Goal: Transaction & Acquisition: Purchase product/service

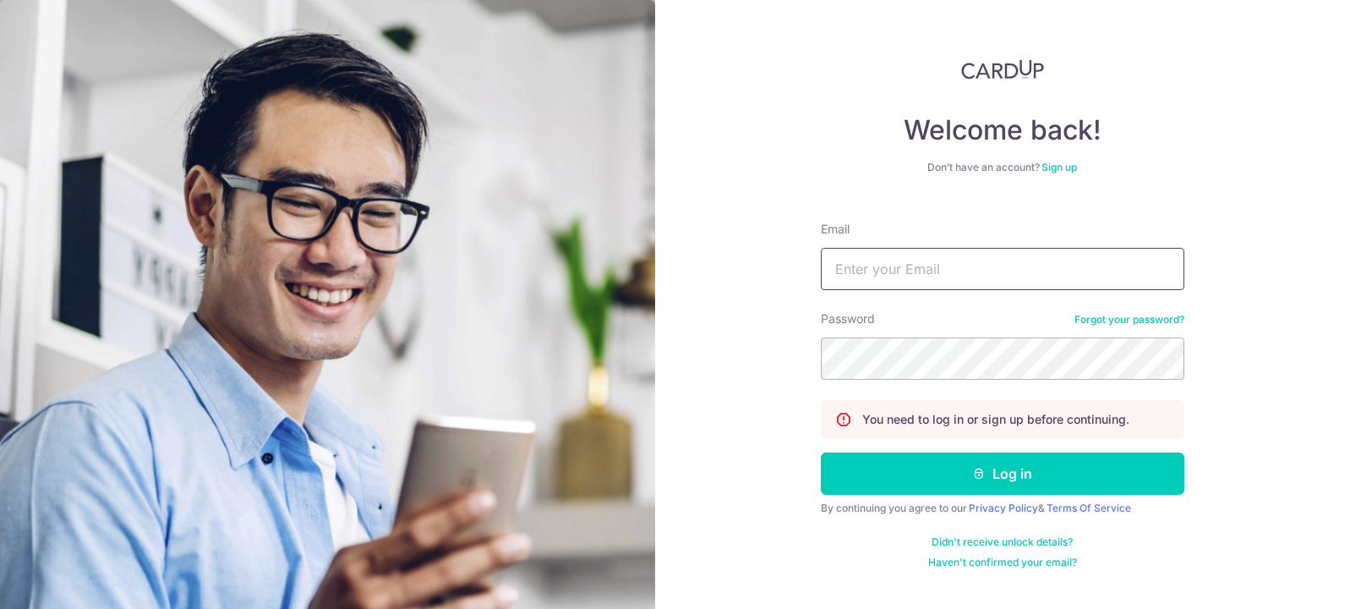
click at [1048, 268] on input "Email" at bounding box center [1002, 269] width 363 height 42
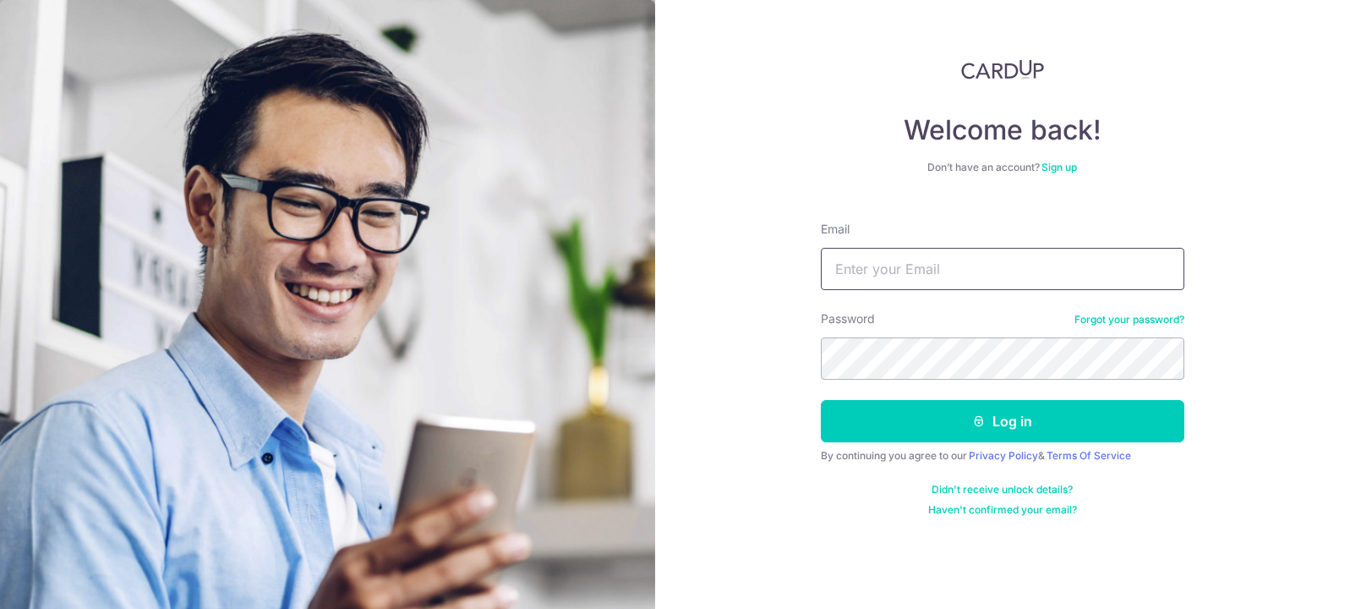
drag, startPoint x: 1058, startPoint y: 290, endPoint x: 1094, endPoint y: 284, distance: 36.0
click at [1058, 290] on form "Email Password Forgot your password? Log in By continuing you agree to our Priv…" at bounding box center [1002, 362] width 363 height 308
click at [1110, 254] on input "Email" at bounding box center [1002, 269] width 363 height 42
type input "[PERSON_NAME][EMAIL_ADDRESS][DOMAIN_NAME]"
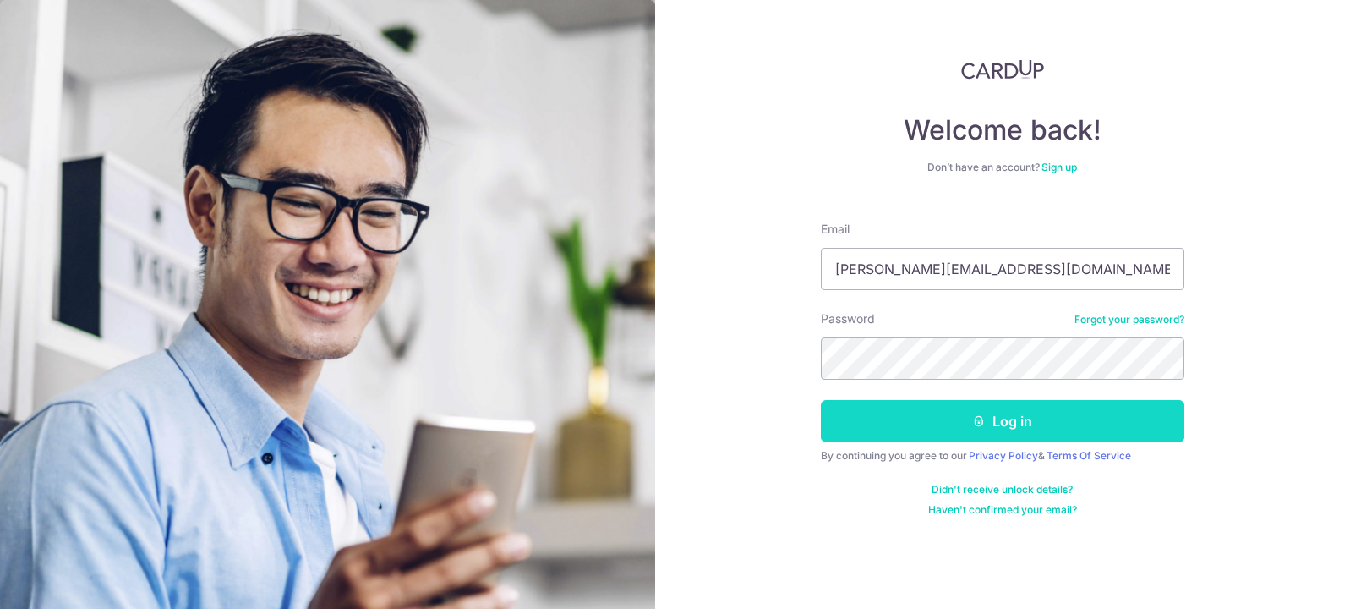
drag, startPoint x: 1008, startPoint y: 418, endPoint x: 1018, endPoint y: 418, distance: 10.2
click at [1008, 418] on button "Log in" at bounding box center [1002, 421] width 363 height 42
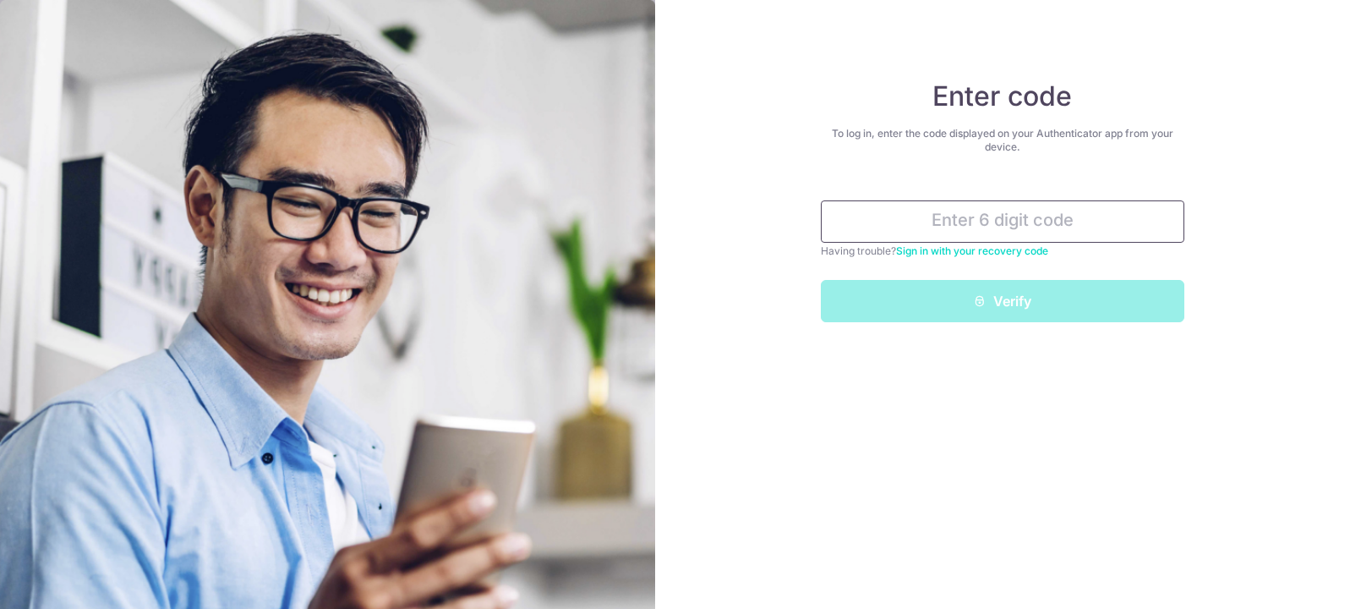
click at [931, 237] on input "text" at bounding box center [1002, 221] width 363 height 42
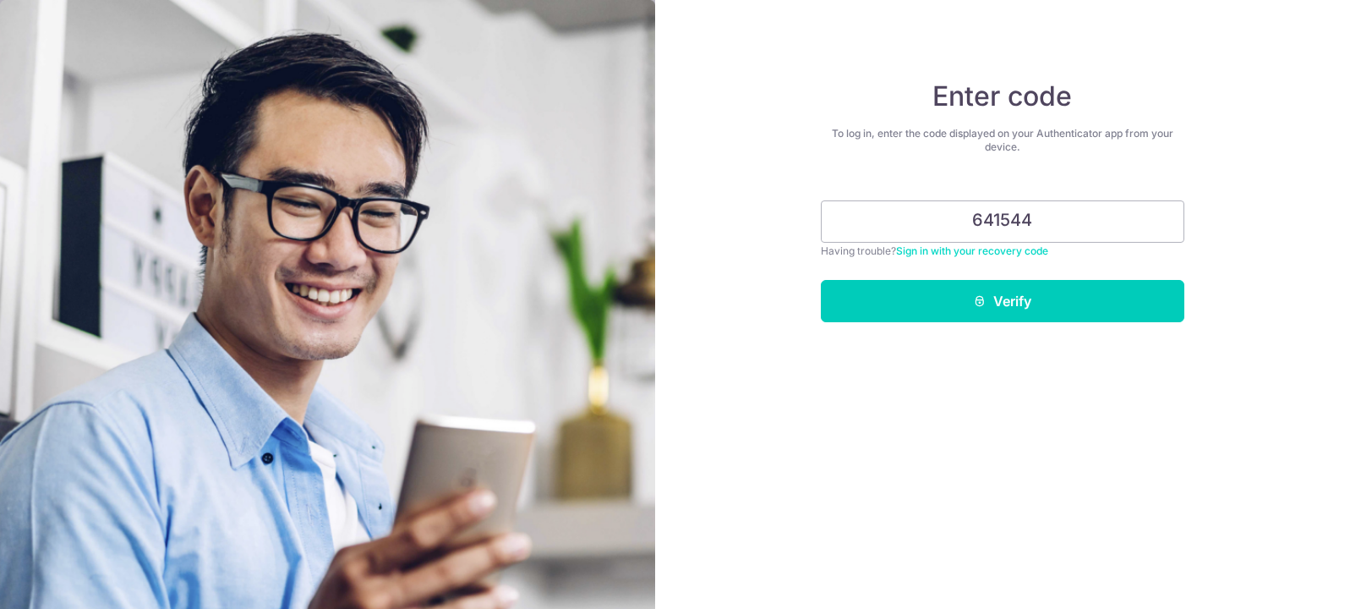
type input "641544"
click at [821, 280] on button "Verify" at bounding box center [1002, 301] width 363 height 42
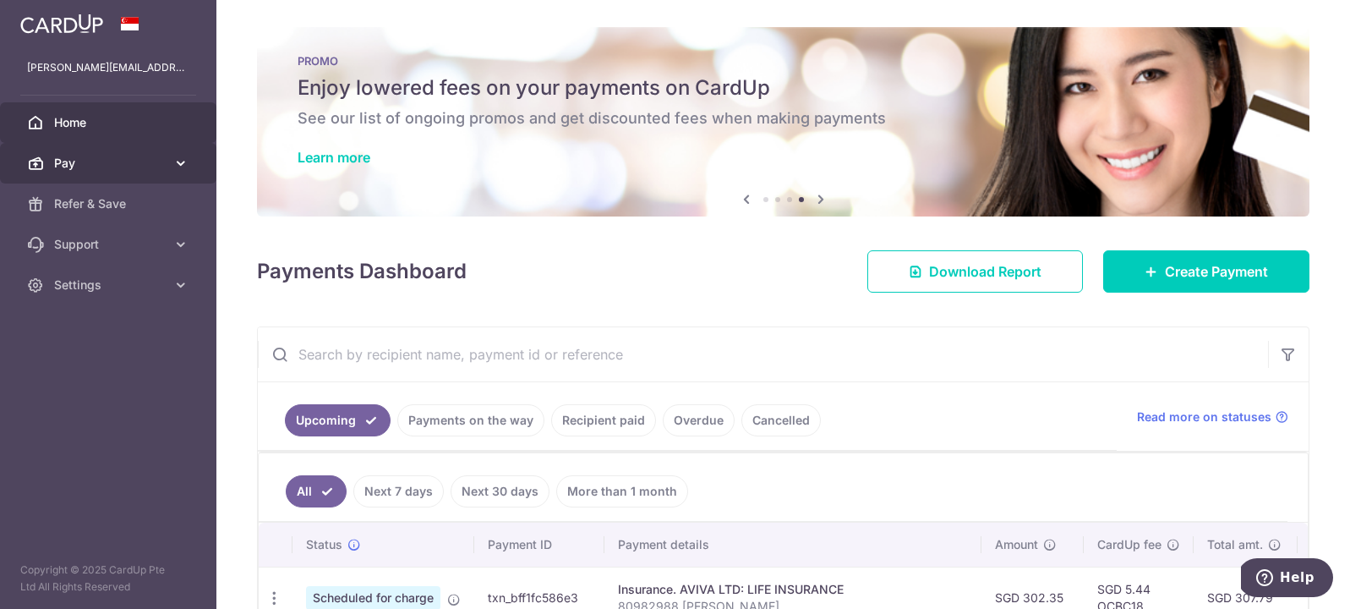
click at [176, 155] on icon at bounding box center [180, 163] width 17 height 17
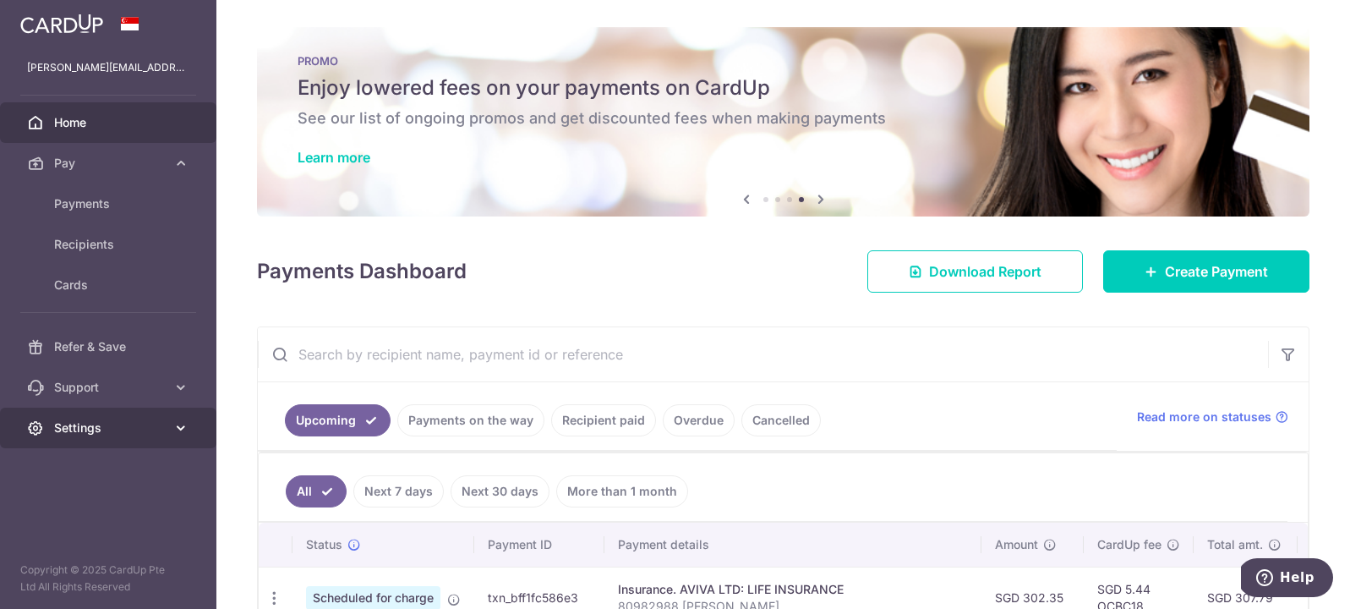
click at [145, 429] on span "Settings" at bounding box center [110, 427] width 112 height 17
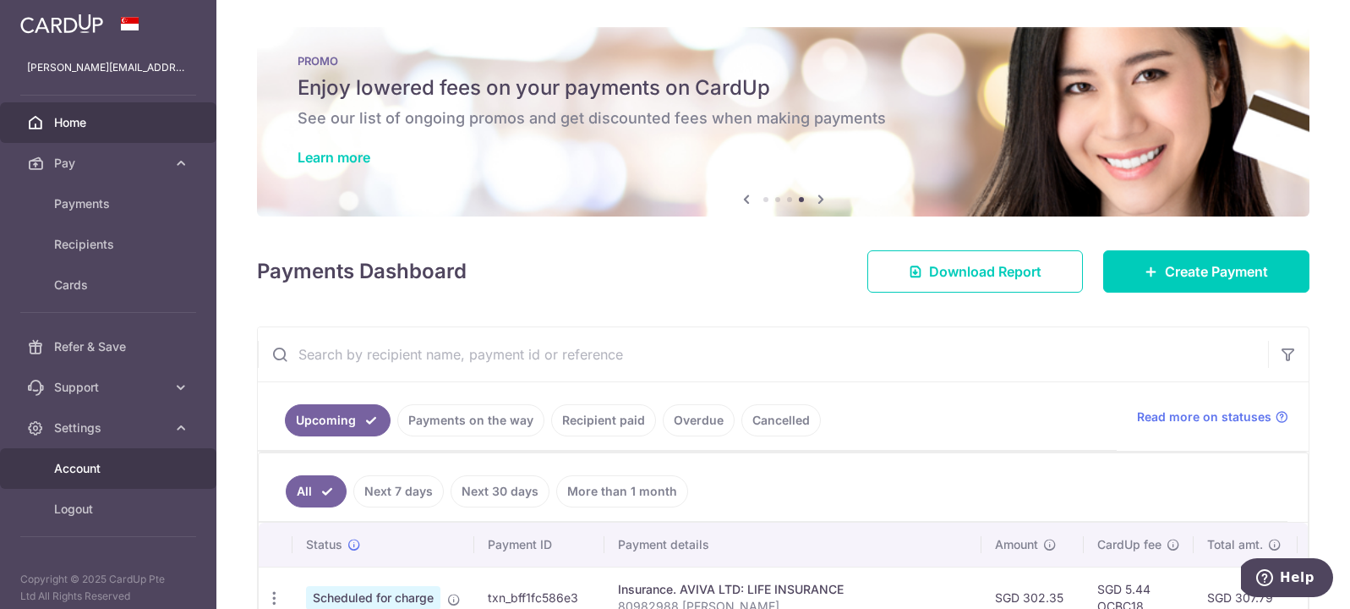
click at [109, 475] on span "Account" at bounding box center [110, 468] width 112 height 17
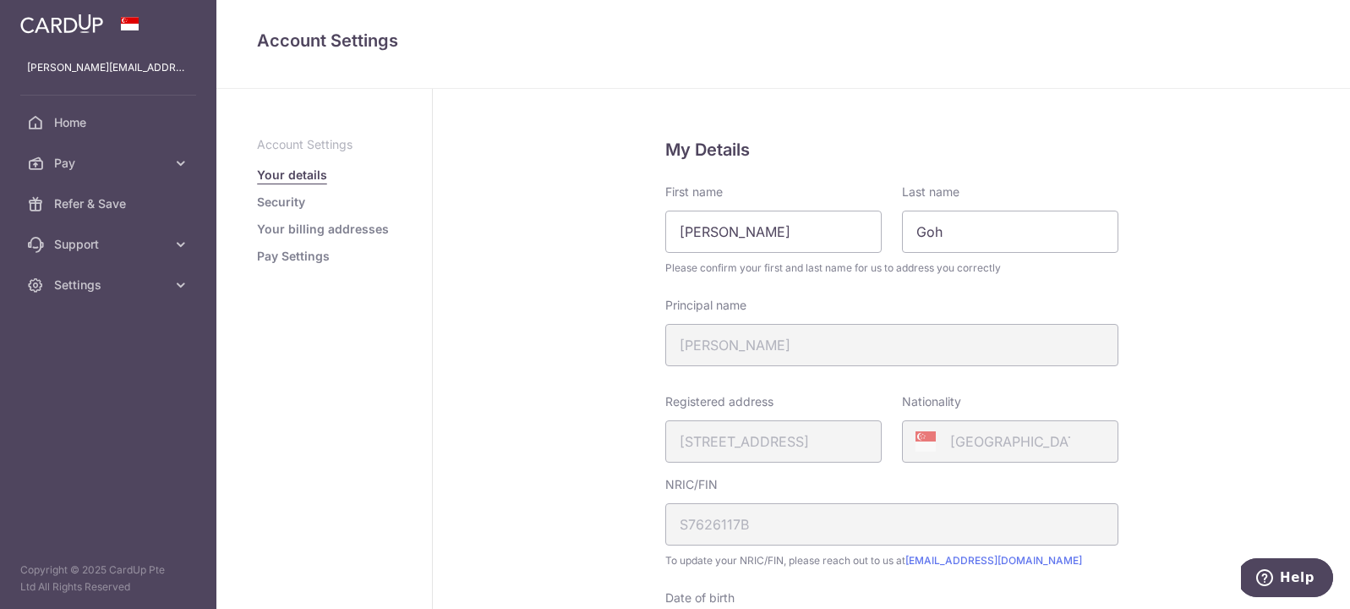
click at [325, 230] on link "Your billing addresses" at bounding box center [323, 229] width 132 height 17
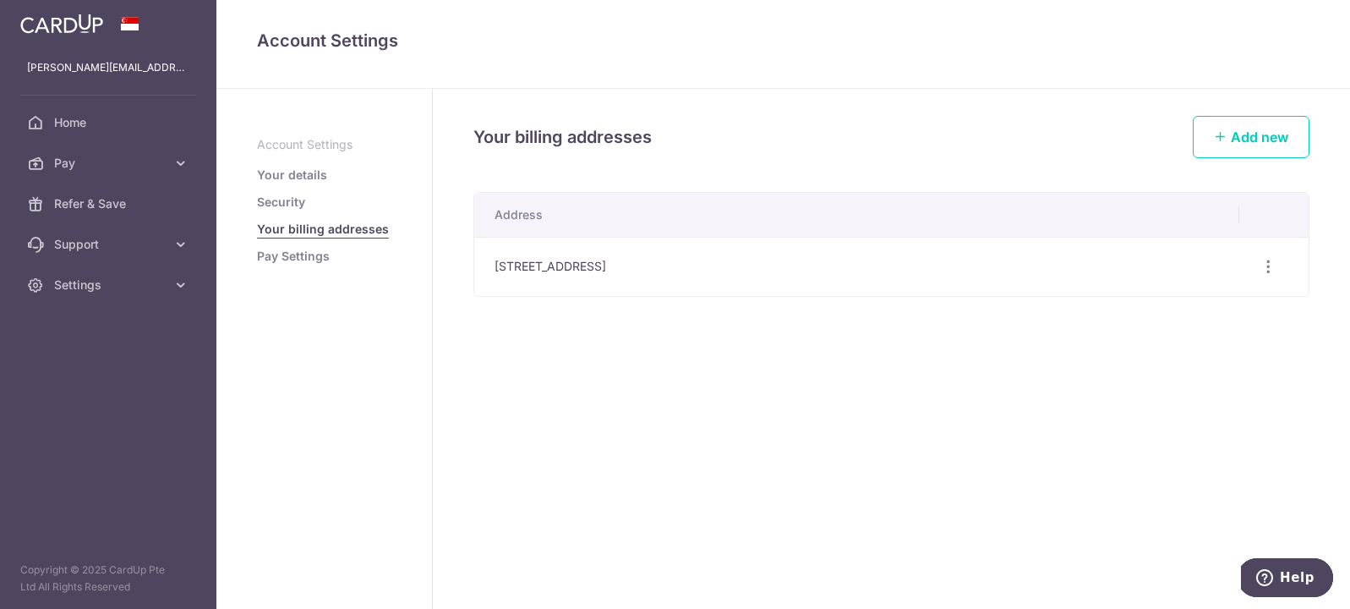
click at [273, 253] on link "Pay Settings" at bounding box center [293, 256] width 73 height 17
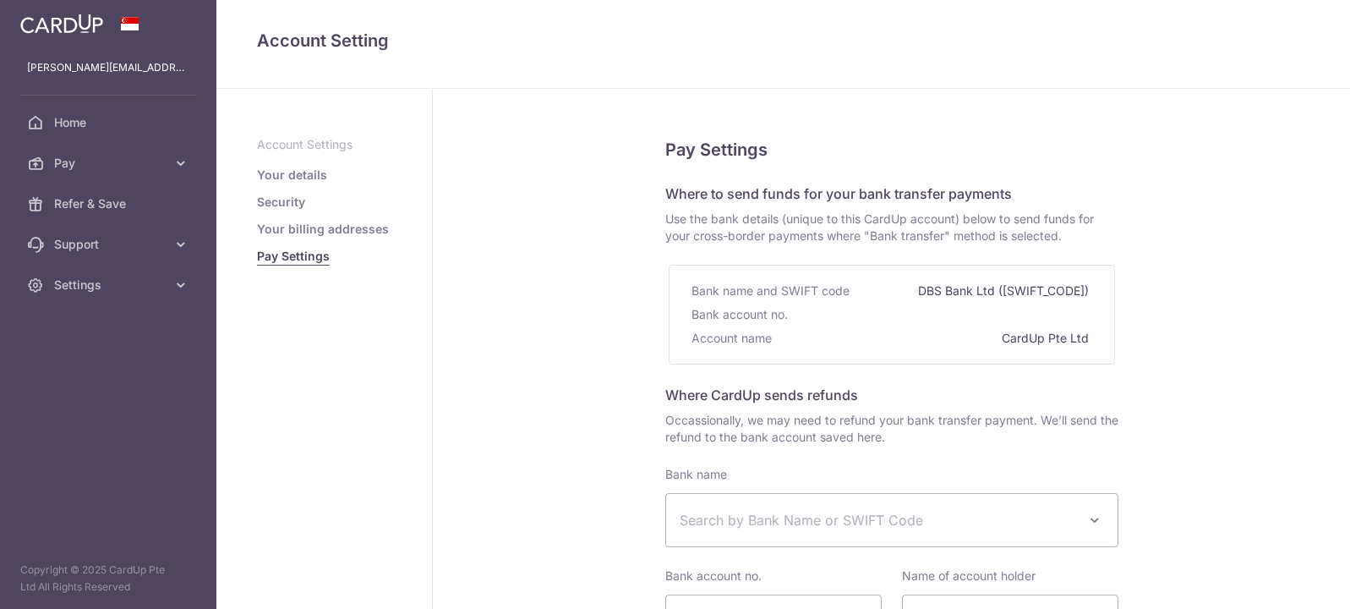
select select
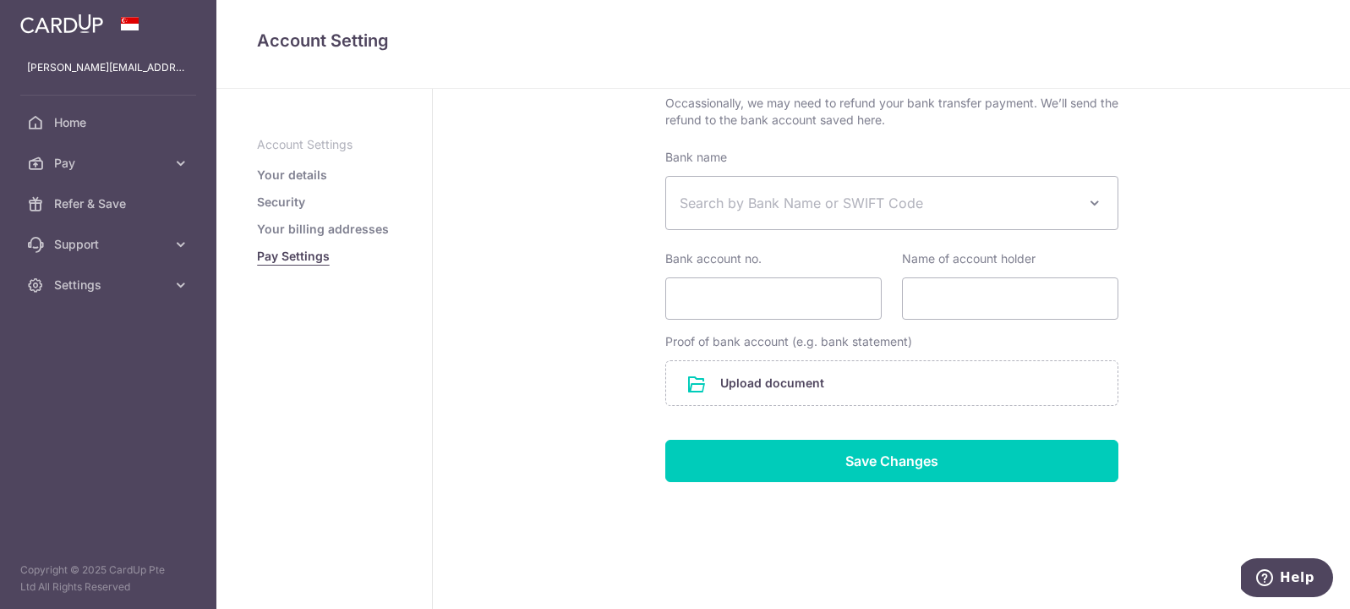
scroll to position [25, 0]
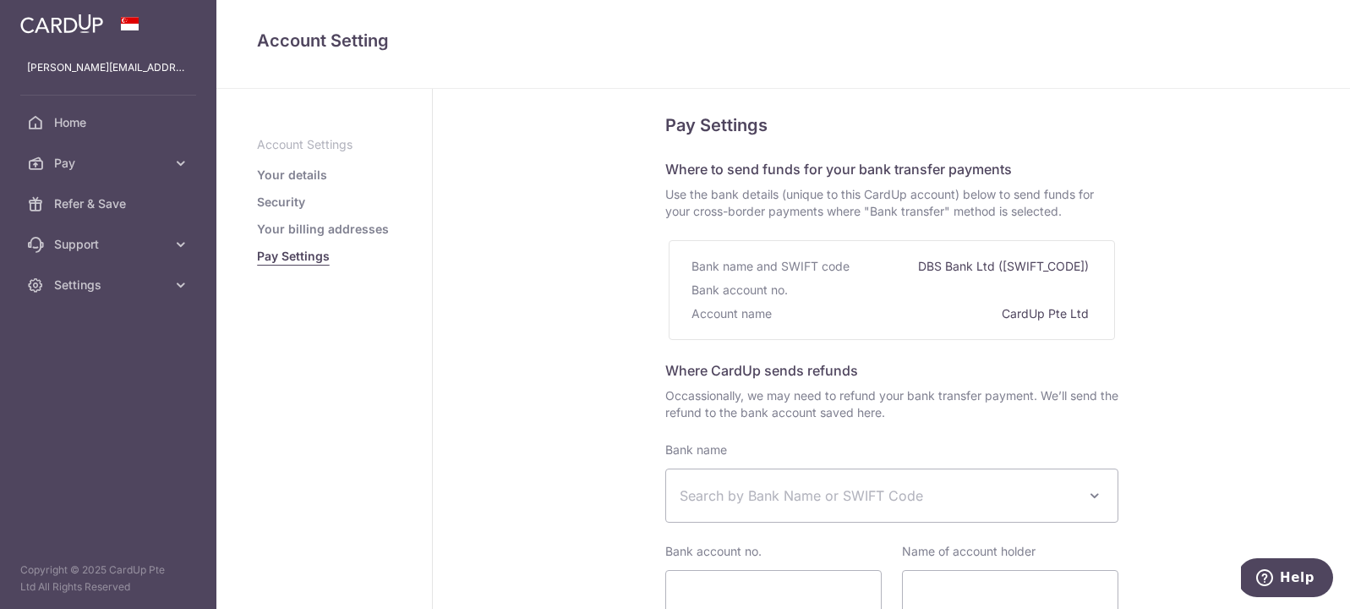
click at [319, 174] on link "Your details" at bounding box center [292, 174] width 70 height 17
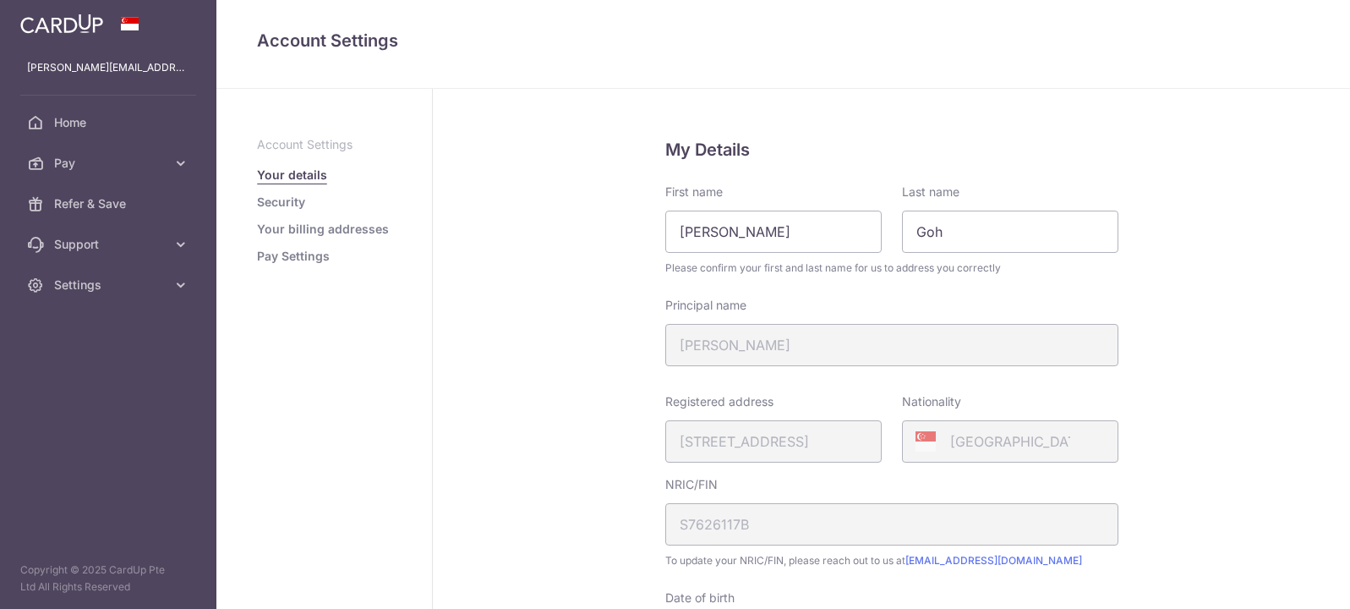
click at [289, 202] on link "Security" at bounding box center [281, 202] width 48 height 17
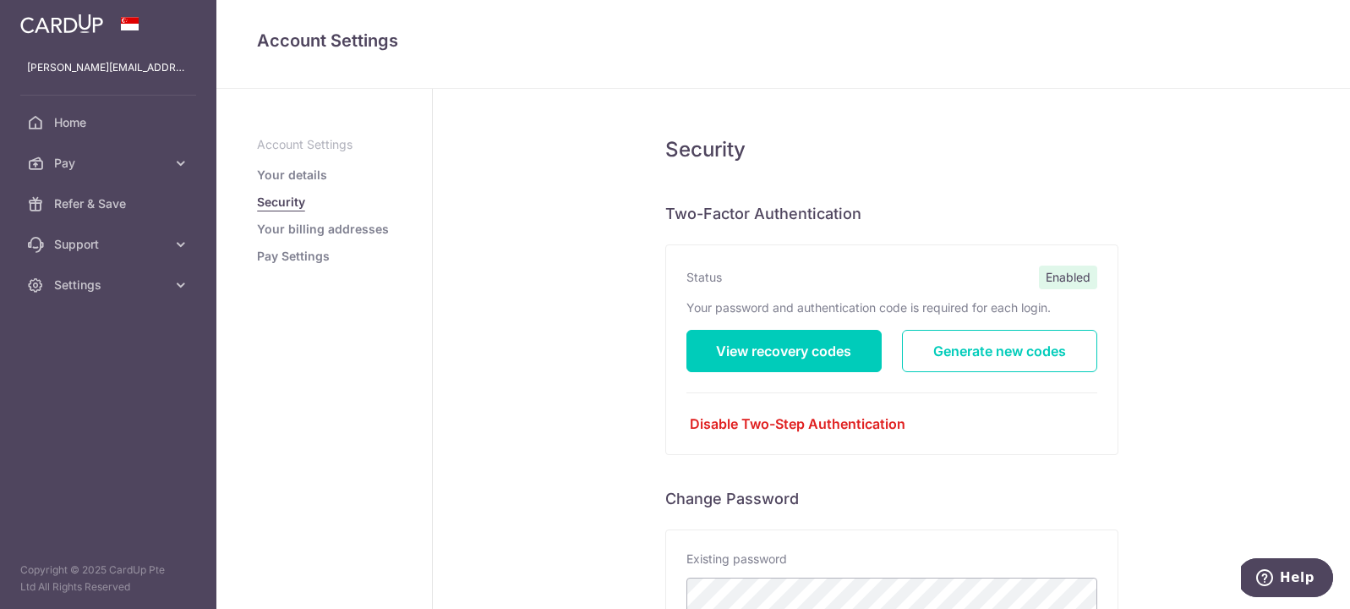
scroll to position [380, 0]
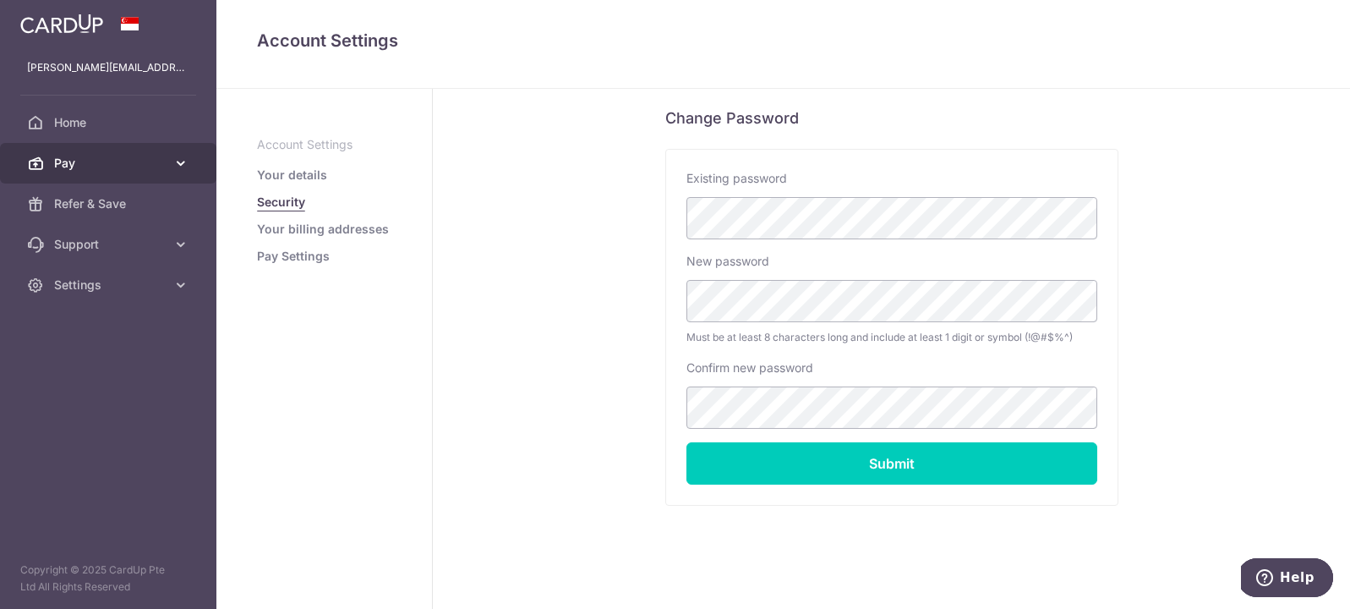
click at [88, 158] on span "Pay" at bounding box center [110, 163] width 112 height 17
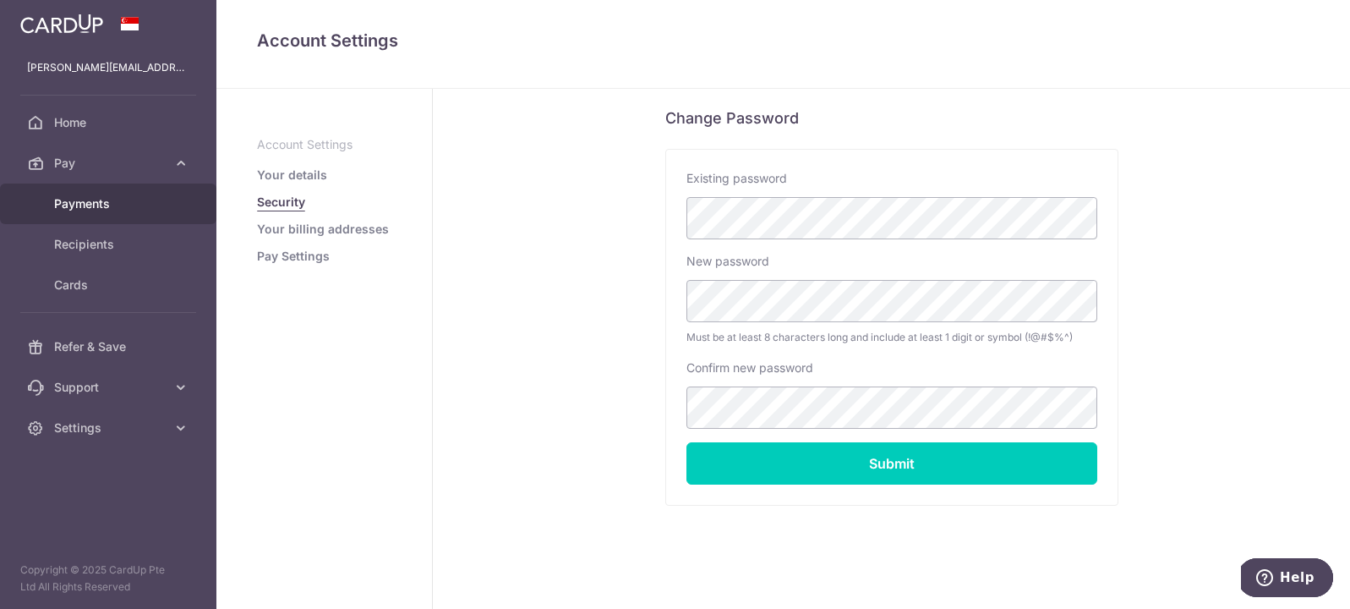
click at [103, 204] on span "Payments" at bounding box center [110, 203] width 112 height 17
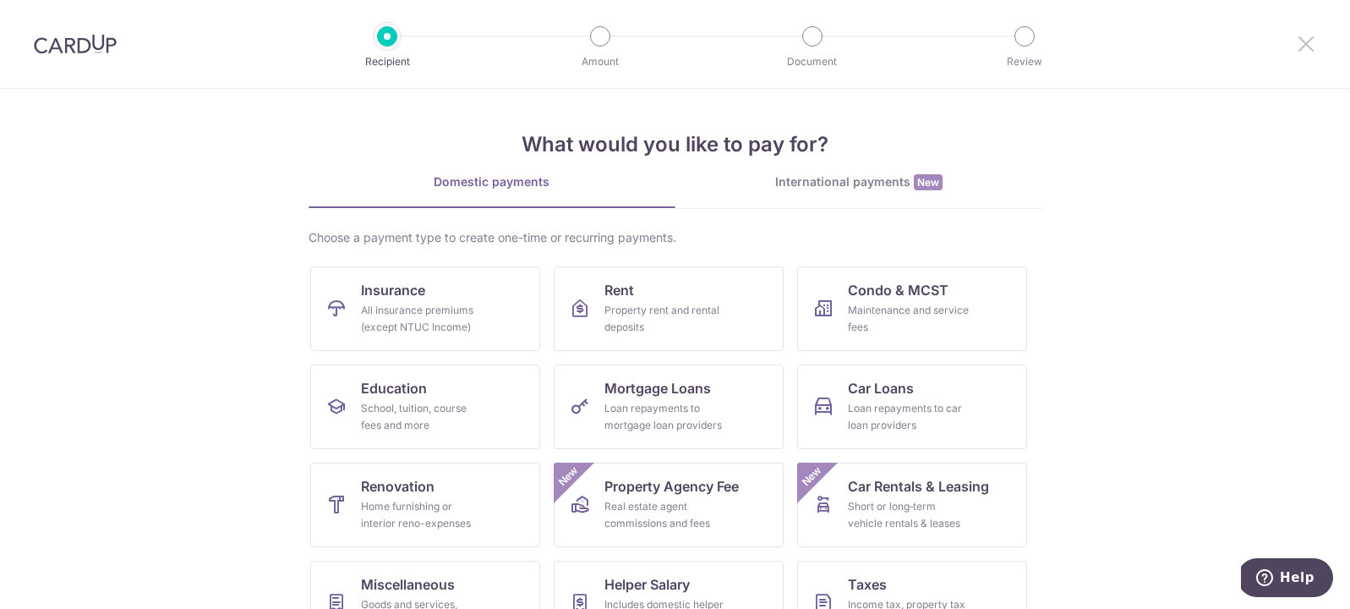
click at [1296, 36] on icon at bounding box center [1306, 43] width 20 height 21
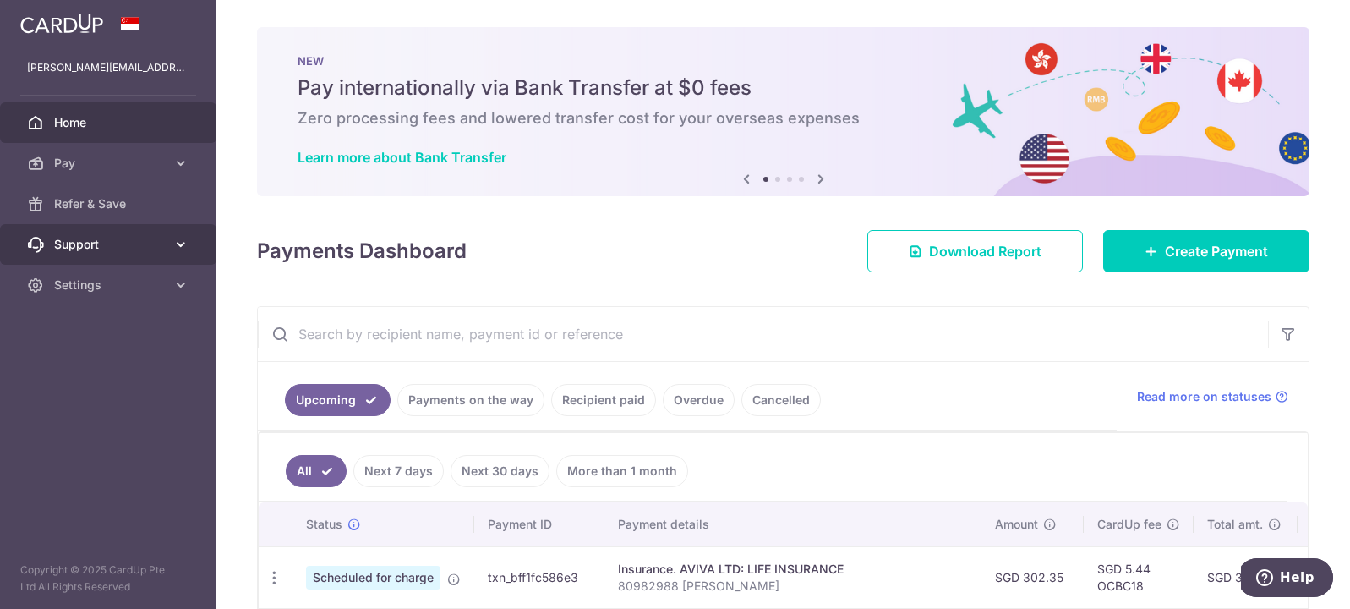
click at [169, 252] on link "Support" at bounding box center [108, 244] width 216 height 41
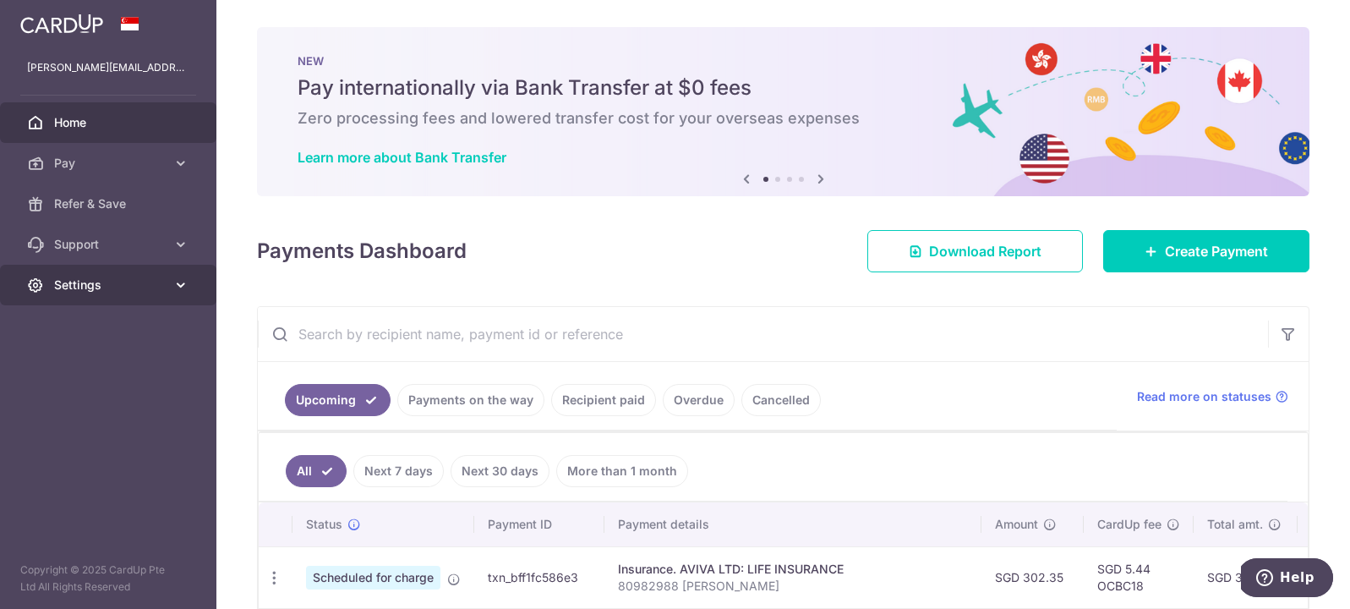
click at [155, 290] on span "Settings" at bounding box center [110, 284] width 112 height 17
click at [79, 331] on span "Account" at bounding box center [110, 325] width 112 height 17
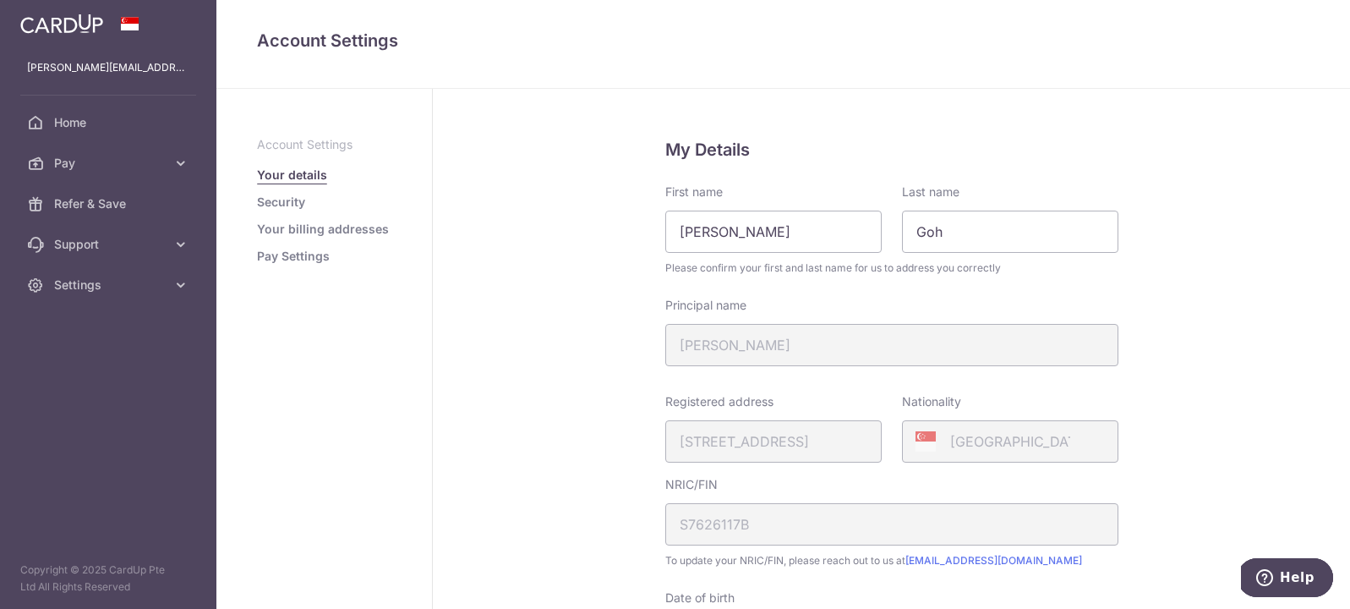
scroll to position [476, 0]
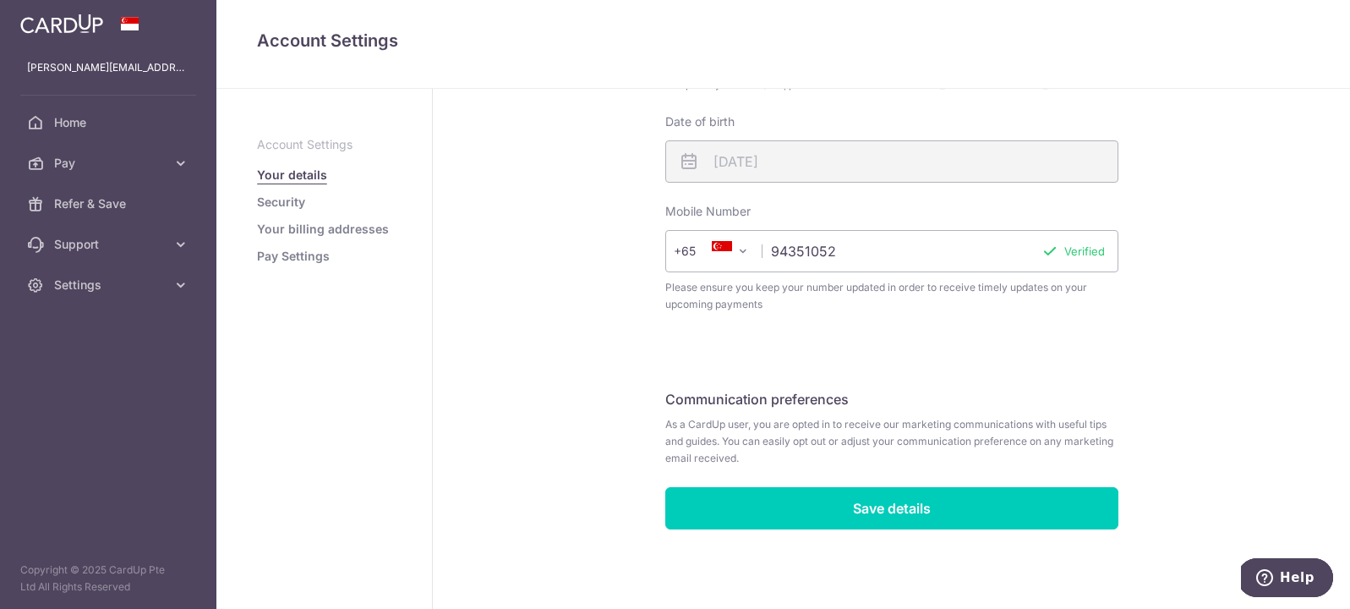
click at [306, 231] on link "Your billing addresses" at bounding box center [323, 229] width 132 height 17
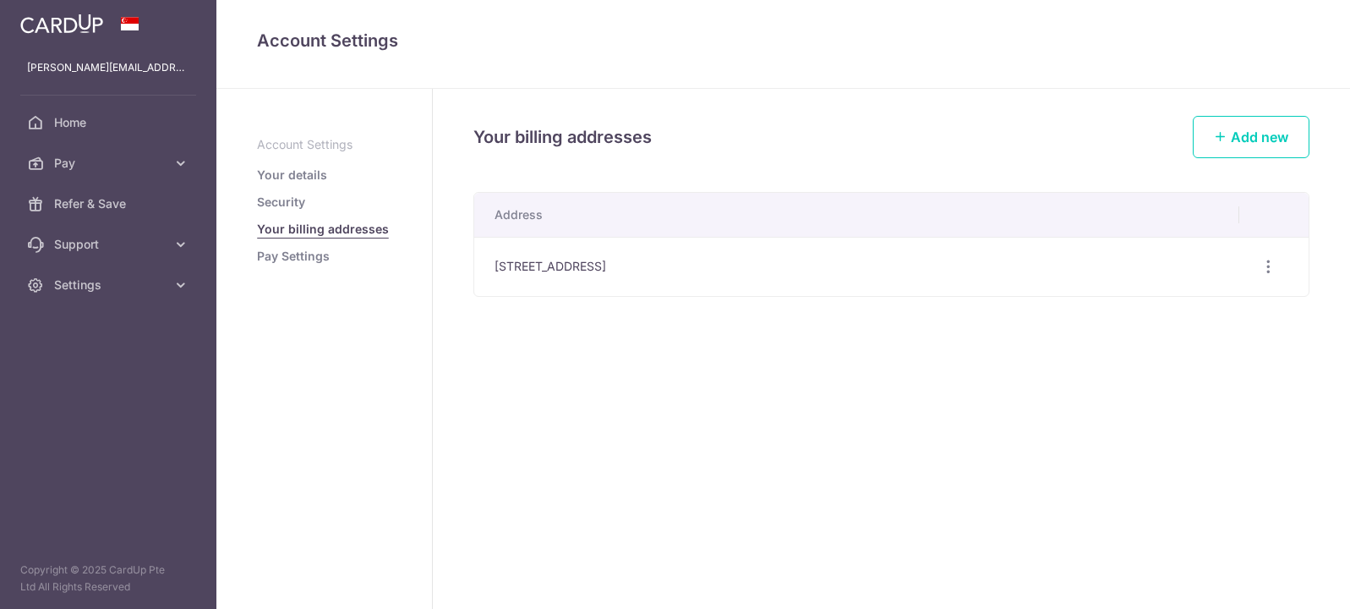
click at [321, 248] on link "Pay Settings" at bounding box center [293, 256] width 73 height 17
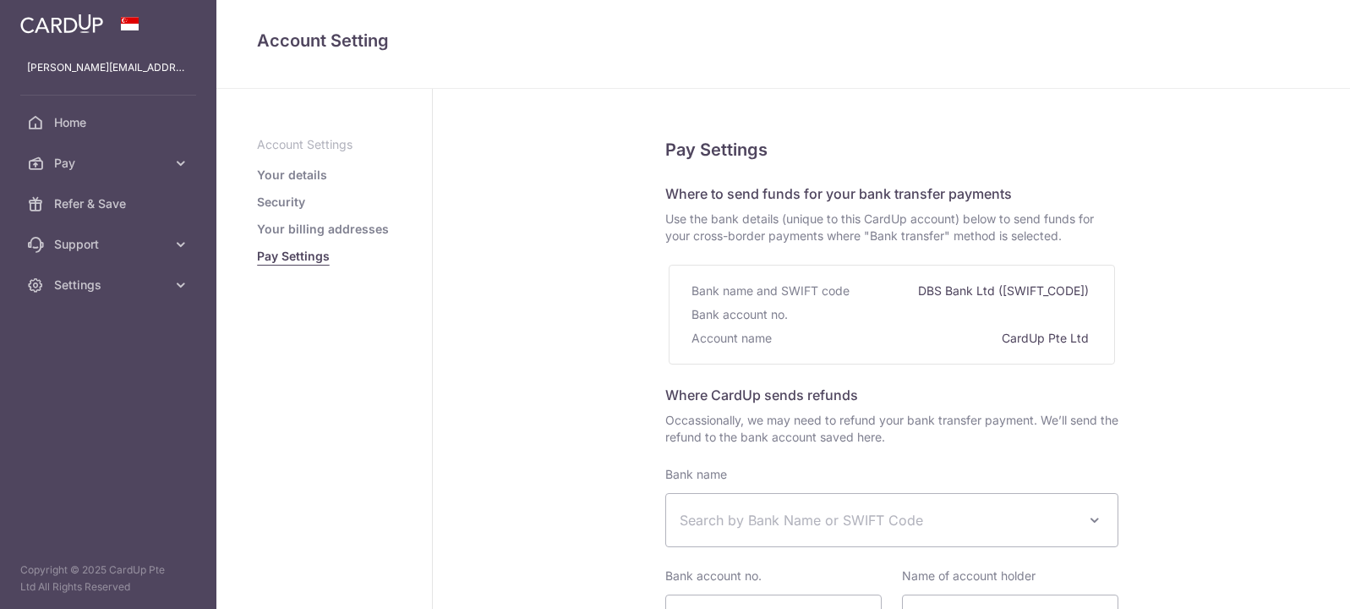
select select
click at [341, 128] on aside "Account Settings Your details Security Your billing addresses Pay Settings" at bounding box center [324, 349] width 216 height 520
click at [340, 140] on p "Account Settings" at bounding box center [324, 144] width 134 height 17
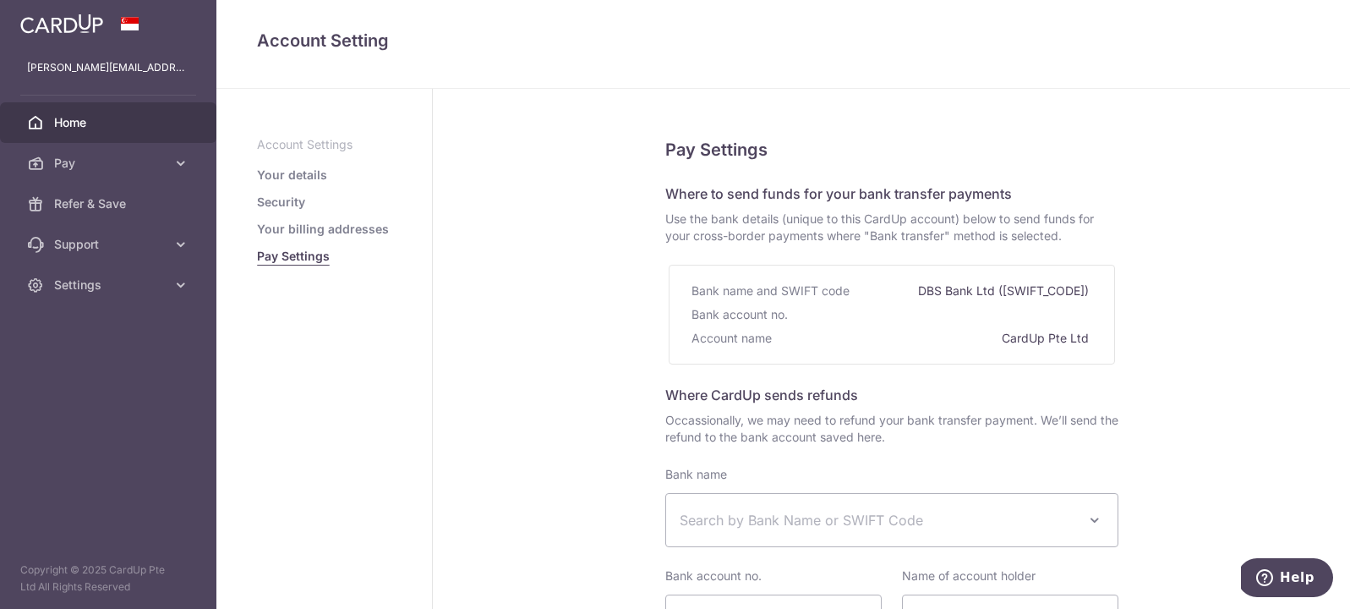
click at [99, 116] on span "Home" at bounding box center [110, 122] width 112 height 17
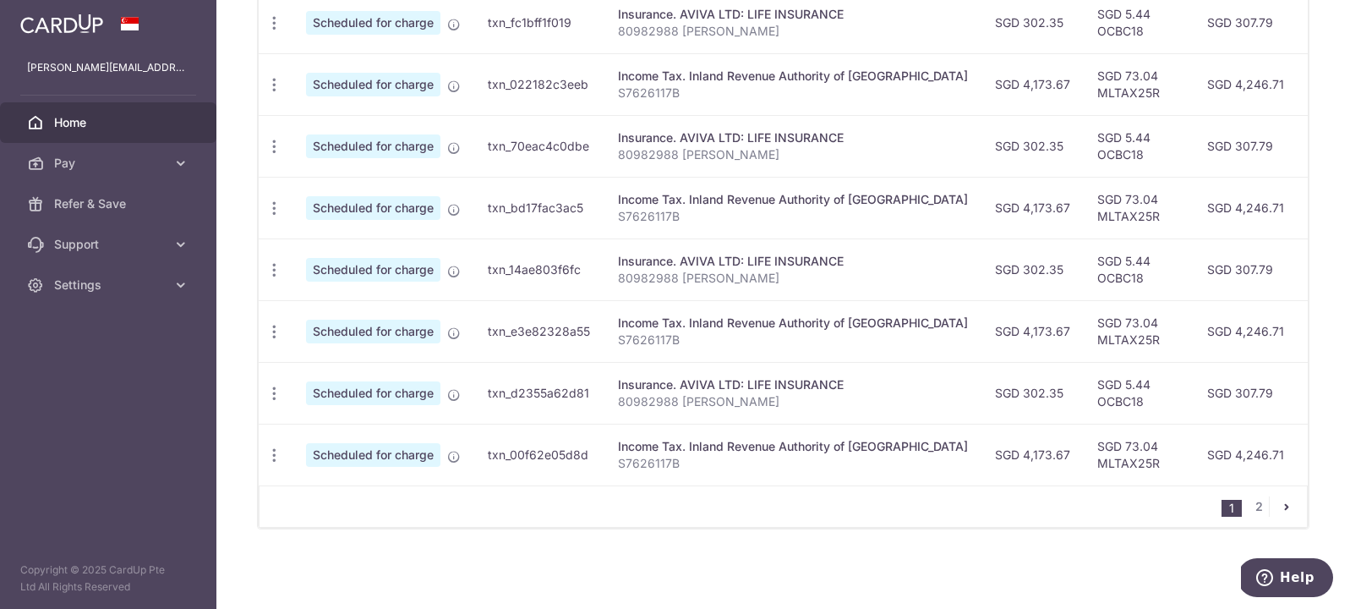
scroll to position [393, 0]
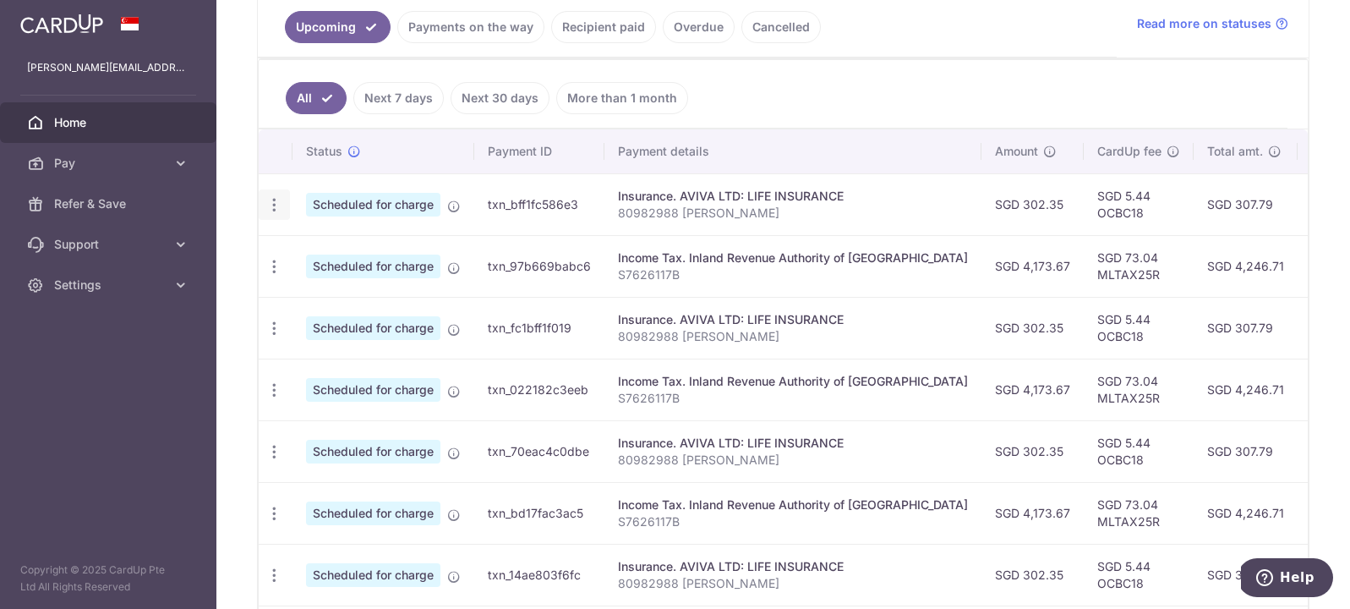
click at [270, 204] on icon "button" at bounding box center [274, 205] width 18 height 18
click at [152, 370] on aside "monique.goh@gmail.com Home Pay Payments Recipients Cards Refer & Save Support F…" at bounding box center [108, 304] width 216 height 609
click at [280, 260] on icon "button" at bounding box center [274, 267] width 18 height 18
click at [330, 311] on span "Update payment" at bounding box center [364, 313] width 115 height 20
radio input "true"
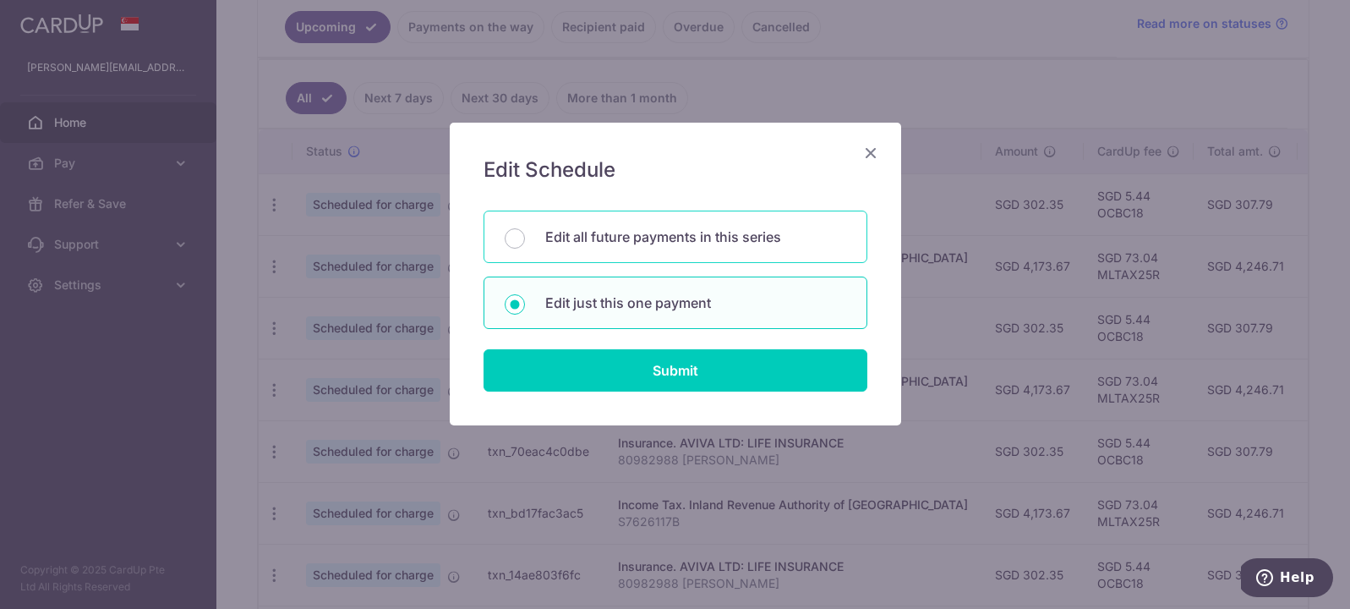
click at [541, 238] on div "Edit all future payments in this series" at bounding box center [675, 236] width 384 height 52
radio input "true"
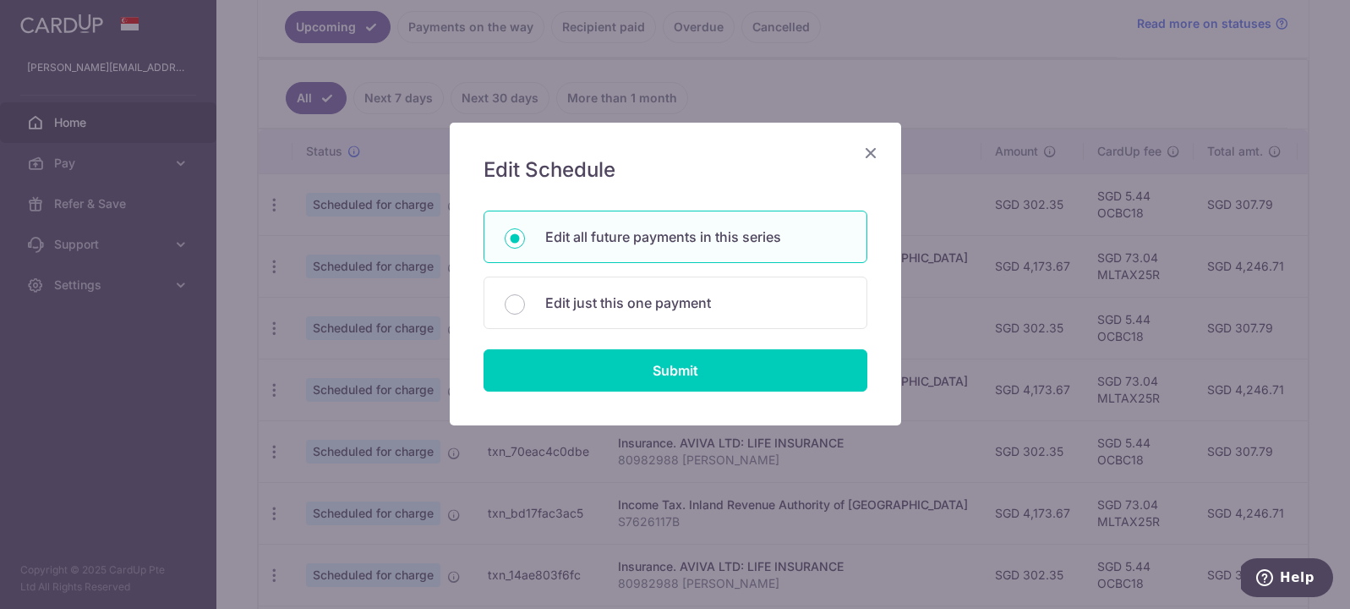
click at [876, 135] on div "Edit Schedule You will be editing all 6 payments to Inland Revenue Authority of…" at bounding box center [675, 274] width 451 height 303
click at [869, 145] on icon "Close" at bounding box center [870, 152] width 20 height 21
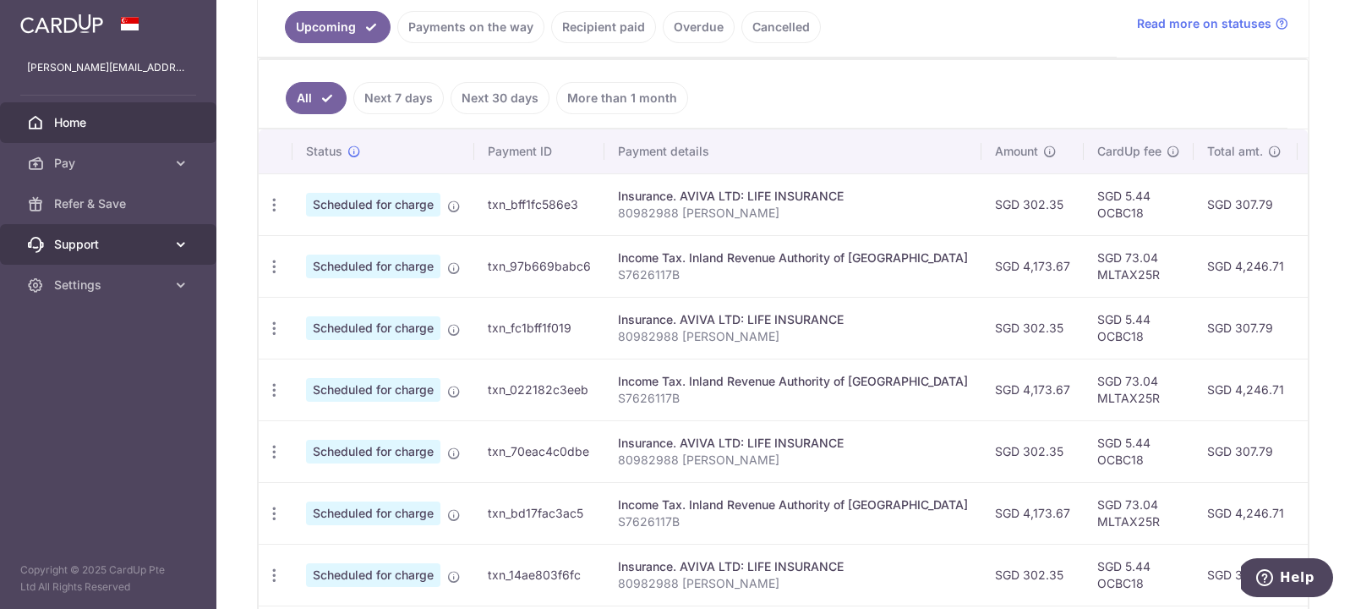
click at [179, 240] on icon at bounding box center [180, 244] width 17 height 17
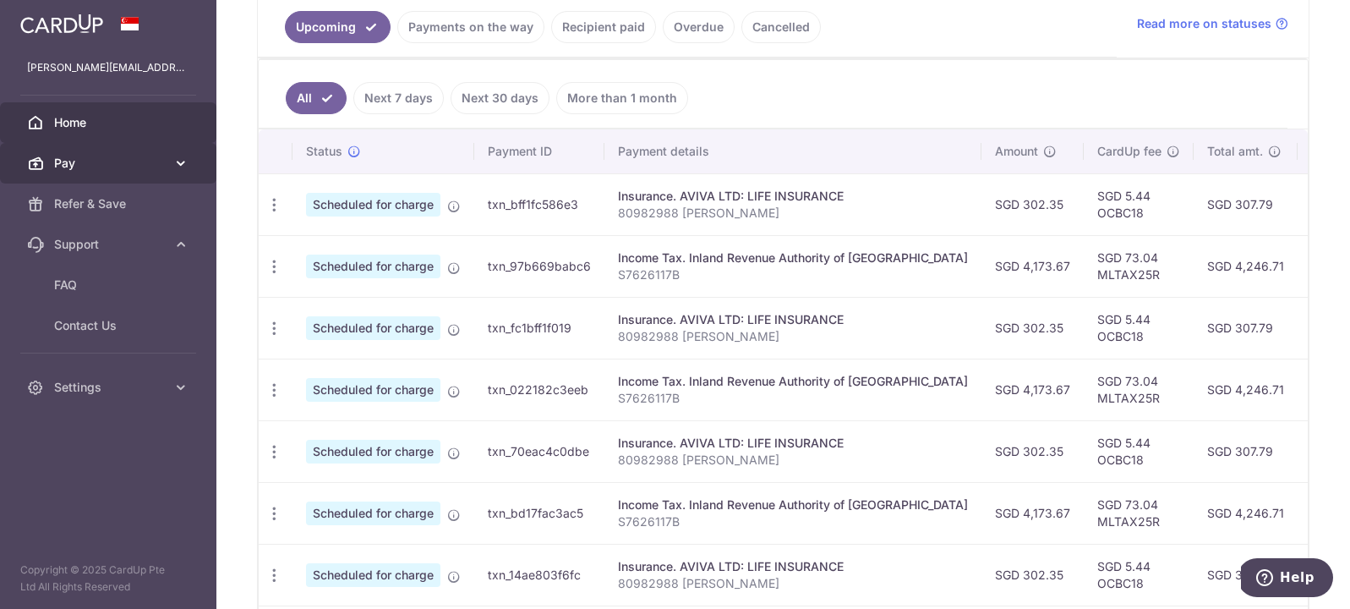
click at [180, 165] on icon at bounding box center [180, 163] width 17 height 17
click at [180, 165] on link "Pay" at bounding box center [108, 163] width 216 height 41
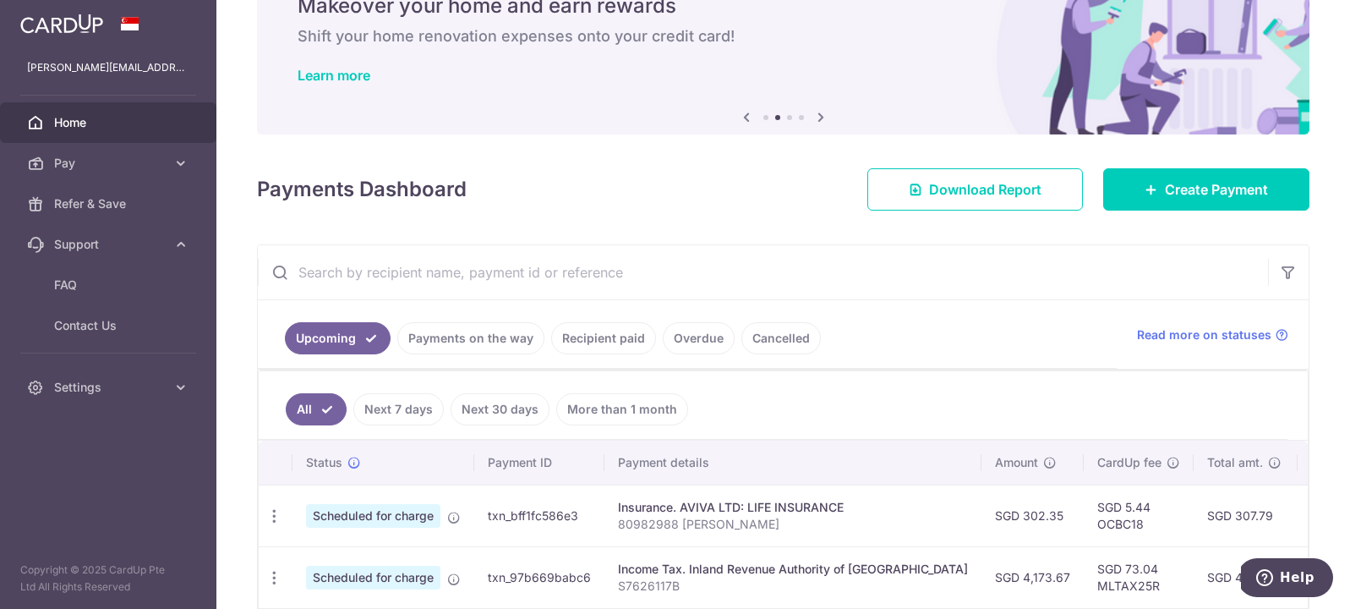
scroll to position [0, 0]
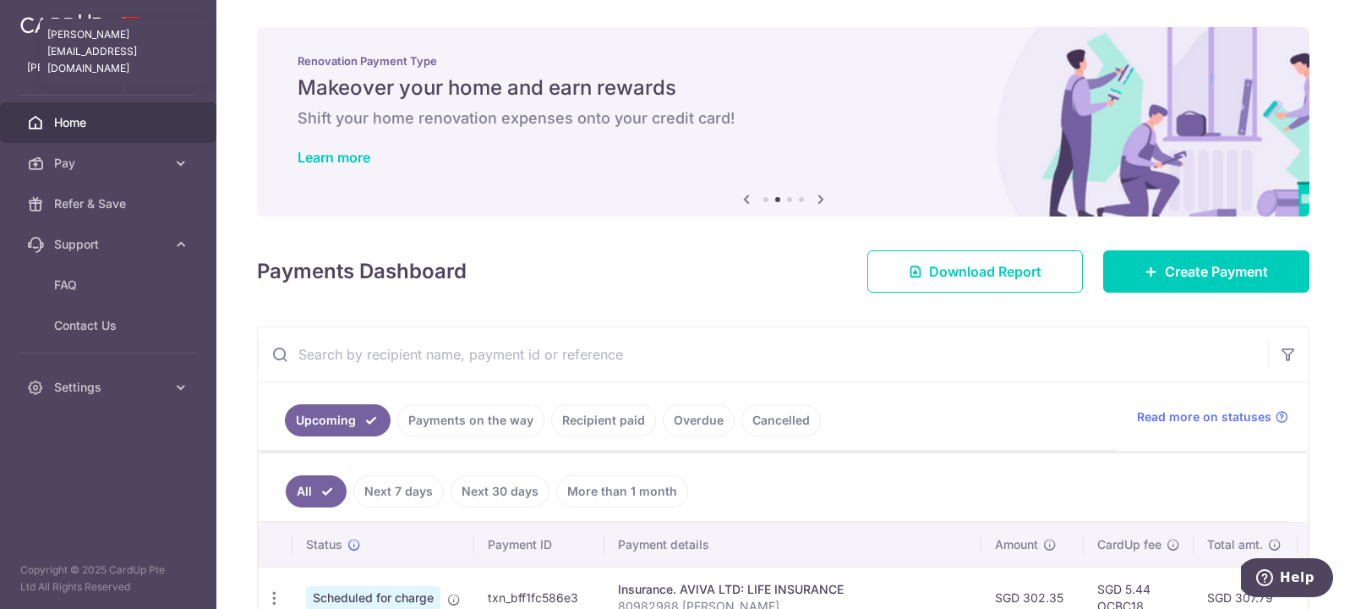
click at [76, 60] on p "[PERSON_NAME][EMAIL_ADDRESS][DOMAIN_NAME]" at bounding box center [108, 67] width 162 height 17
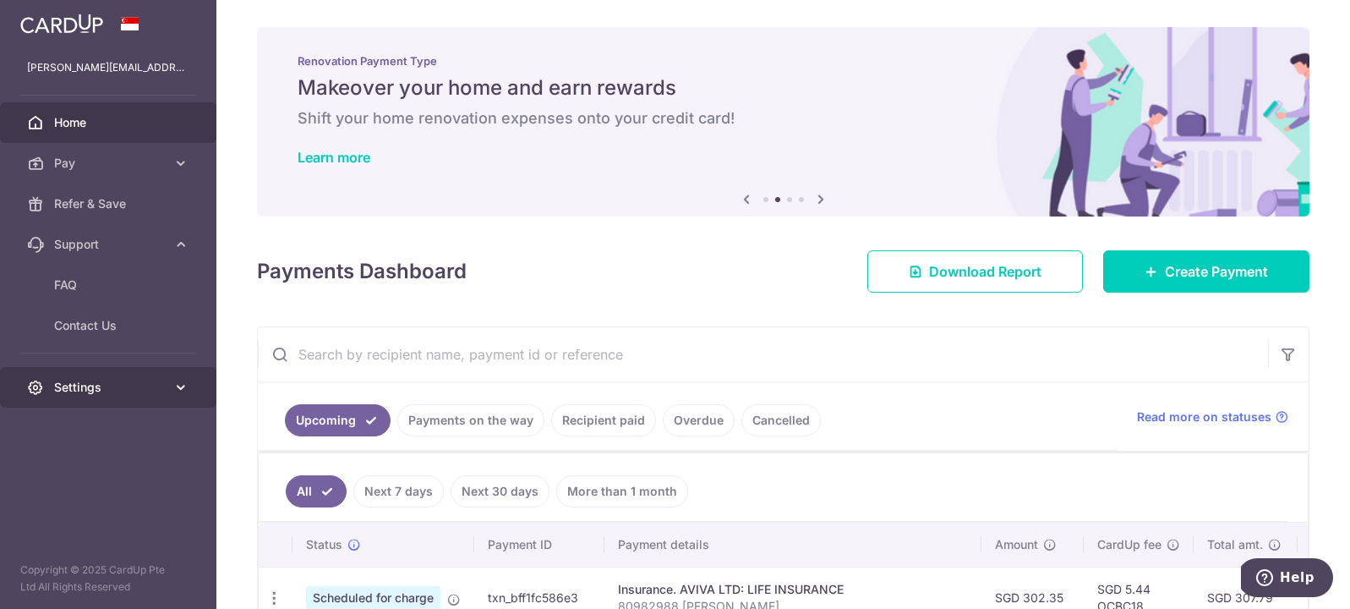
click at [147, 386] on span "Settings" at bounding box center [110, 387] width 112 height 17
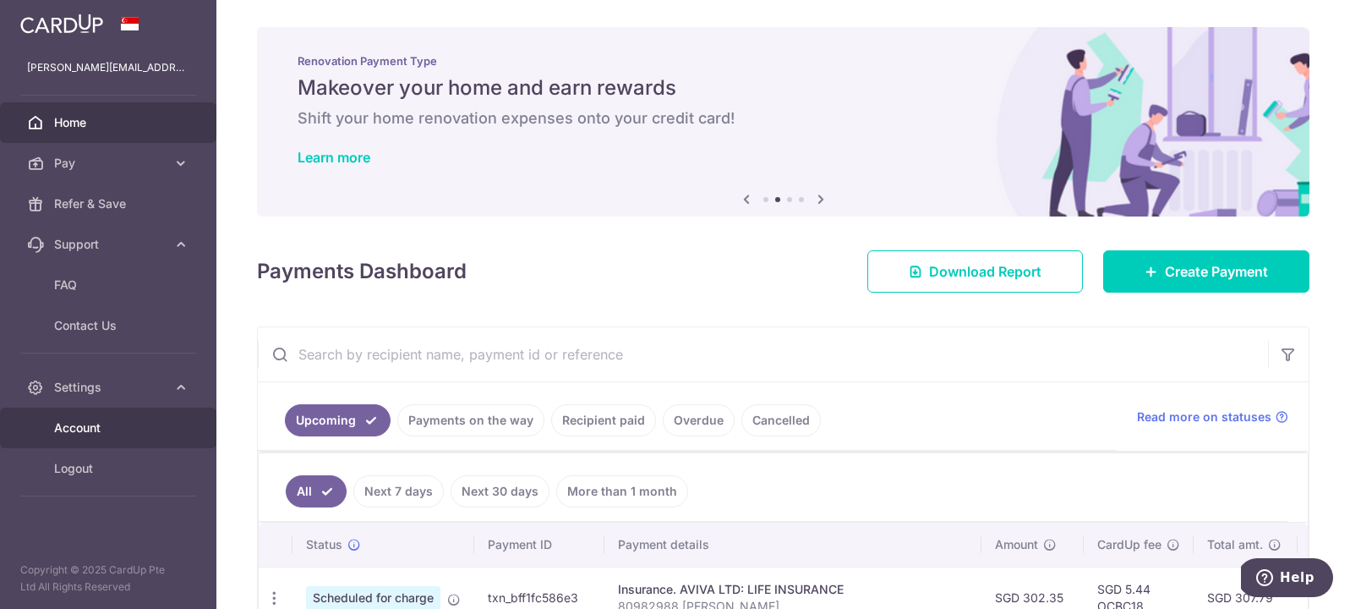
click at [134, 415] on link "Account" at bounding box center [108, 427] width 216 height 41
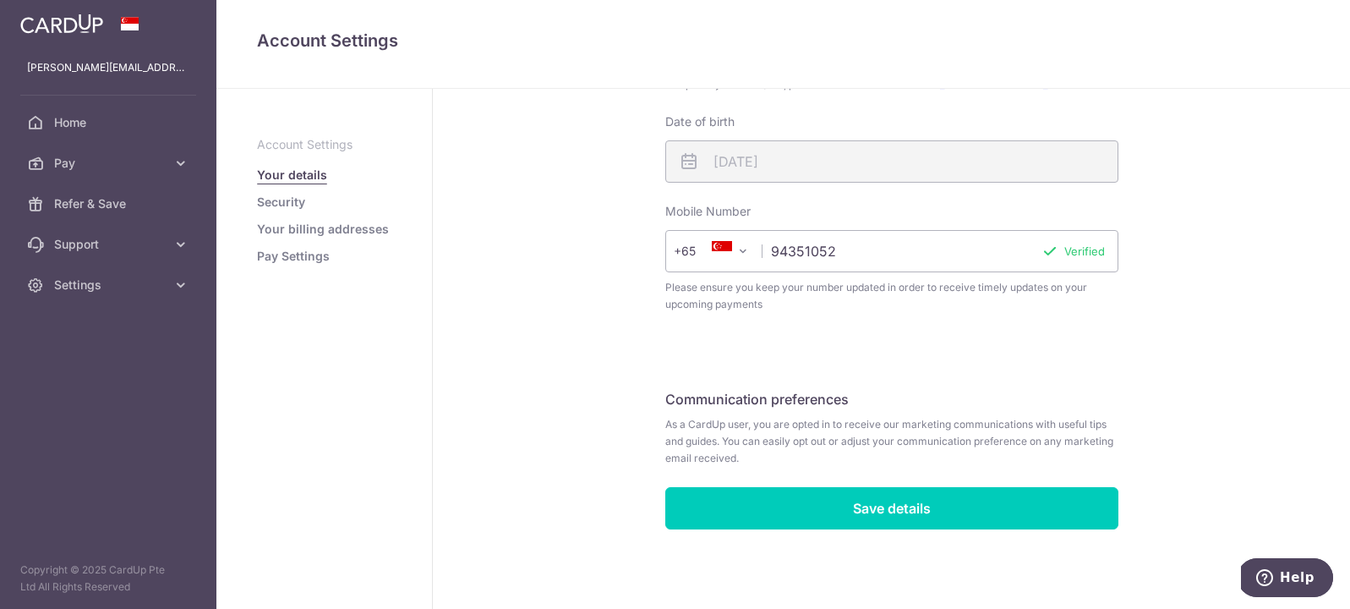
scroll to position [216, 0]
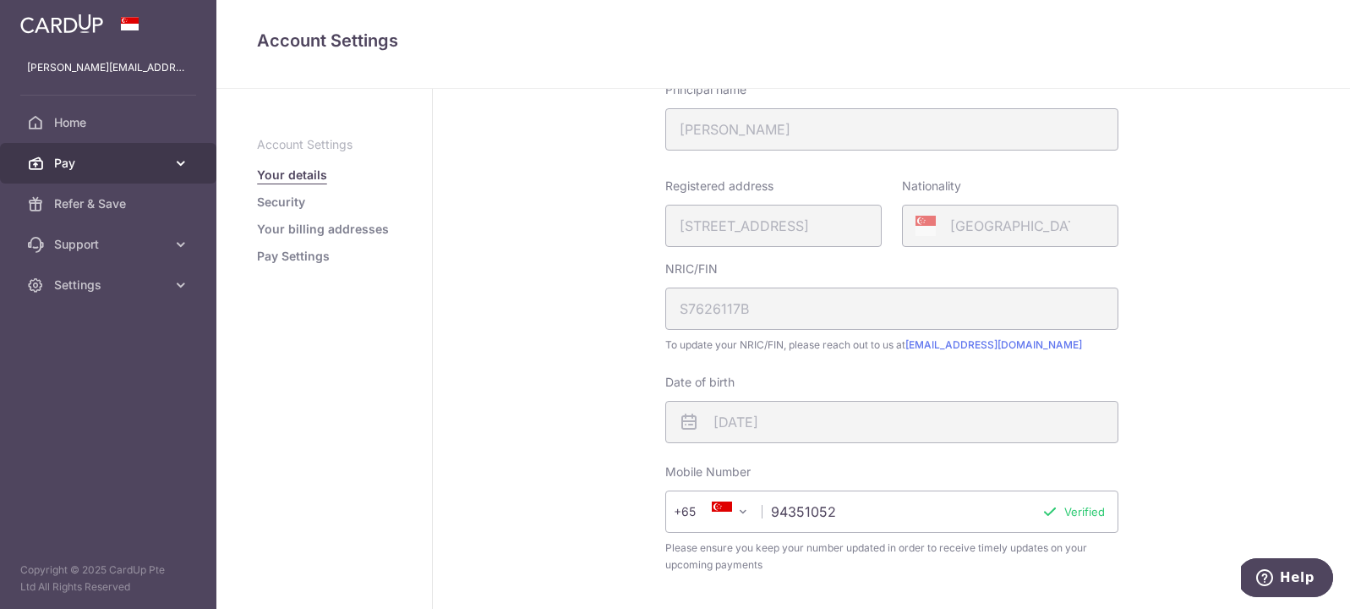
click at [114, 166] on span "Pay" at bounding box center [110, 163] width 112 height 17
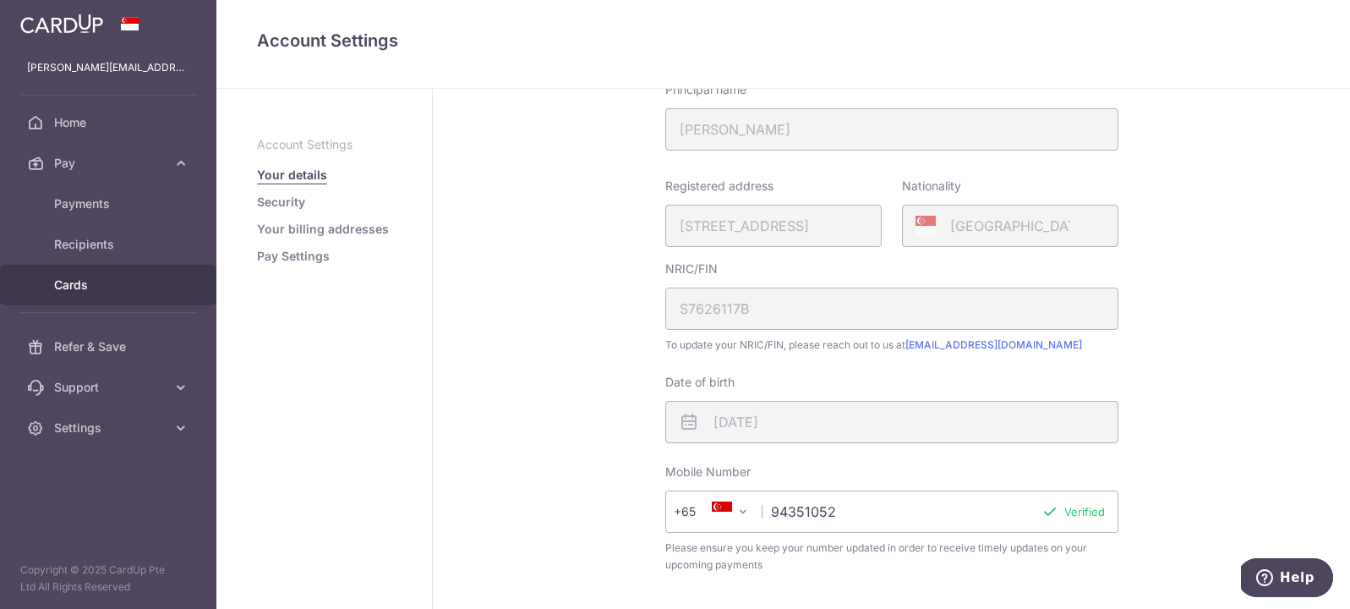
click at [87, 283] on span "Cards" at bounding box center [110, 284] width 112 height 17
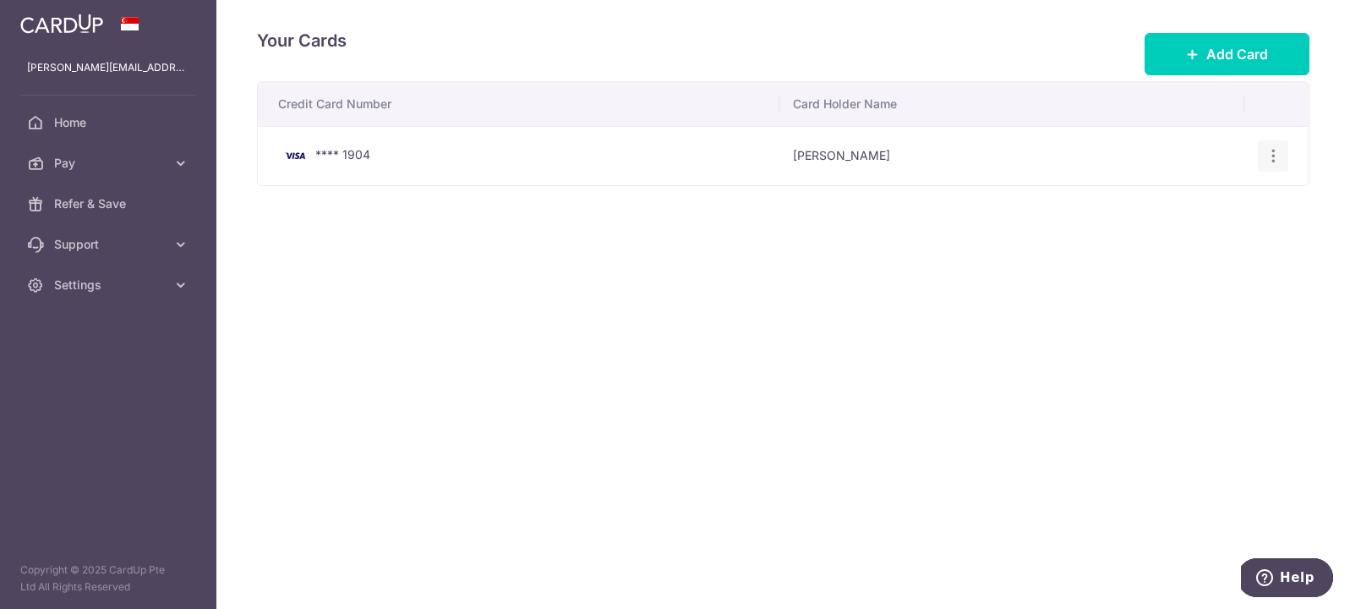
click at [1263, 156] on div "View/Edit Delete" at bounding box center [1273, 155] width 31 height 31
click at [1274, 158] on icon "button" at bounding box center [1273, 156] width 18 height 18
click at [1193, 203] on span "View/Edit" at bounding box center [1216, 203] width 115 height 20
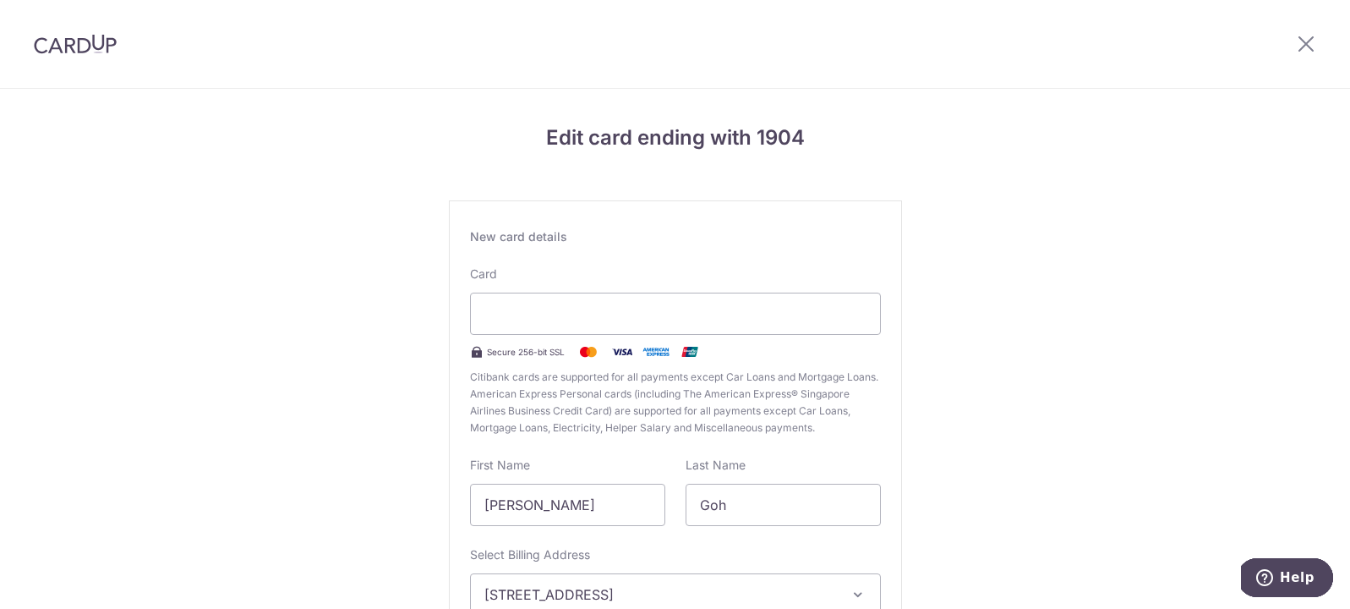
scroll to position [190, 0]
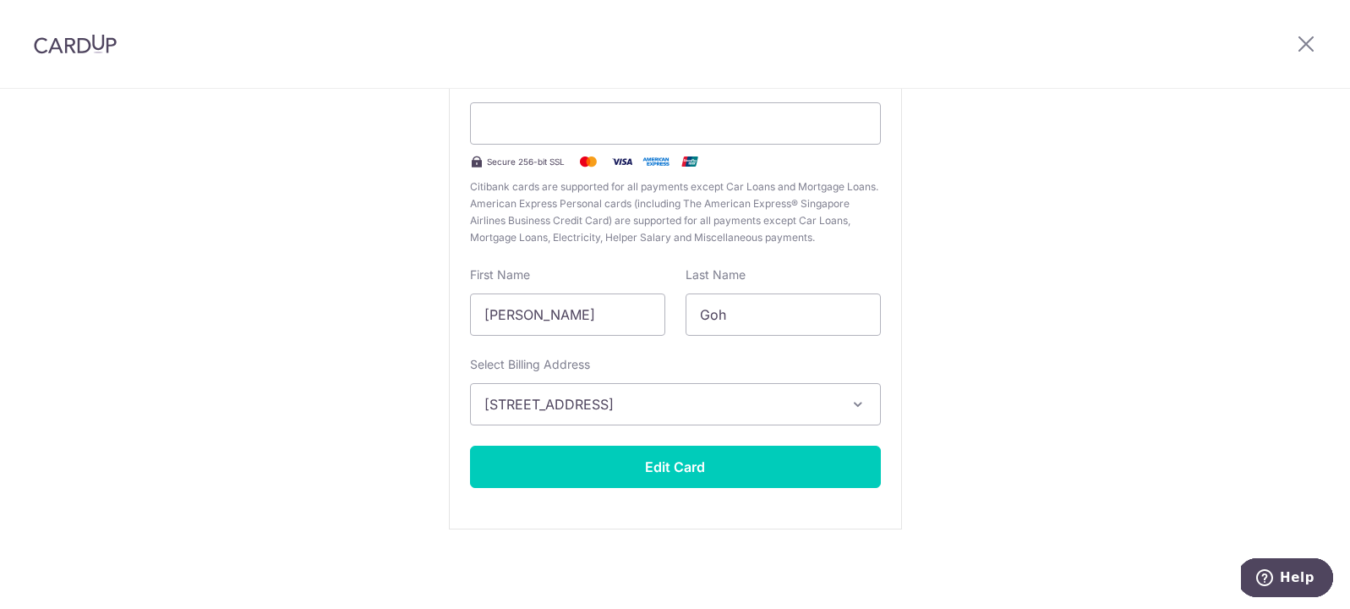
click at [759, 489] on div "New card details Card Secure 256-bit SSL Citibank cards are supported for all p…" at bounding box center [675, 269] width 453 height 519
click at [778, 473] on button "Edit Card" at bounding box center [675, 466] width 411 height 42
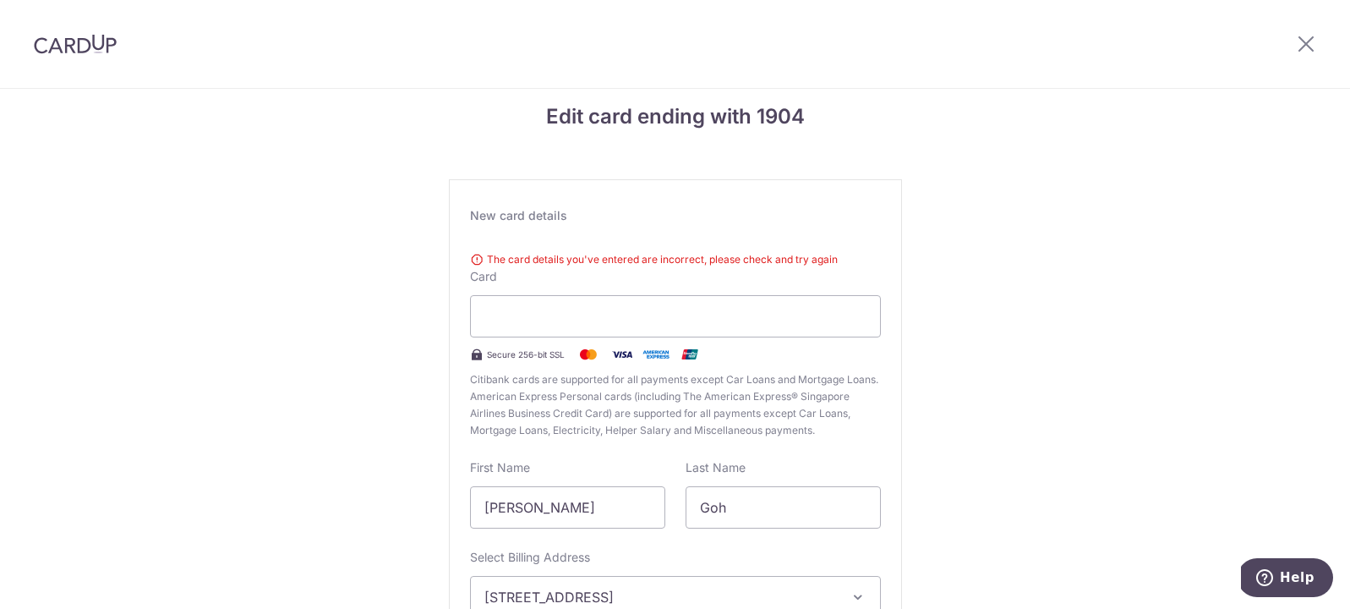
scroll to position [101, 0]
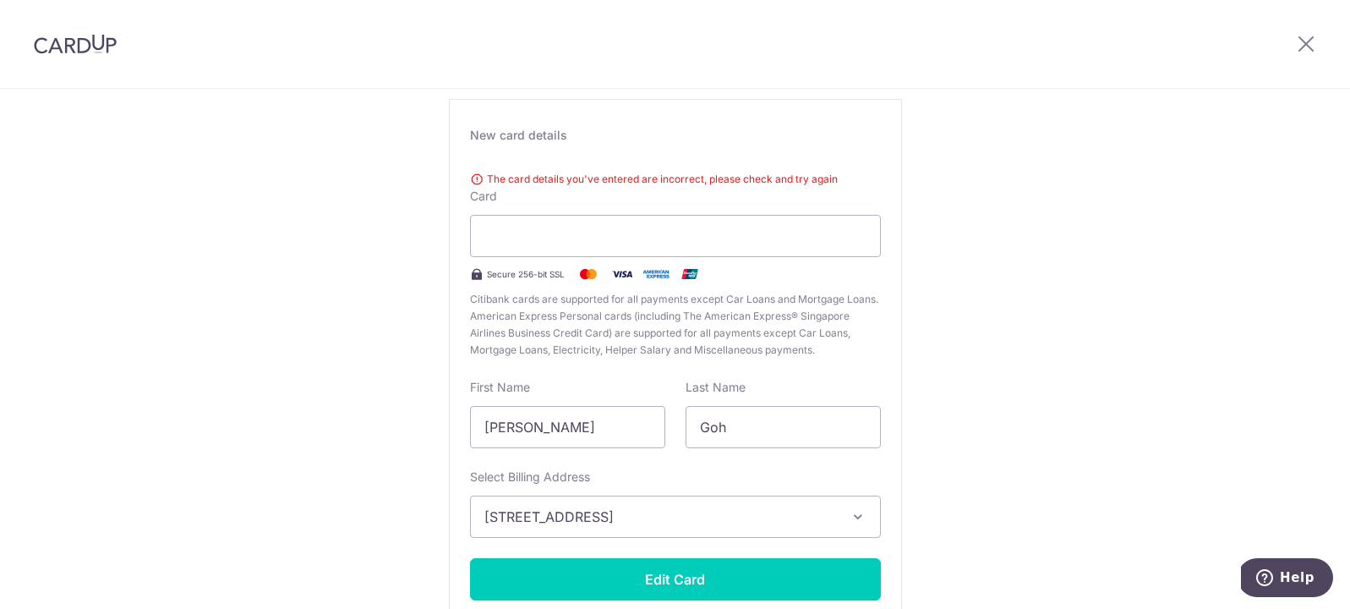
click at [1002, 423] on div "Edit card ending with 1904 New card details The card details you've entered are…" at bounding box center [675, 354] width 1350 height 734
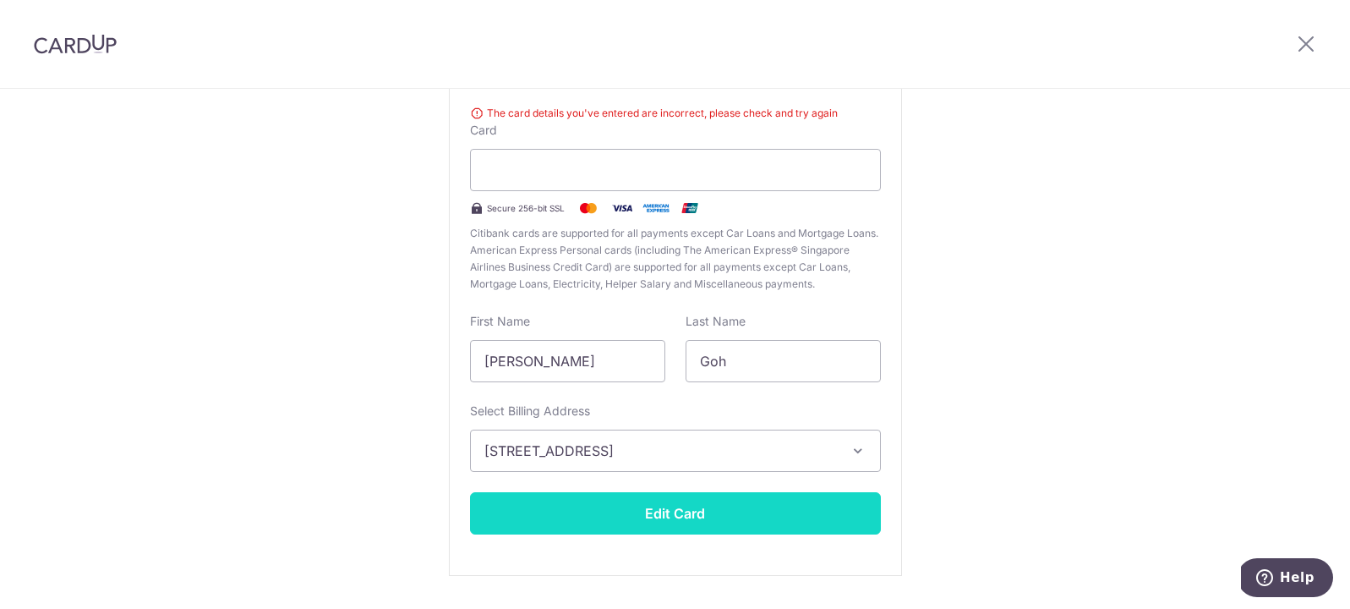
click at [738, 530] on button "Edit Card" at bounding box center [675, 513] width 411 height 42
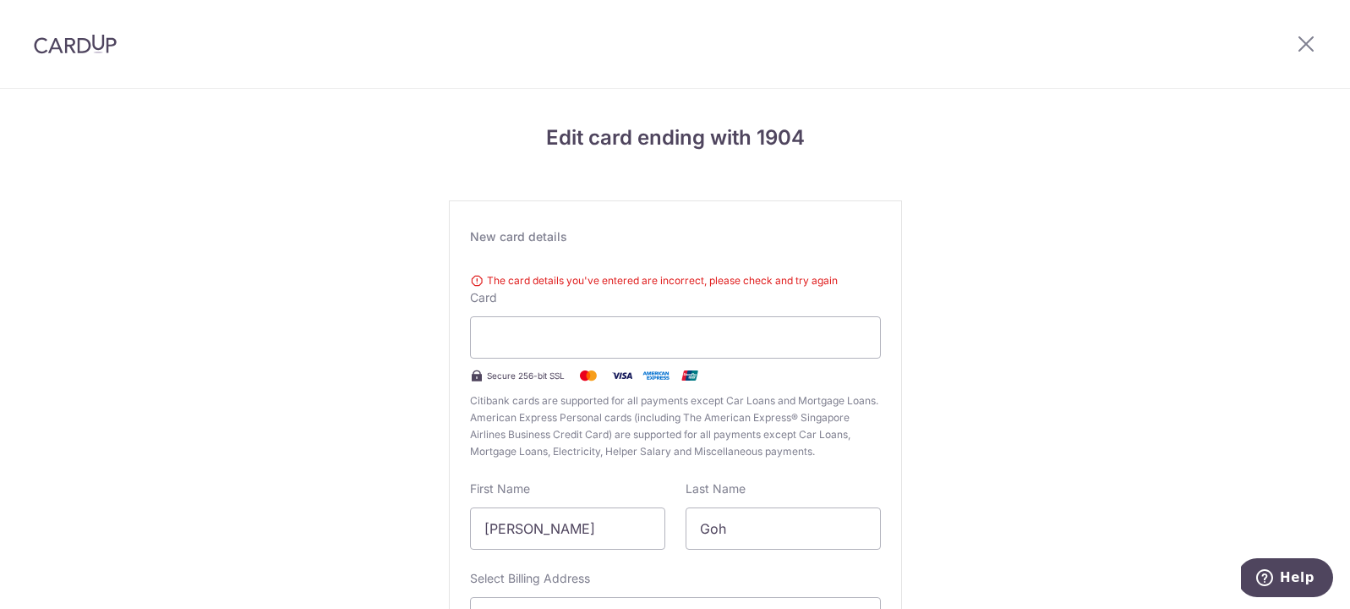
drag, startPoint x: 706, startPoint y: 247, endPoint x: 778, endPoint y: 205, distance: 82.9
click at [707, 246] on div "New card details The card details you've entered are incorrect, please check an…" at bounding box center [675, 471] width 453 height 543
click at [1314, 38] on icon at bounding box center [1306, 43] width 20 height 21
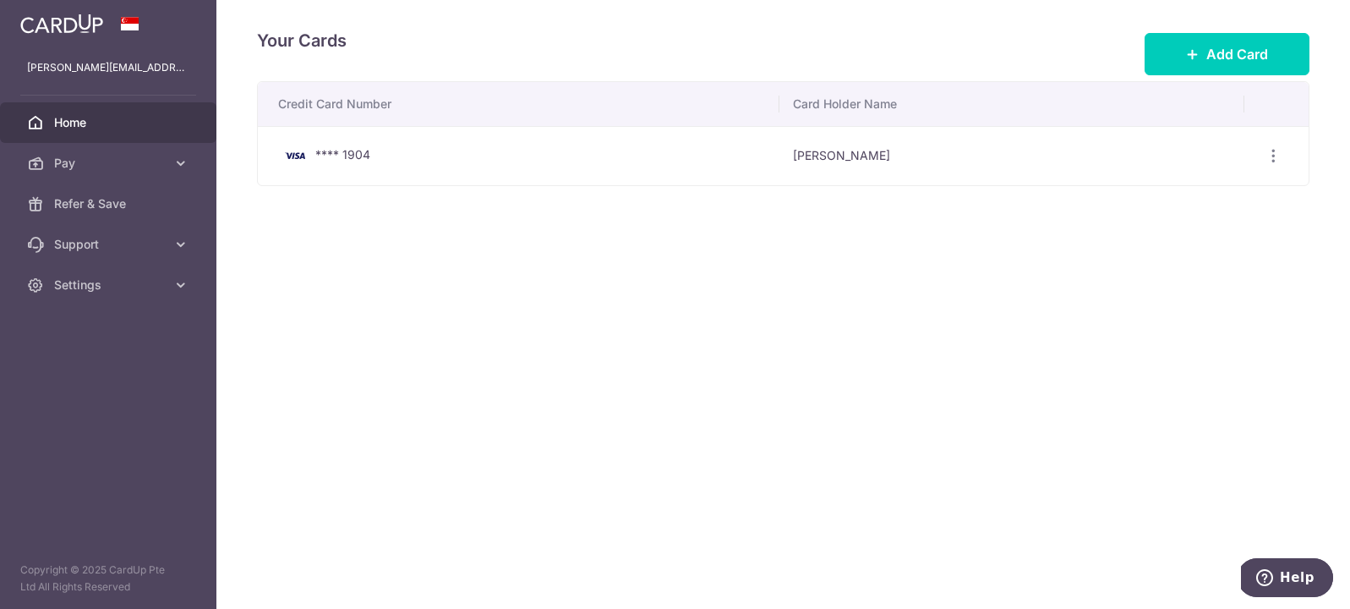
click at [79, 128] on span "Home" at bounding box center [110, 122] width 112 height 17
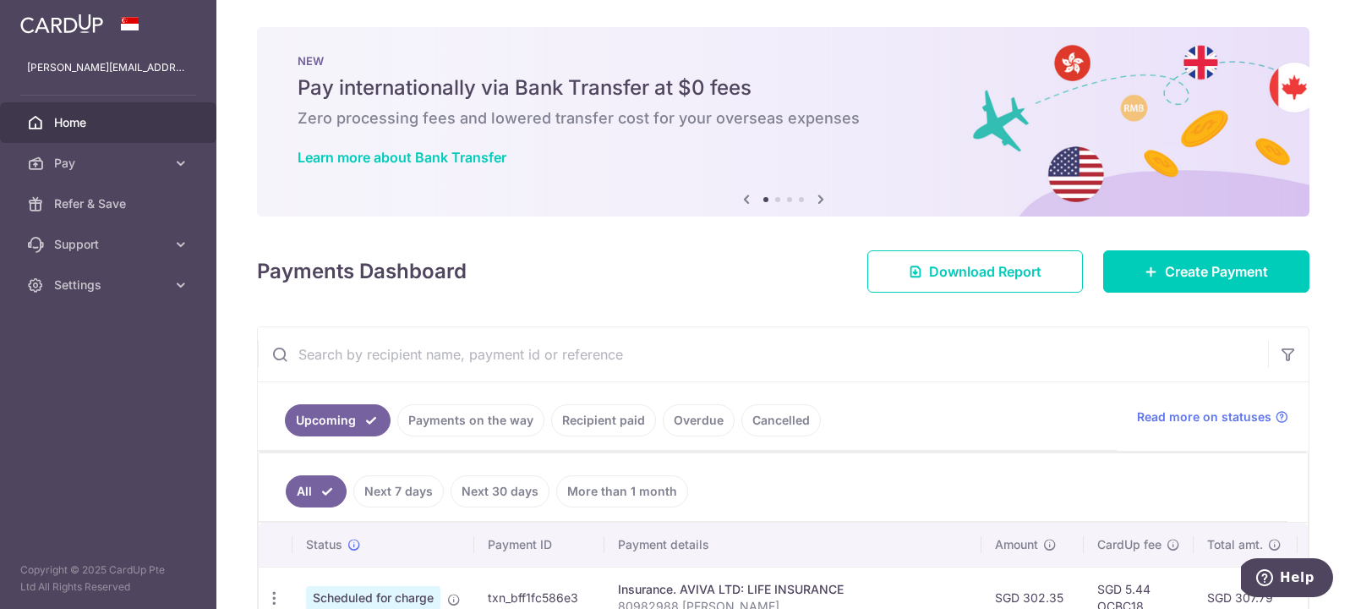
scroll to position [370, 0]
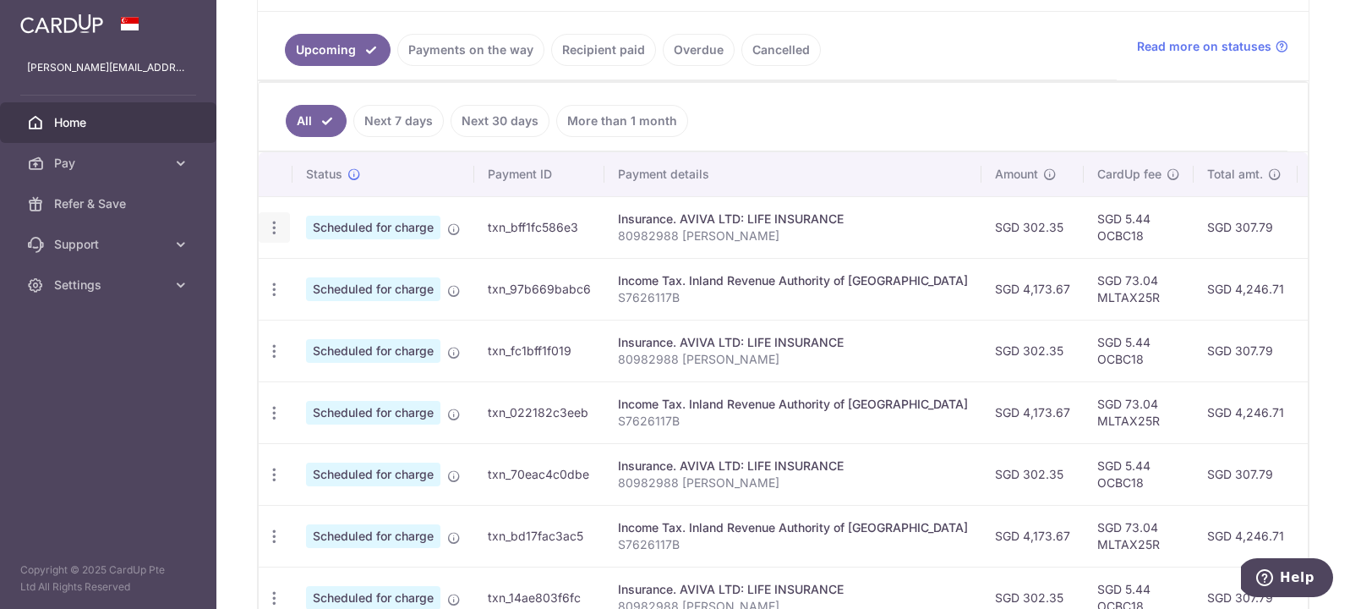
click at [282, 226] on div "Update payment Cancel payment" at bounding box center [274, 227] width 31 height 31
click at [276, 231] on icon "button" at bounding box center [274, 228] width 18 height 18
click at [309, 272] on span "Update payment" at bounding box center [364, 274] width 115 height 20
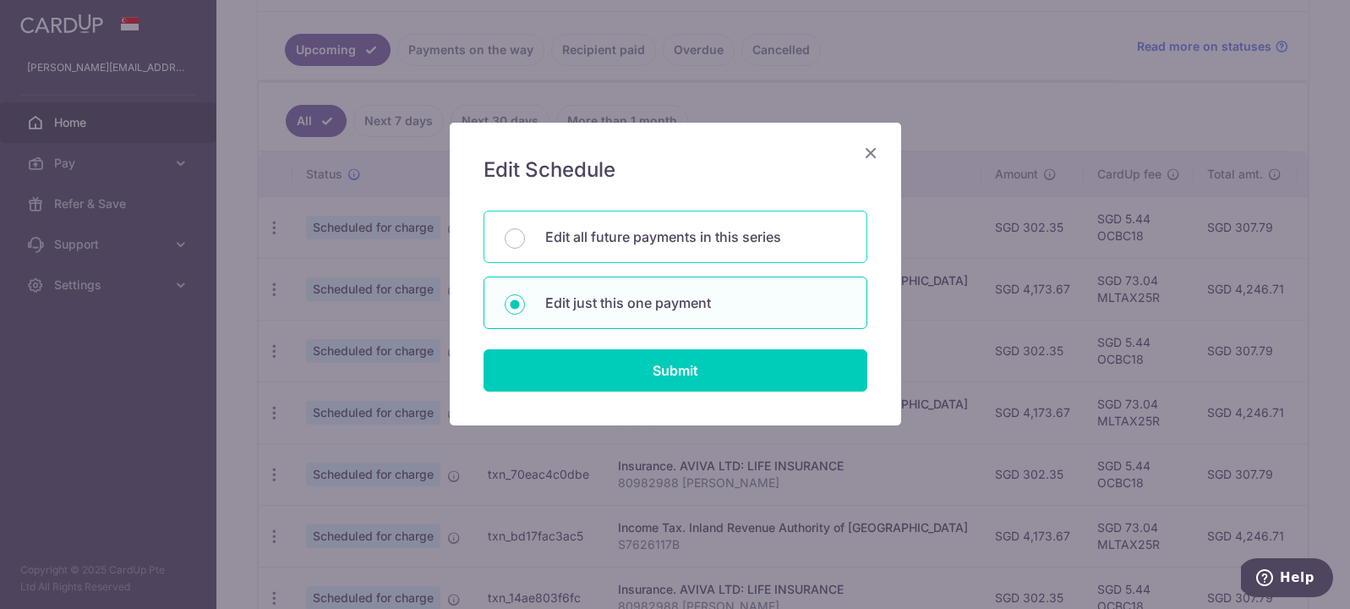
click at [589, 253] on div "Edit all future payments in this series" at bounding box center [675, 236] width 384 height 52
radio input "true"
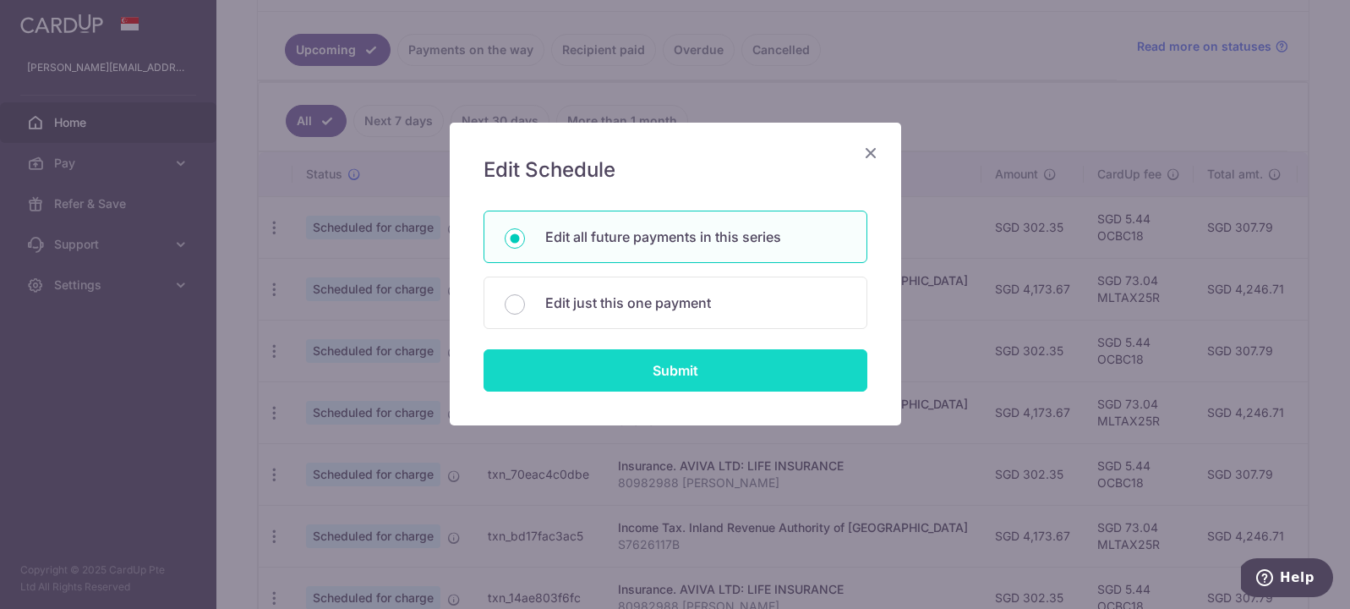
click at [749, 363] on input "Submit" at bounding box center [675, 370] width 384 height 42
radio input "true"
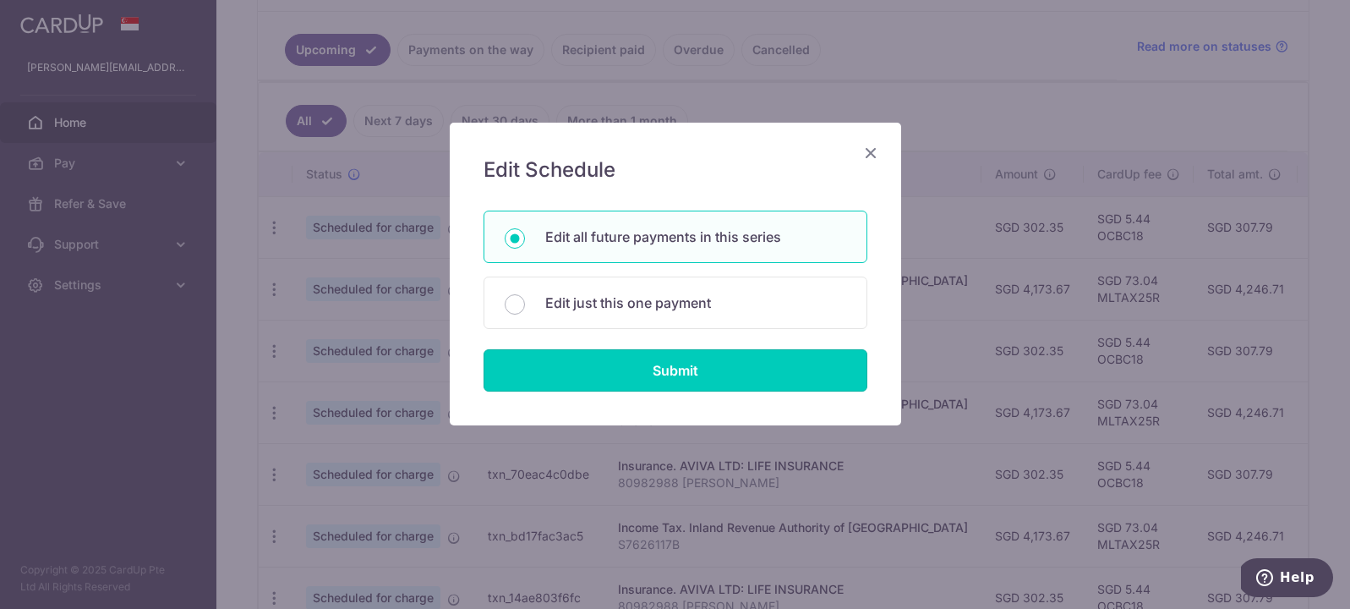
type input "302.35"
type input "80982988 [PERSON_NAME]"
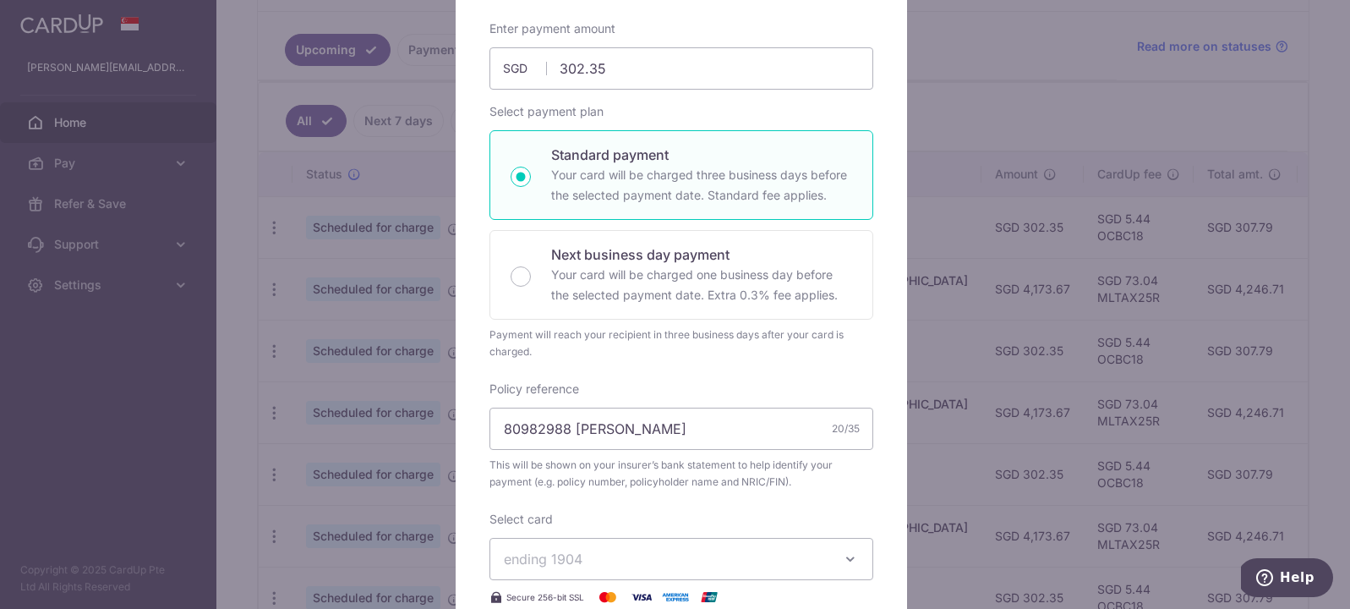
scroll to position [658, 0]
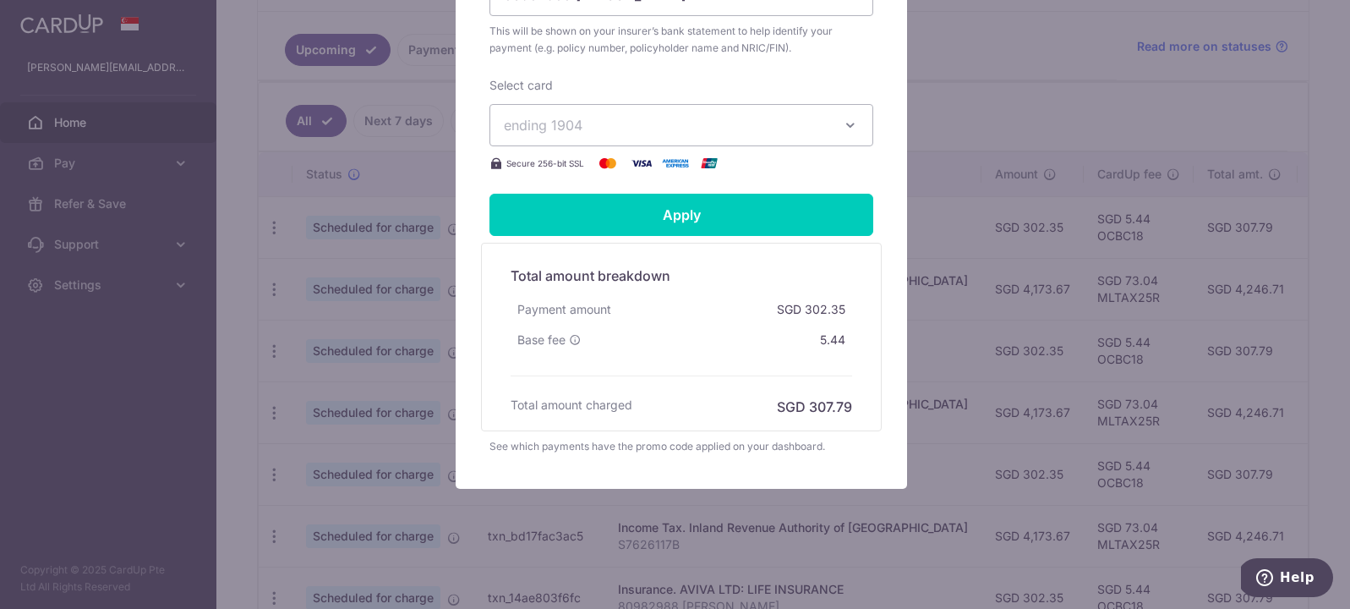
click at [767, 134] on span "ending 1904" at bounding box center [666, 125] width 325 height 20
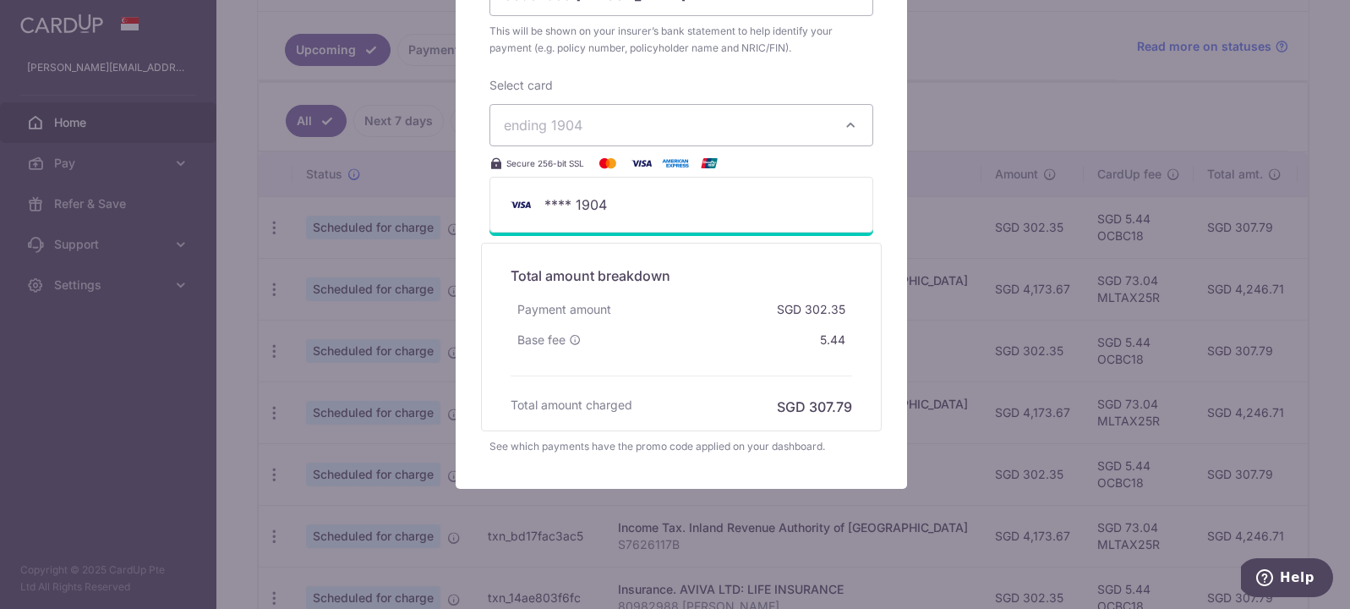
click at [781, 135] on span "ending 1904" at bounding box center [666, 125] width 325 height 20
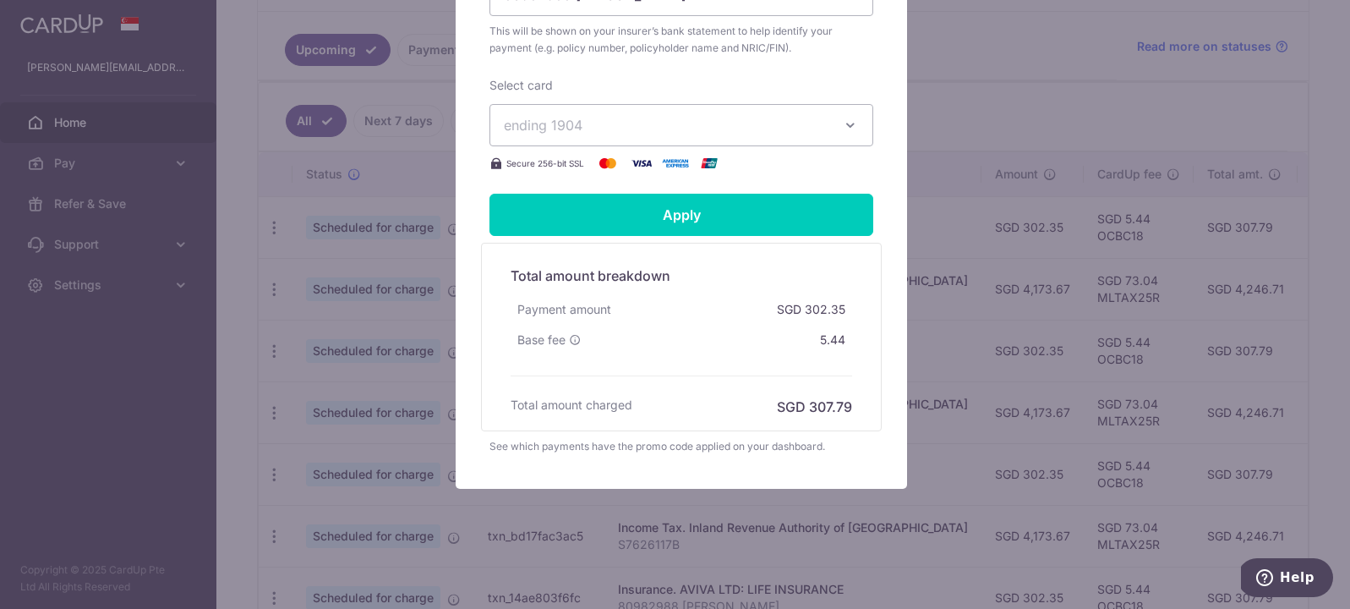
click at [830, 138] on button "ending 1904" at bounding box center [681, 125] width 384 height 42
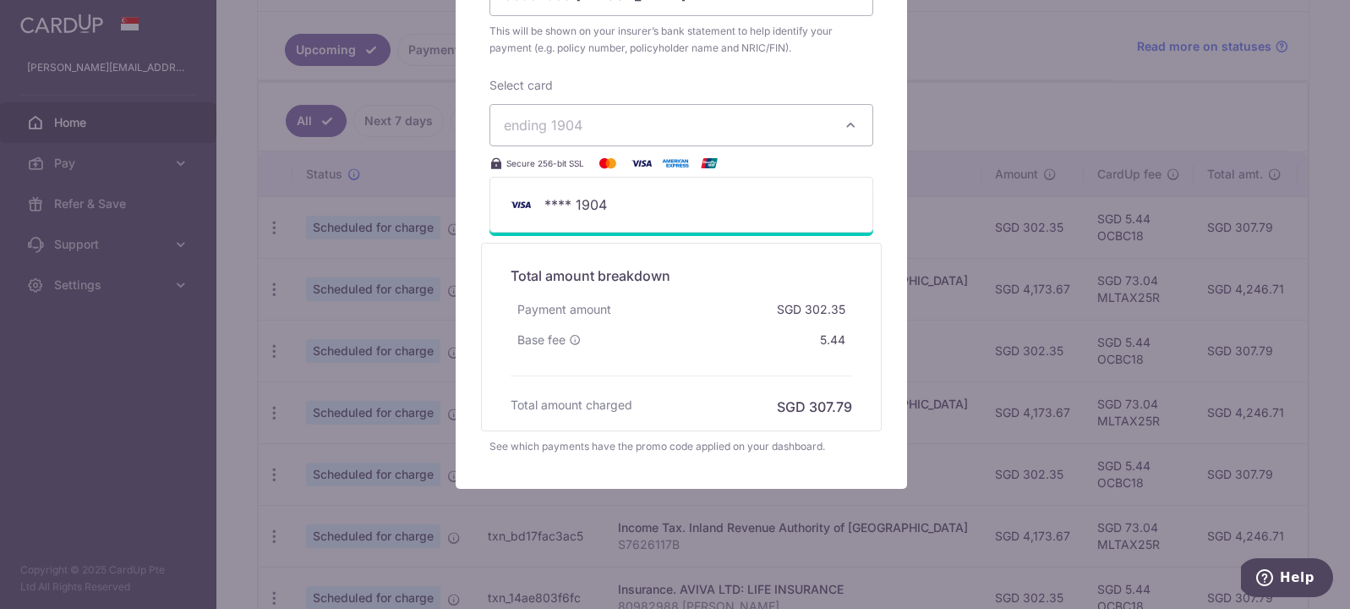
click at [832, 137] on button "ending 1904" at bounding box center [681, 125] width 384 height 42
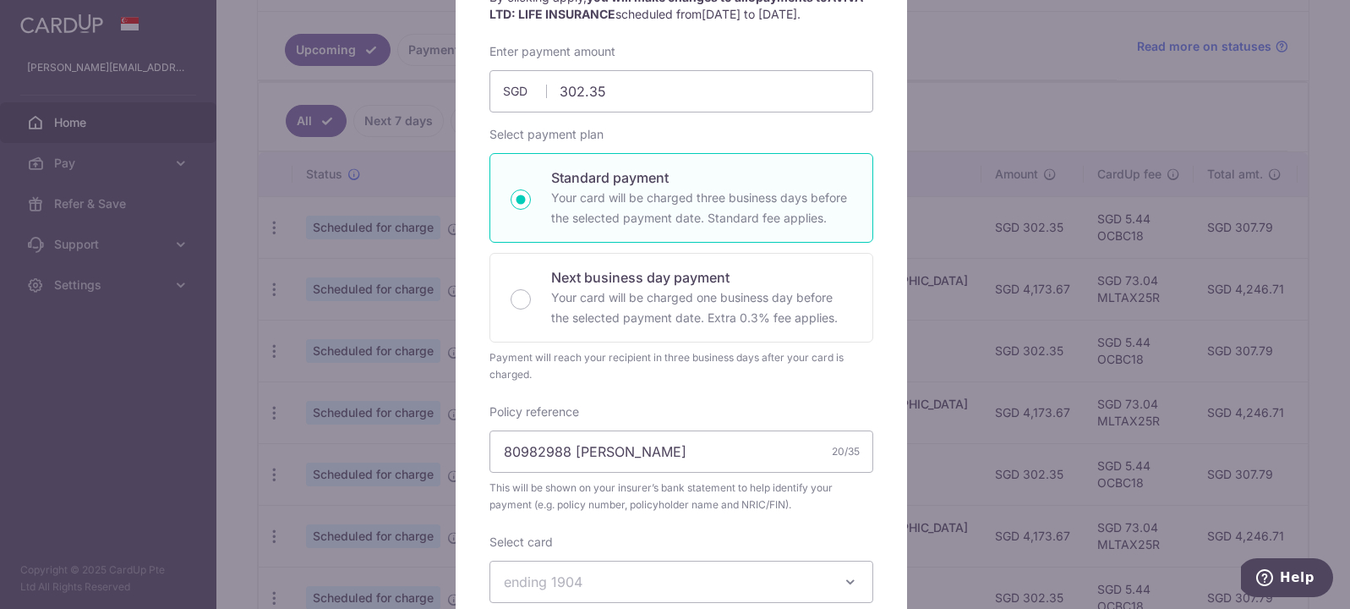
scroll to position [0, 0]
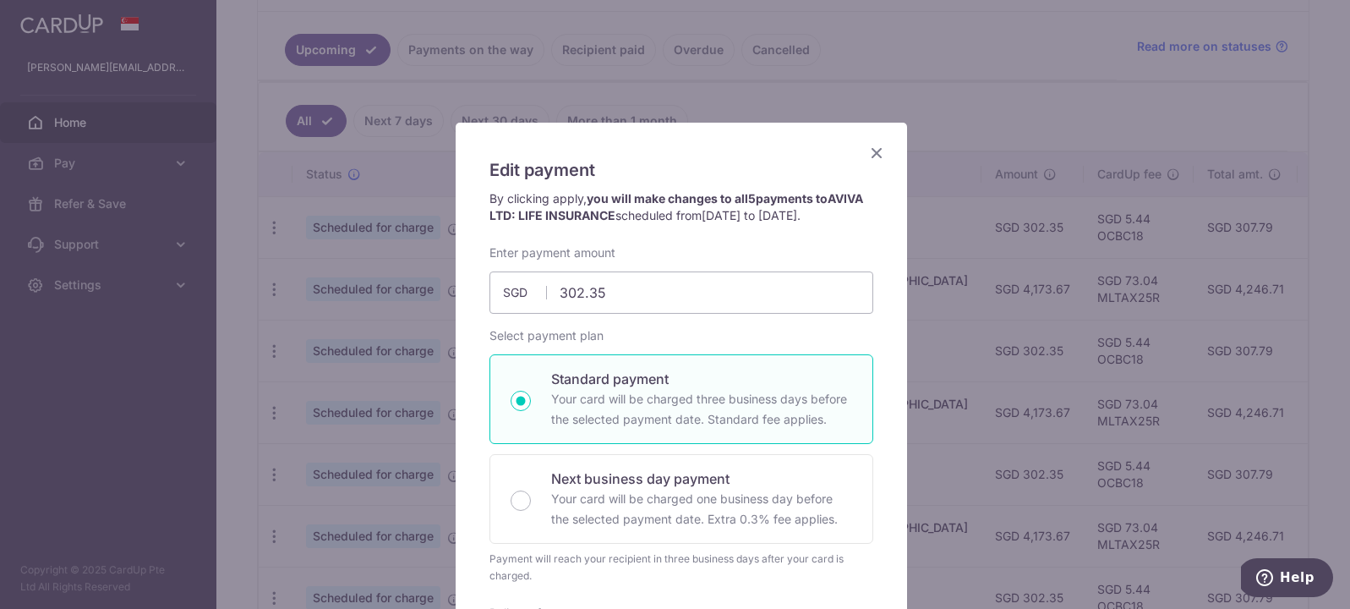
click at [1003, 114] on div "Edit payment By clicking apply, you will make changes to all 5 payments to AVIV…" at bounding box center [675, 304] width 1350 height 609
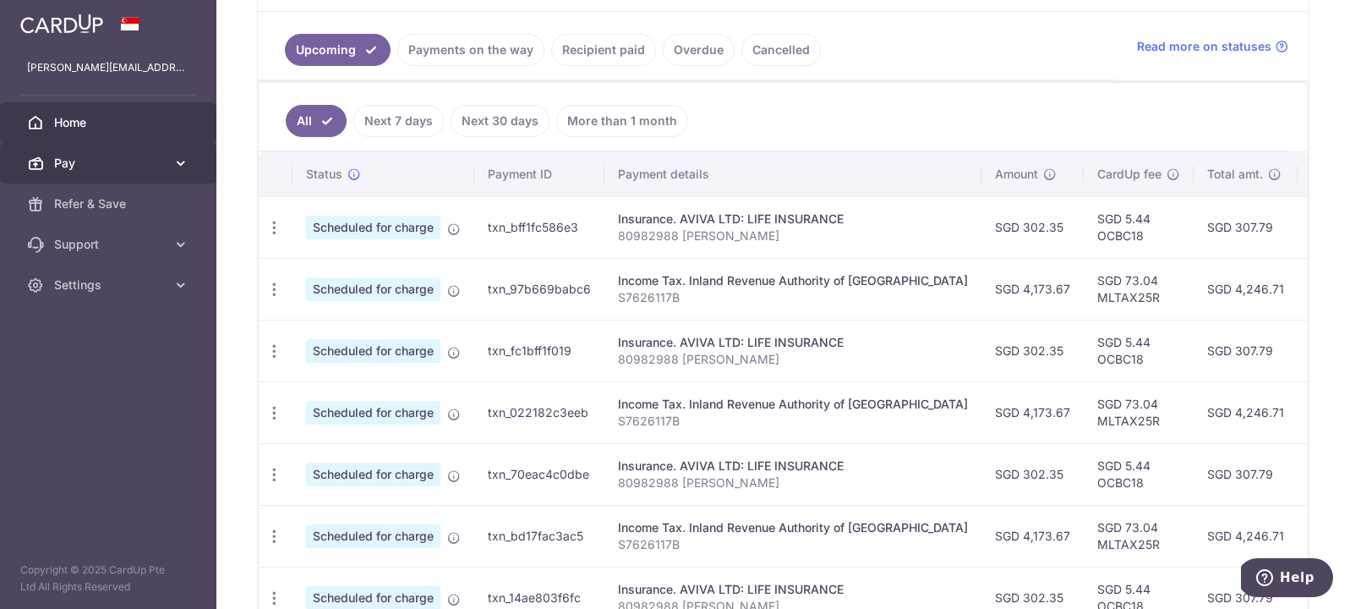
click at [188, 161] on link "Pay" at bounding box center [108, 163] width 216 height 41
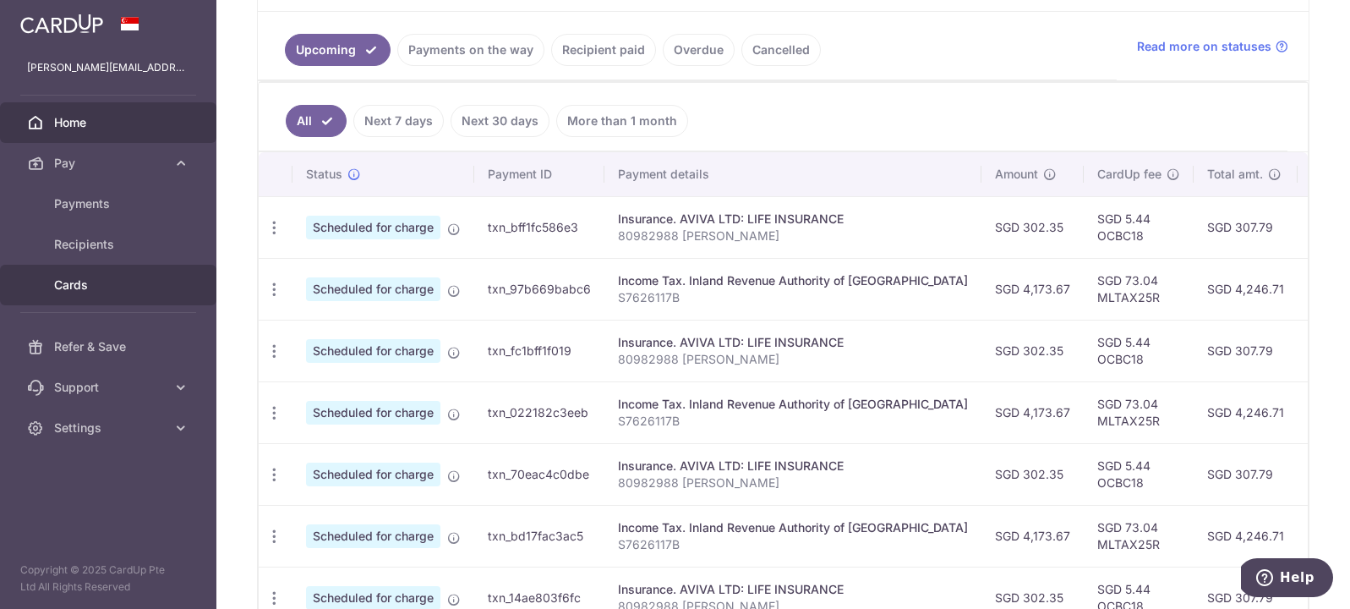
click at [107, 286] on span "Cards" at bounding box center [110, 284] width 112 height 17
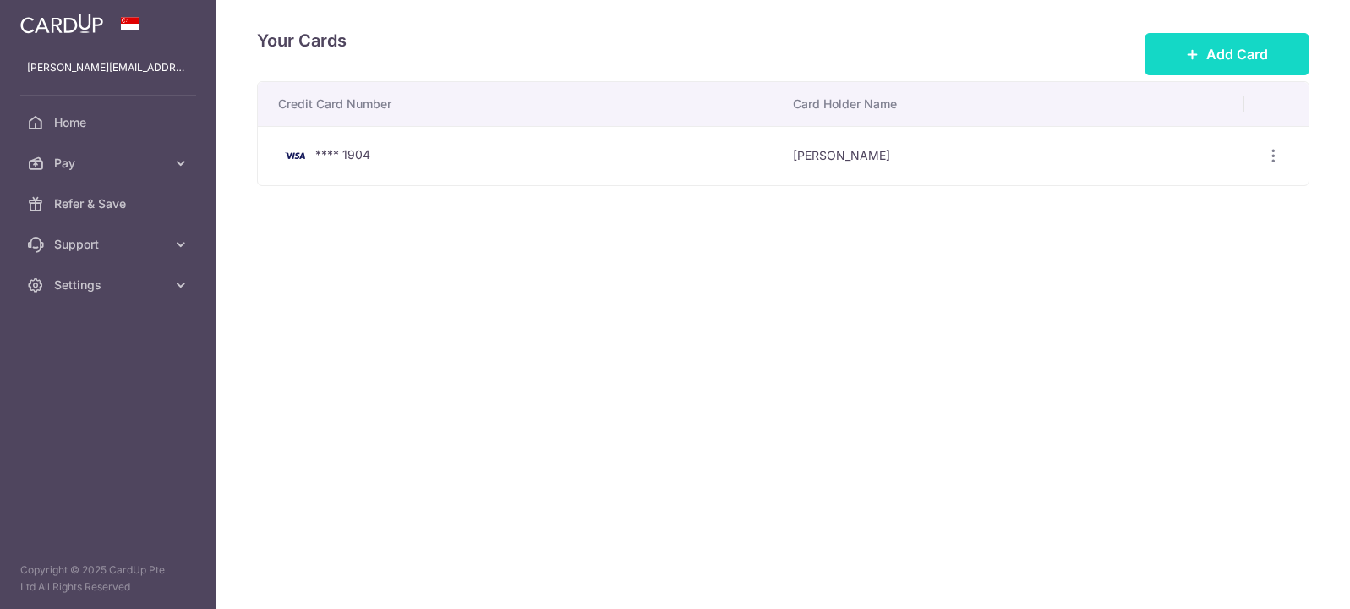
click at [1209, 57] on span "Add Card" at bounding box center [1237, 54] width 62 height 20
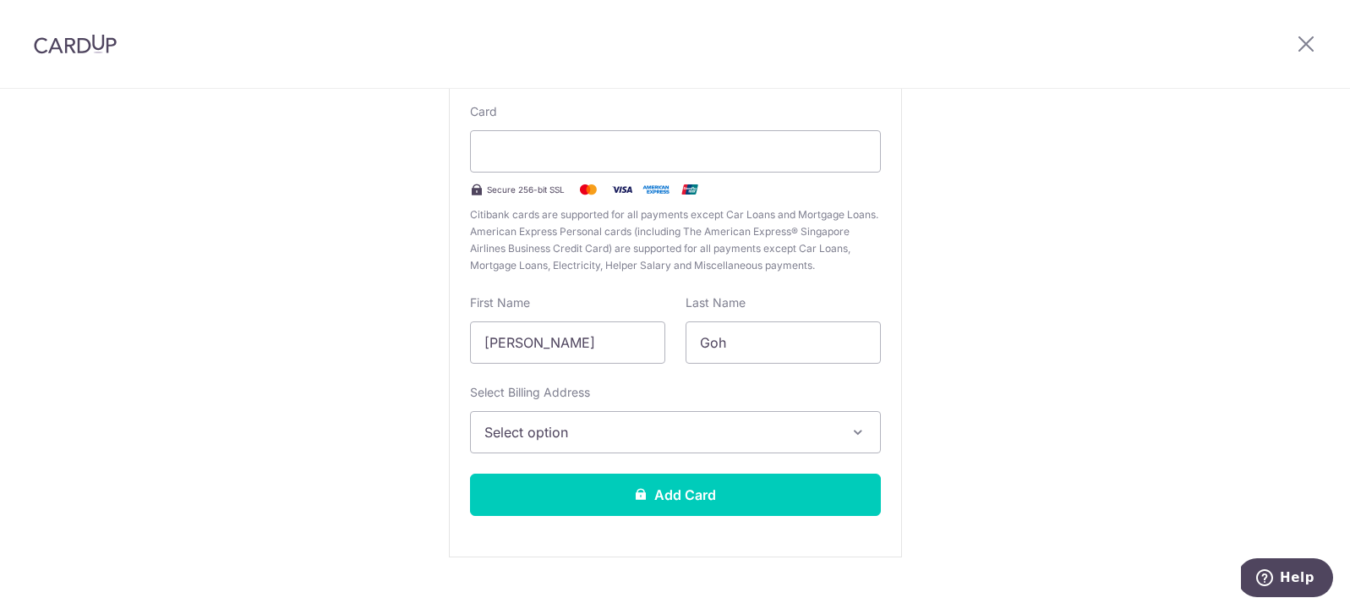
scroll to position [184, 0]
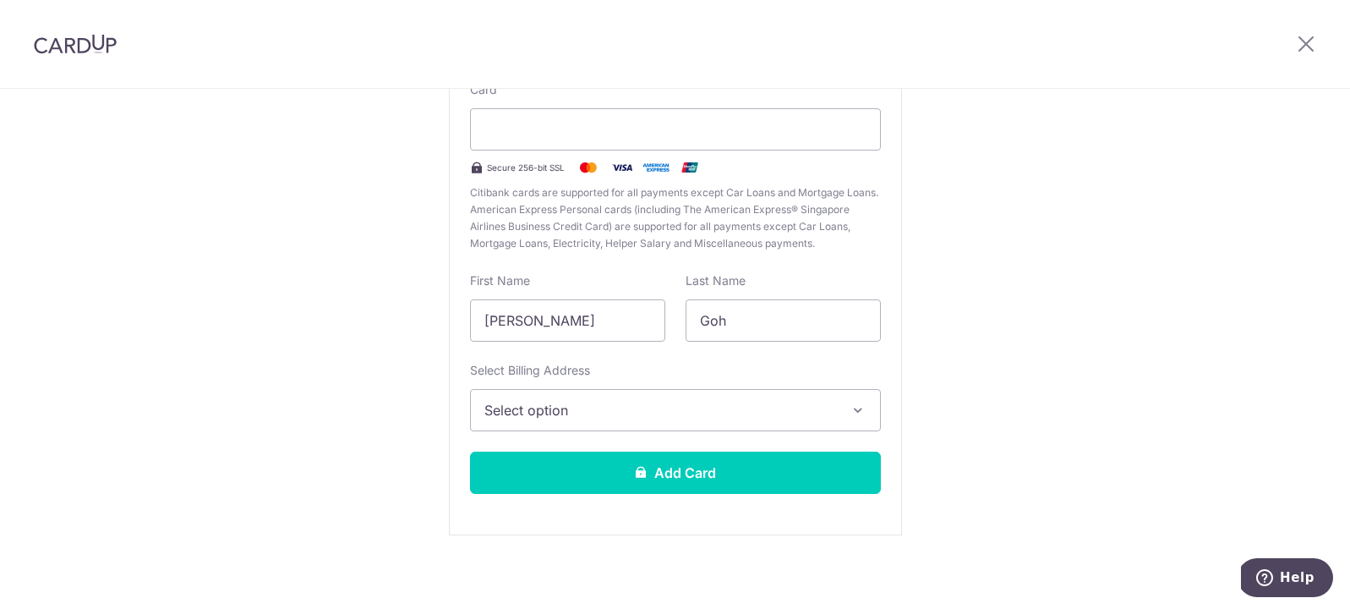
click at [796, 412] on span "Select option" at bounding box center [660, 410] width 352 height 20
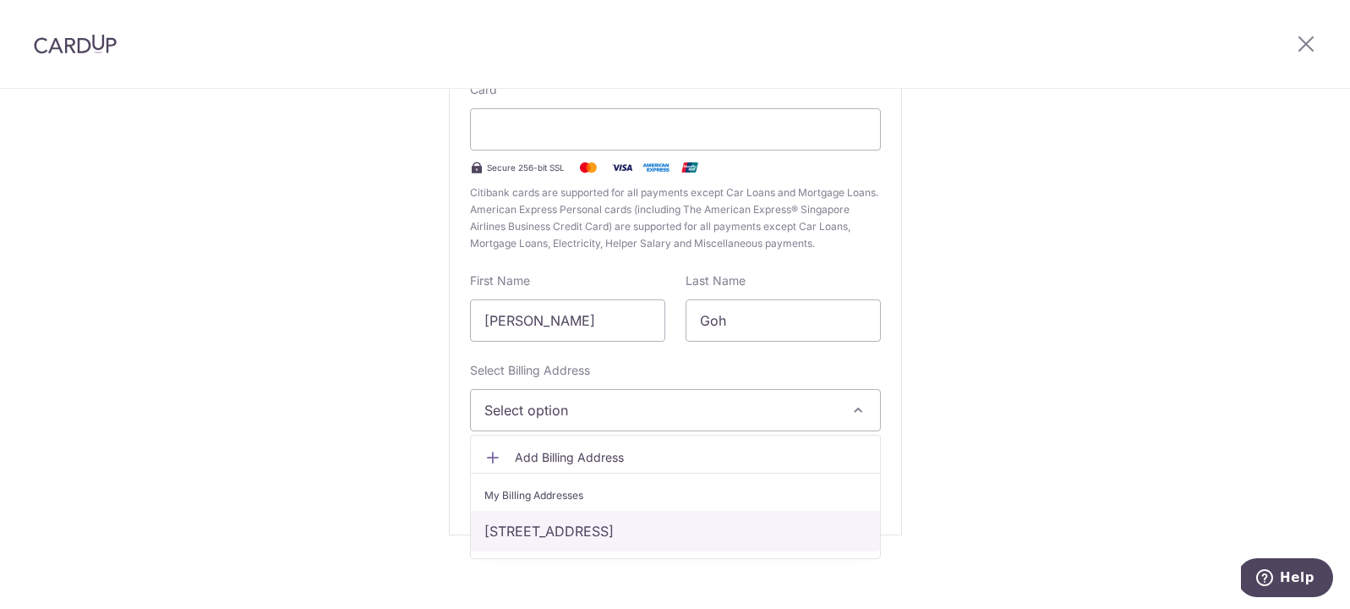
click at [756, 532] on link "21 SELETAR COURT, Singapore, Singapore-807189" at bounding box center [675, 530] width 409 height 41
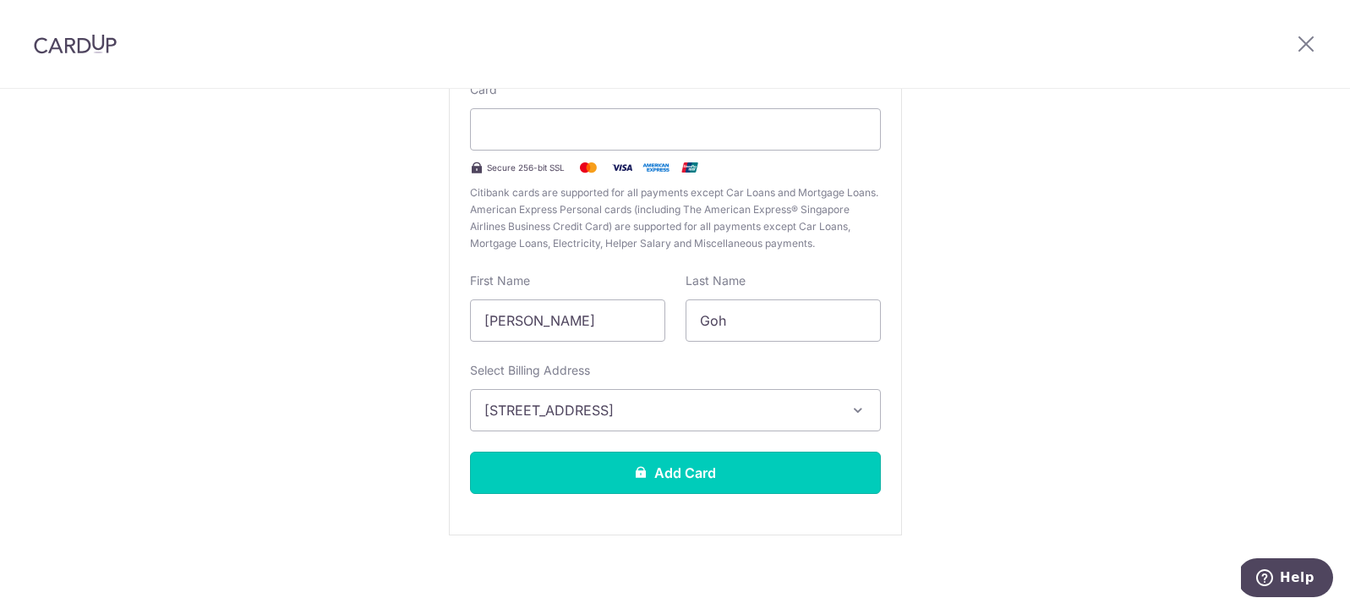
click at [832, 476] on button "Add Card" at bounding box center [675, 472] width 411 height 42
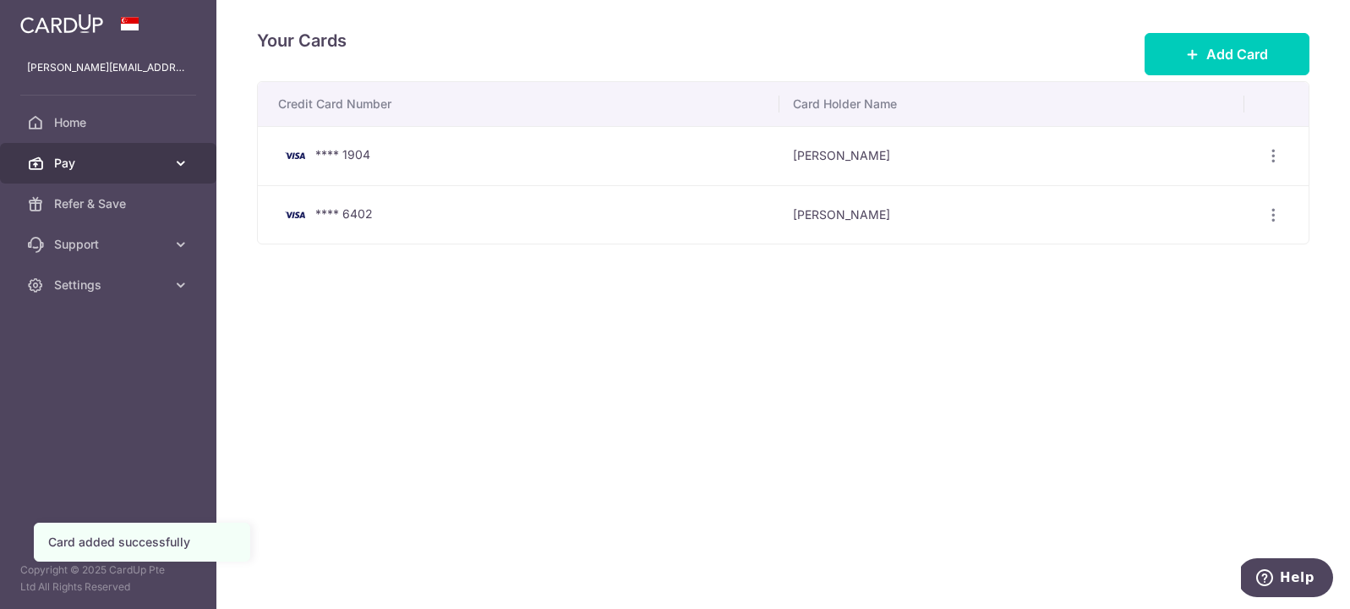
click at [172, 164] on icon at bounding box center [180, 163] width 17 height 17
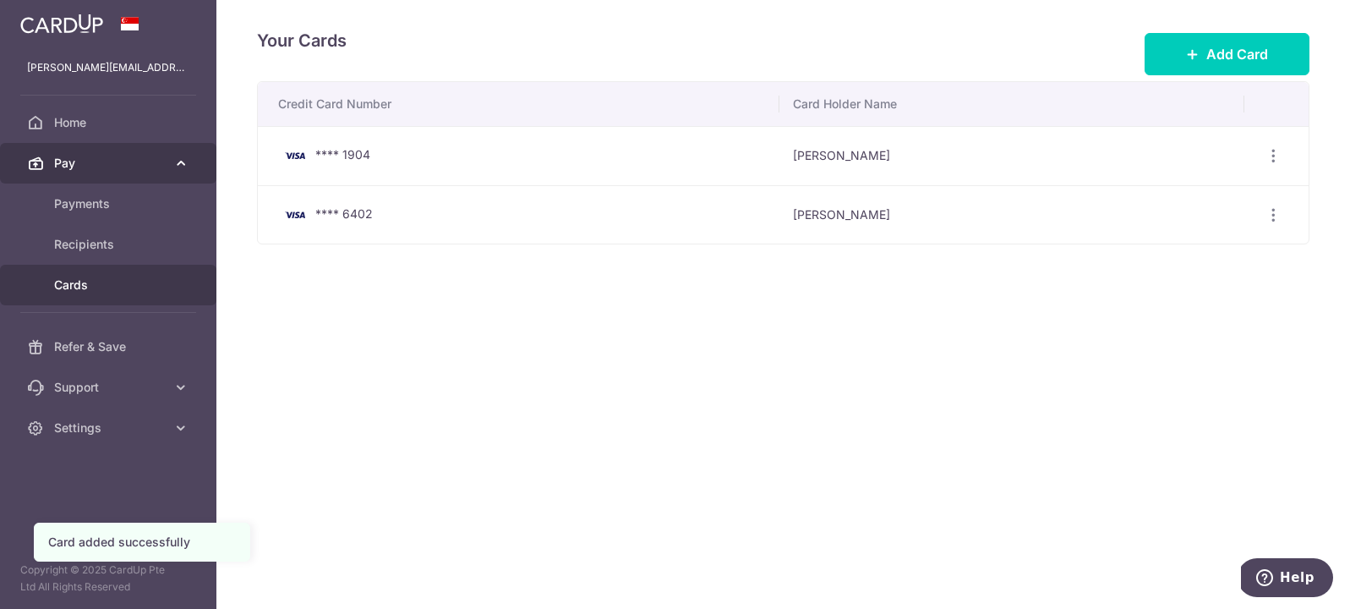
click at [173, 164] on icon at bounding box center [180, 163] width 17 height 17
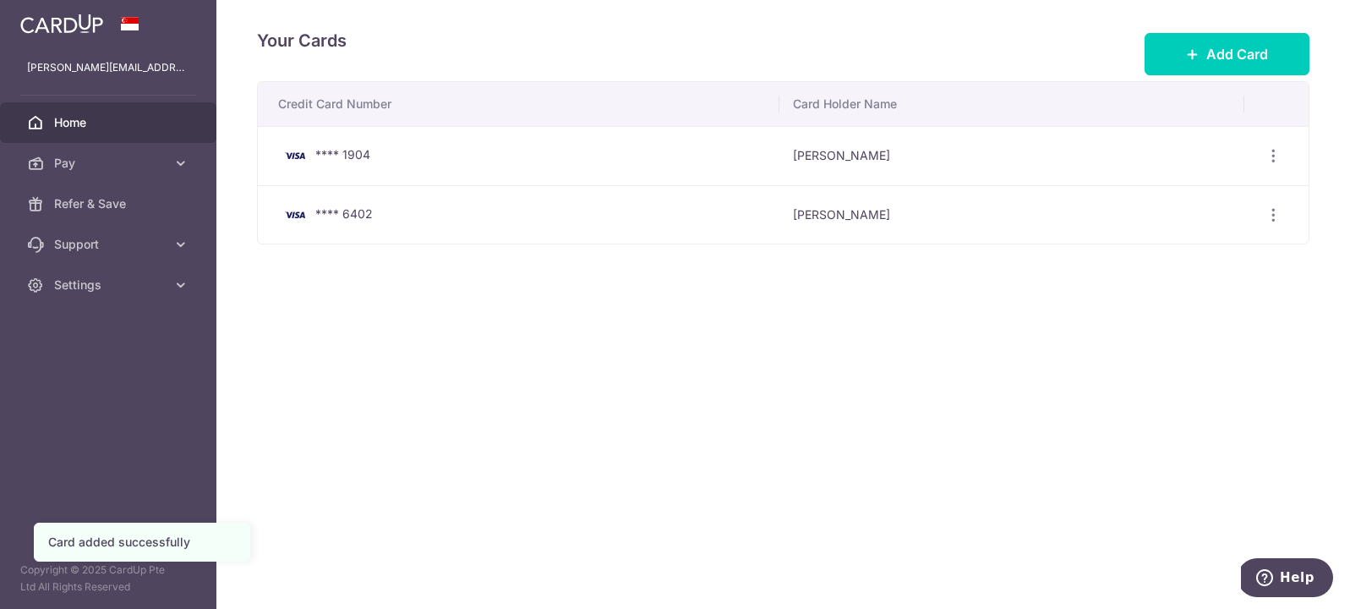
click link "Home"
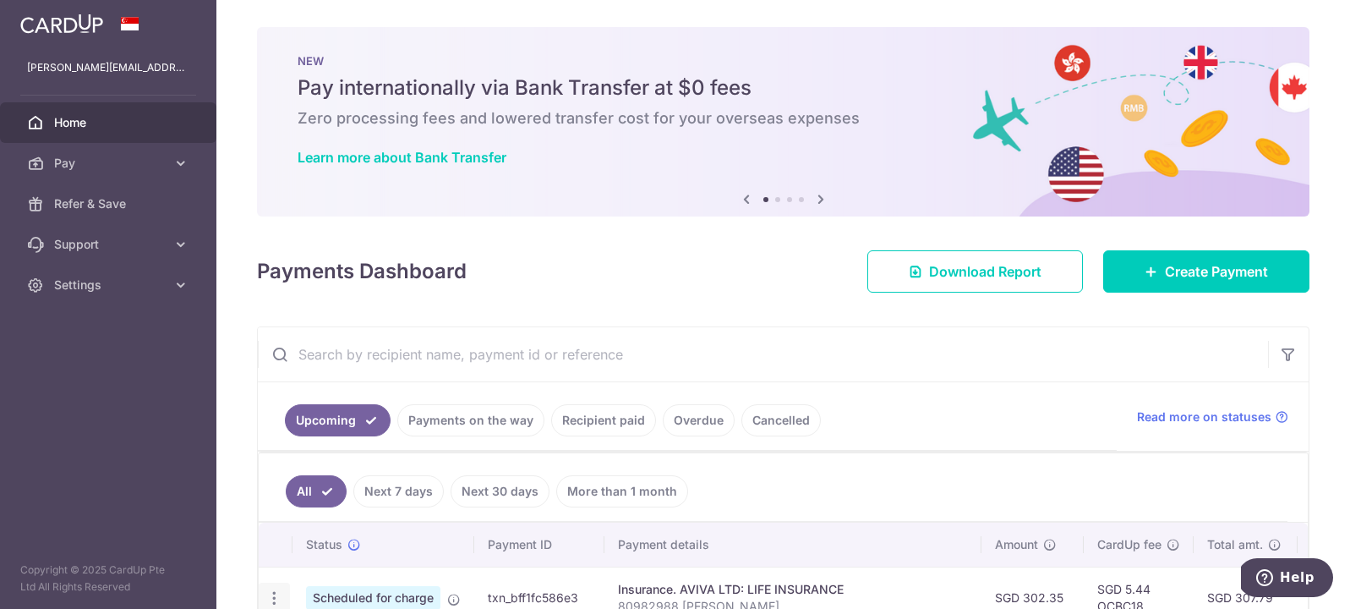
scroll to position [248, 0]
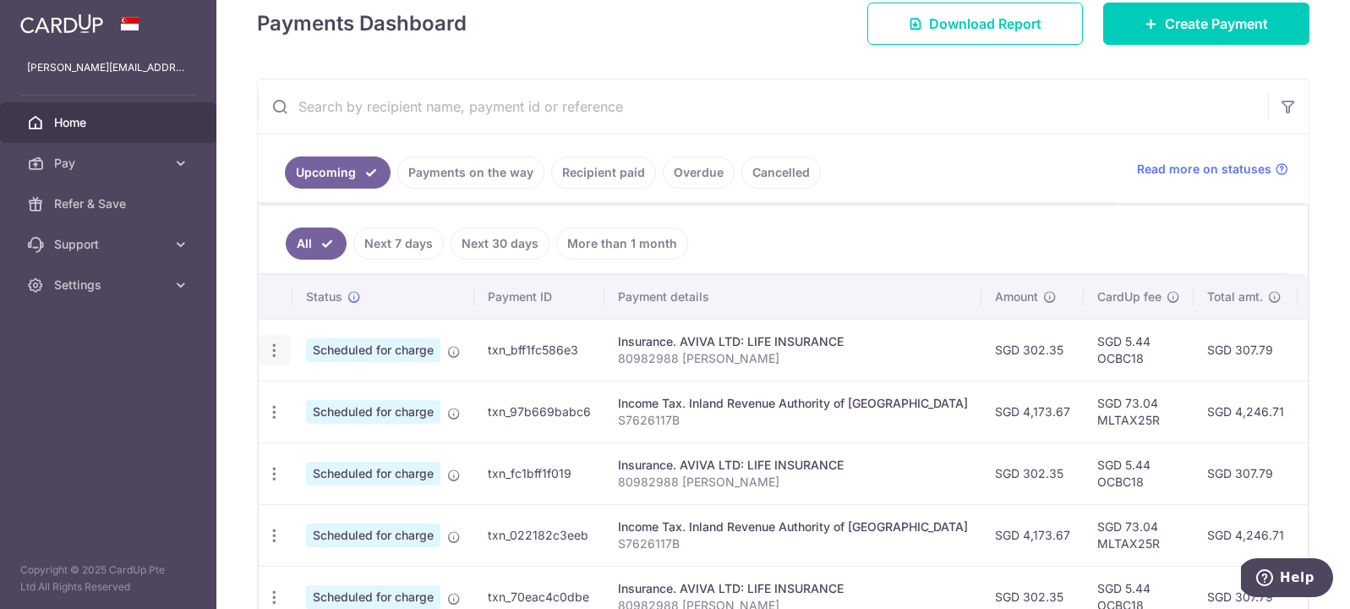
click at [275, 349] on icon "button" at bounding box center [274, 350] width 18 height 18
click at [325, 404] on span "Update payment" at bounding box center [364, 396] width 115 height 20
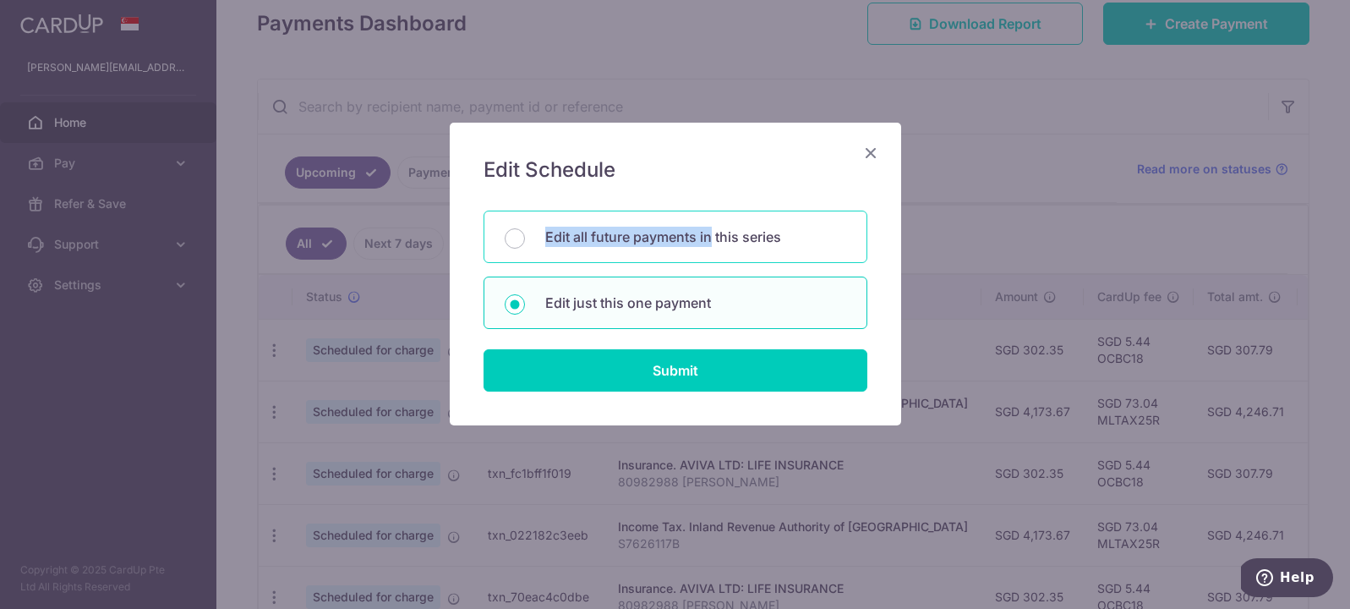
click at [711, 227] on div "Edit all future payments in this series" at bounding box center [675, 236] width 384 height 52
radio input "true"
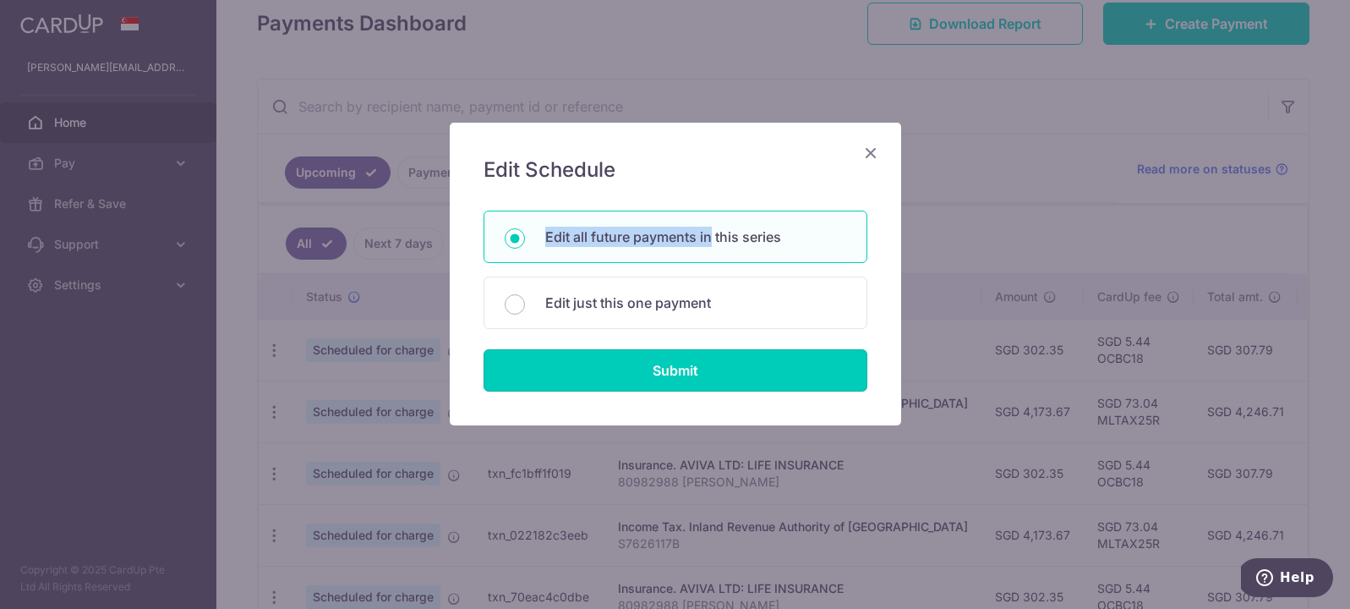
drag, startPoint x: 761, startPoint y: 374, endPoint x: 772, endPoint y: 374, distance: 11.0
click at [761, 374] on input "Submit" at bounding box center [675, 370] width 384 height 42
radio input "true"
type input "302.35"
type input "80982988 [PERSON_NAME]"
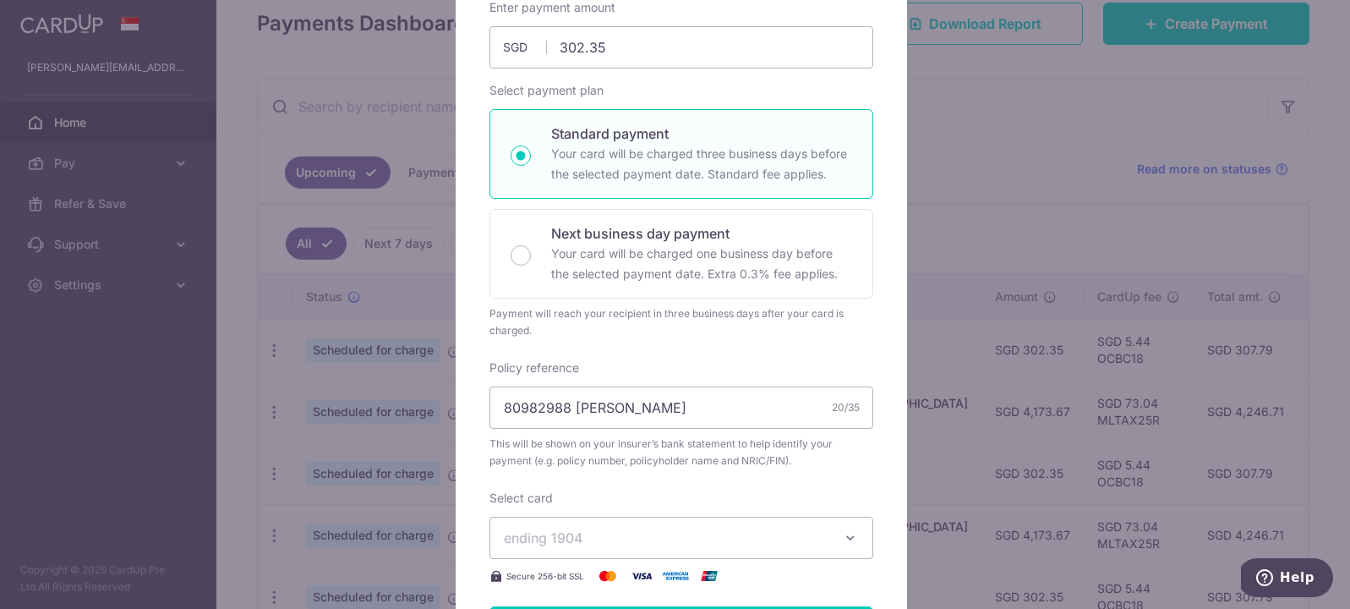
scroll to position [255, 0]
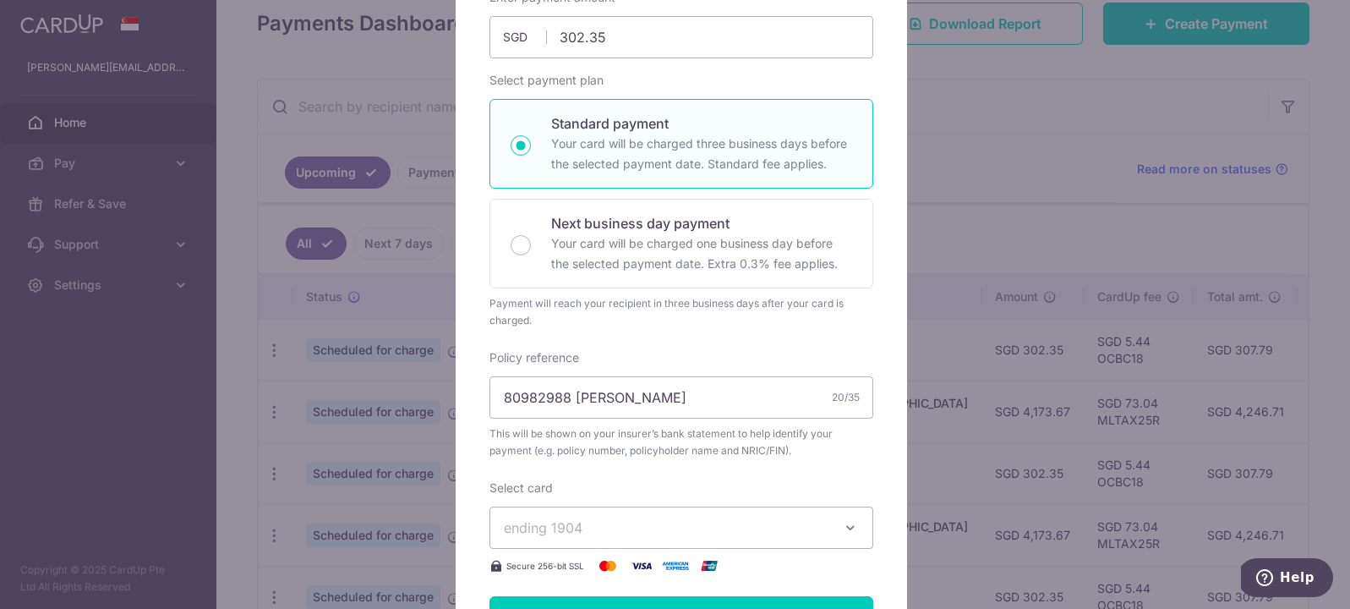
click at [750, 538] on span "ending 1904" at bounding box center [666, 527] width 325 height 20
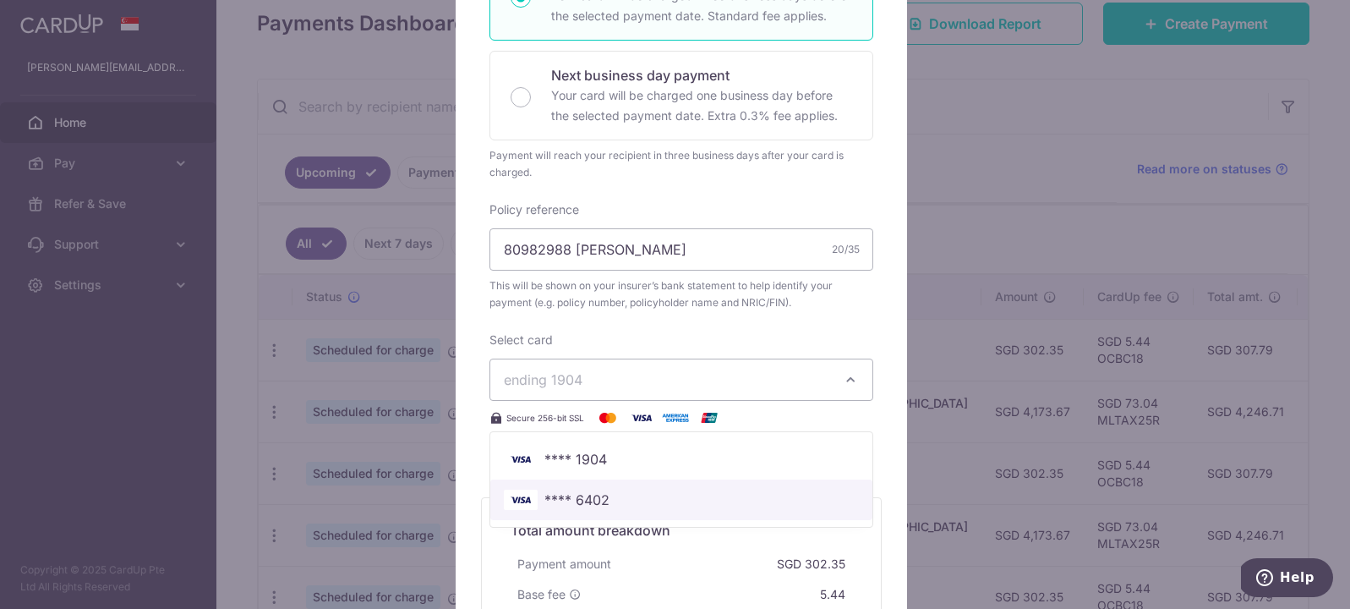
click at [703, 510] on span "**** 6402" at bounding box center [681, 499] width 355 height 20
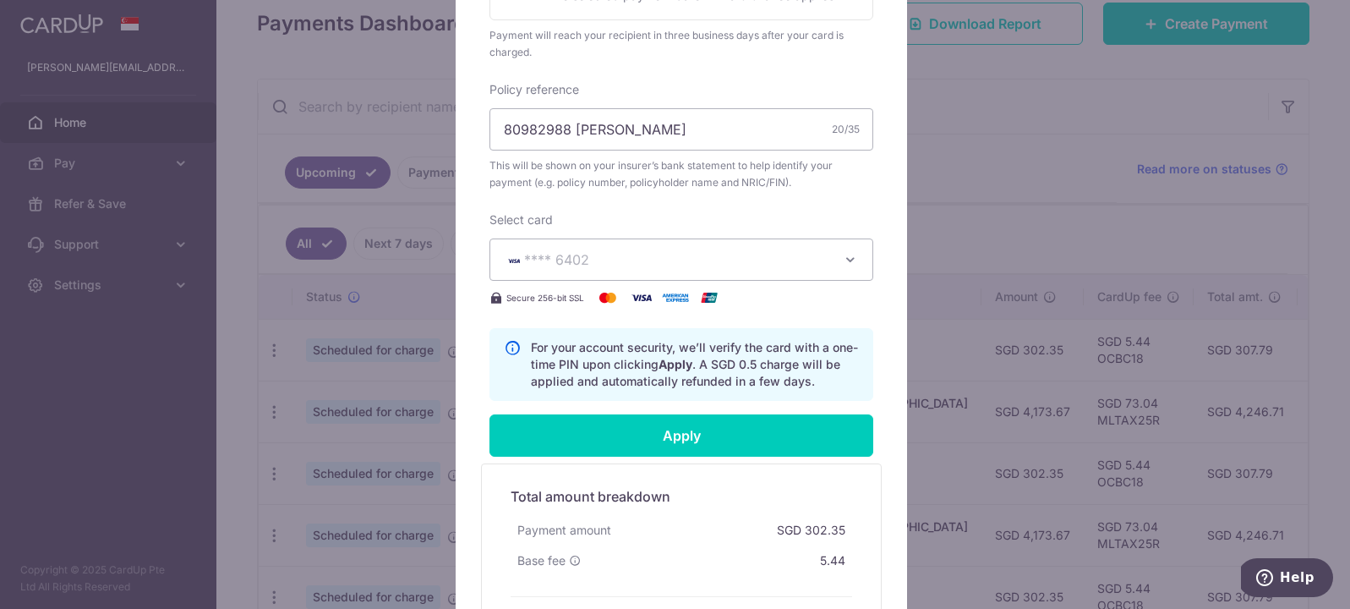
scroll to position [637, 0]
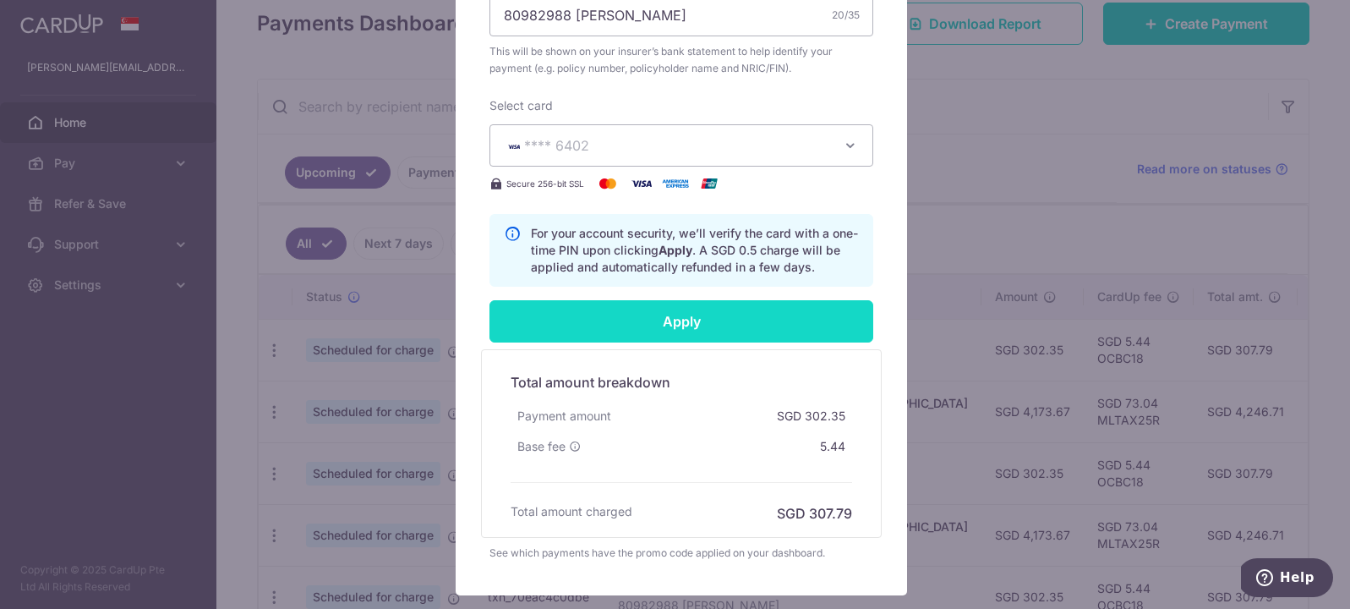
click at [791, 339] on input "Apply" at bounding box center [681, 321] width 384 height 42
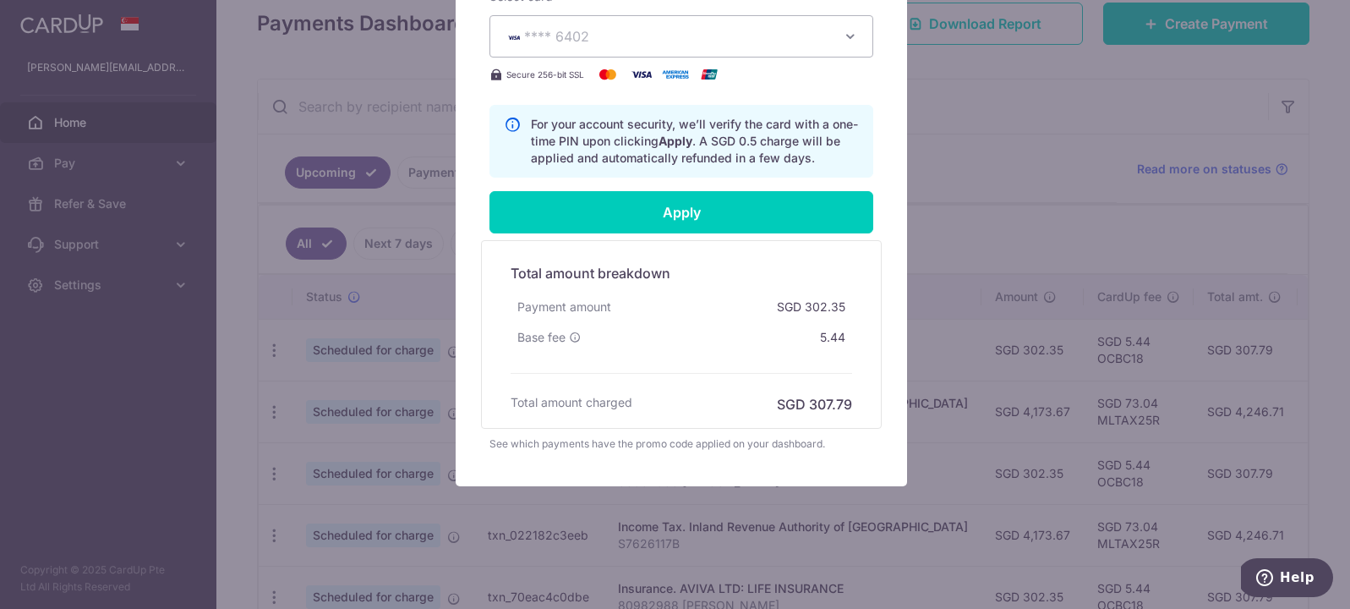
scroll to position [334, 0]
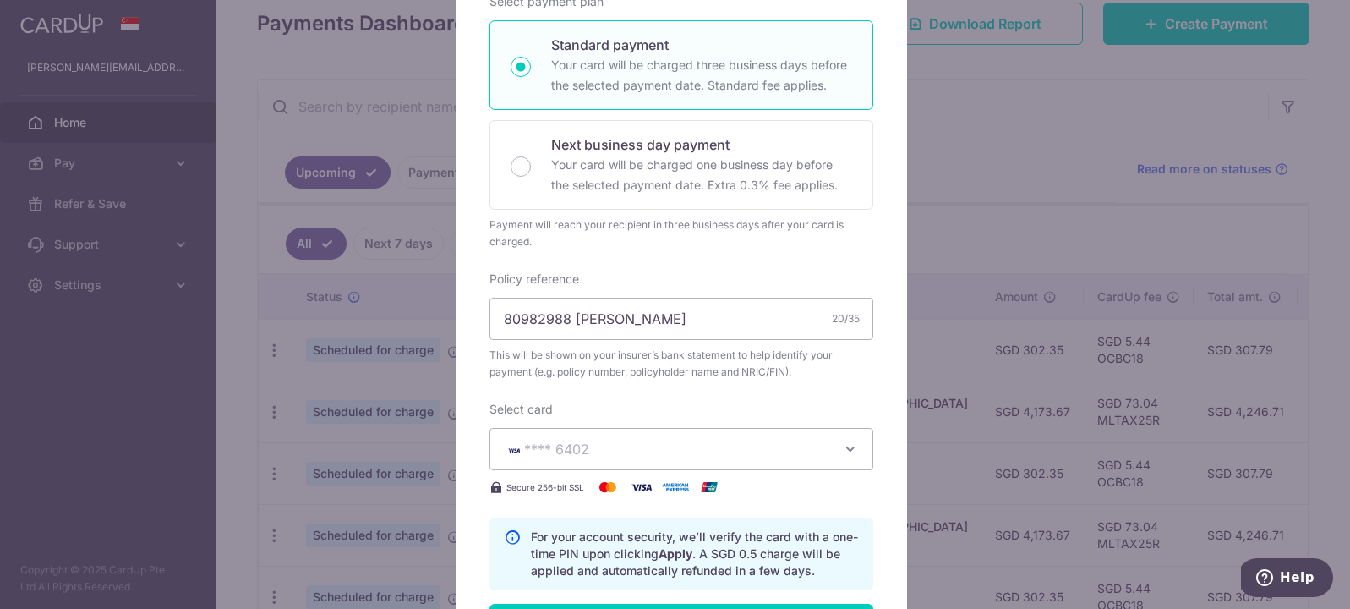
type input "Successfully Applied"
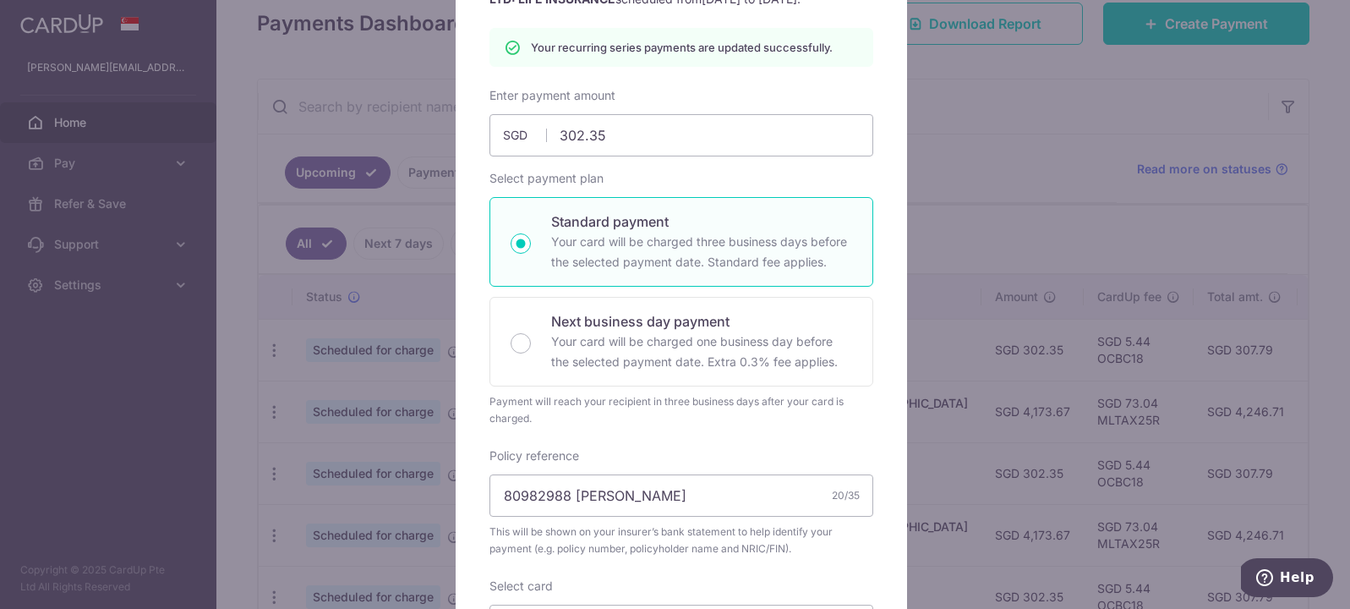
scroll to position [0, 0]
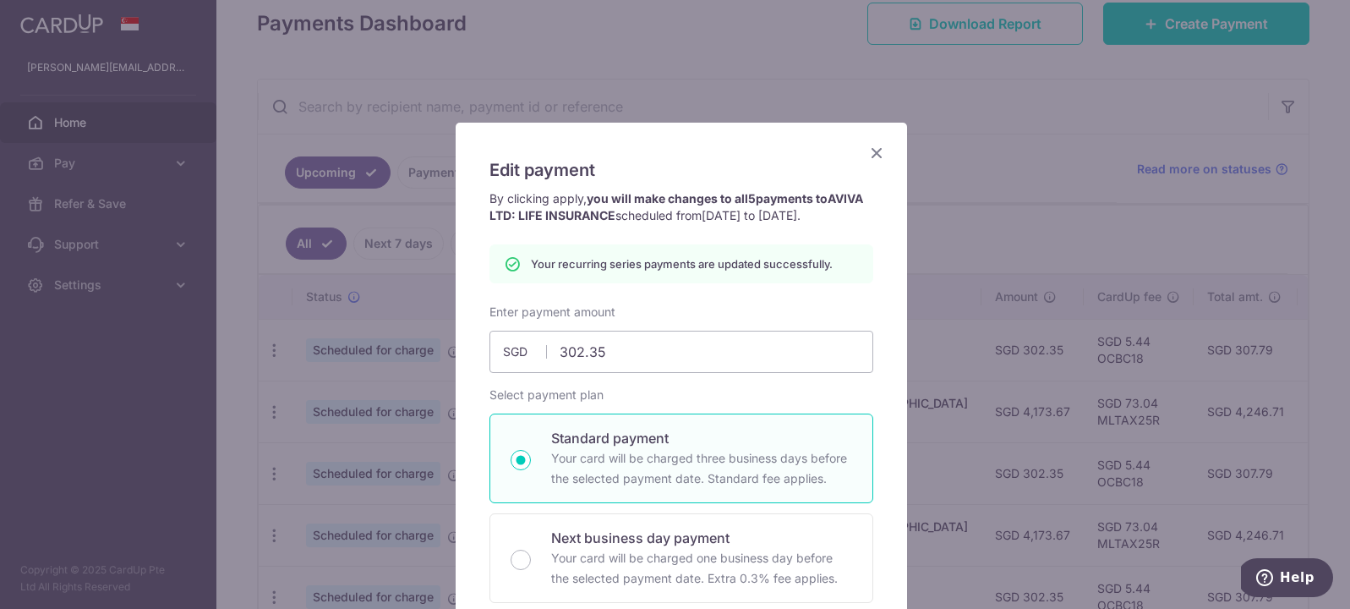
click at [870, 153] on icon "Close" at bounding box center [876, 152] width 20 height 21
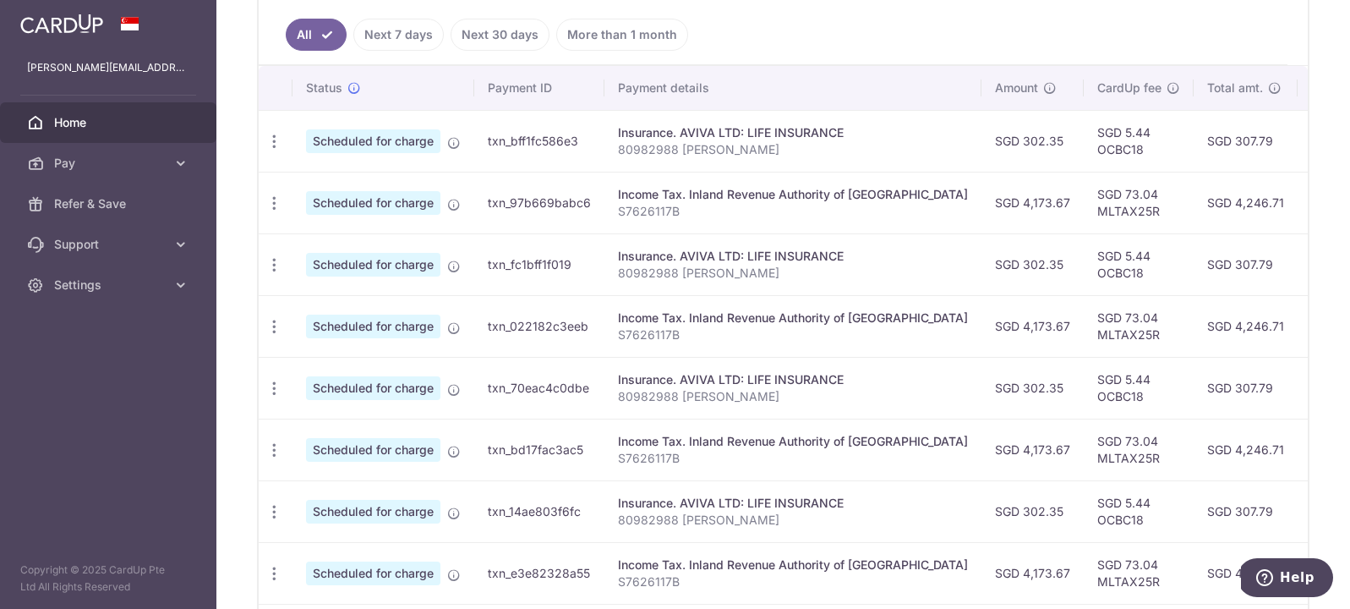
scroll to position [270, 0]
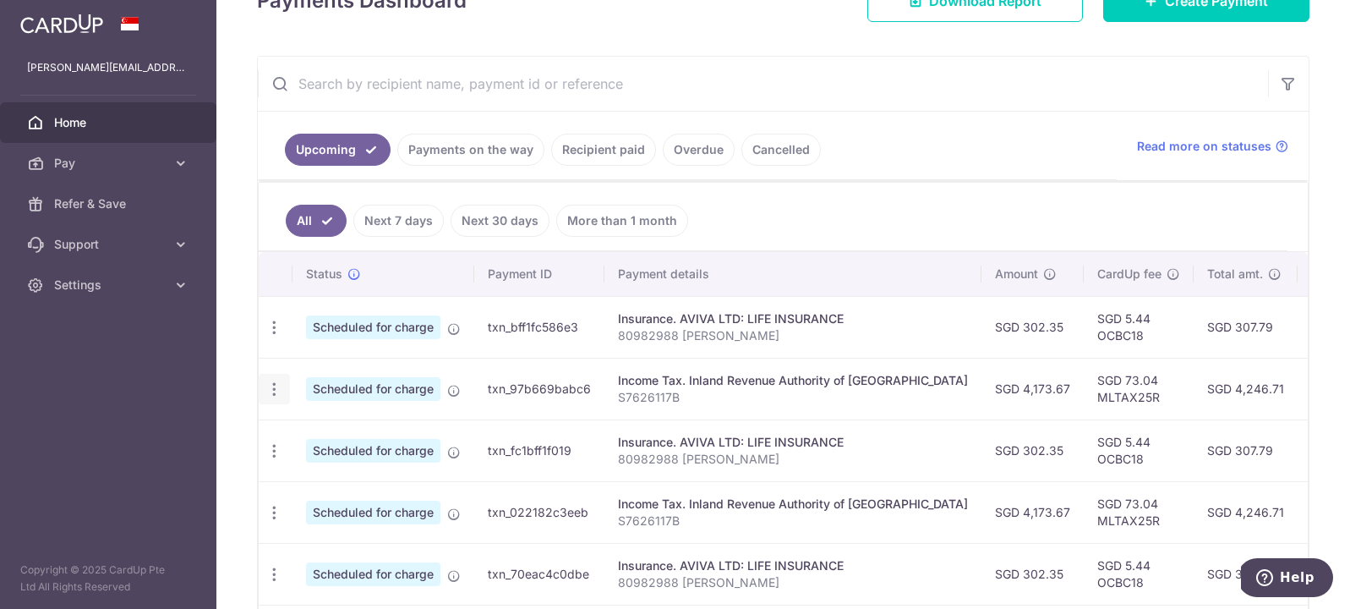
click at [263, 390] on div "Update payment Cancel payment" at bounding box center [274, 389] width 31 height 31
click at [271, 392] on icon "button" at bounding box center [274, 389] width 18 height 18
click at [301, 428] on link "Update payment" at bounding box center [347, 435] width 176 height 41
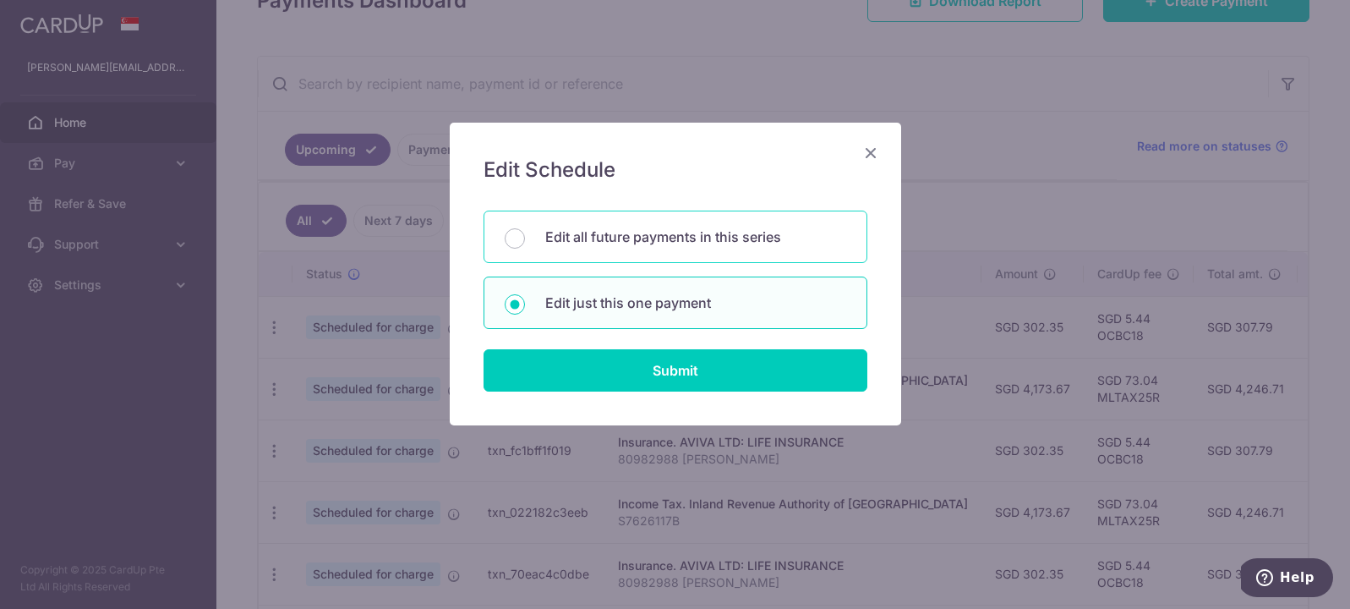
drag, startPoint x: 701, startPoint y: 232, endPoint x: 712, endPoint y: 238, distance: 13.6
click at [701, 232] on p "Edit all future payments in this series" at bounding box center [695, 237] width 301 height 20
click at [525, 232] on input "Edit all future payments in this series" at bounding box center [515, 238] width 20 height 20
radio input "true"
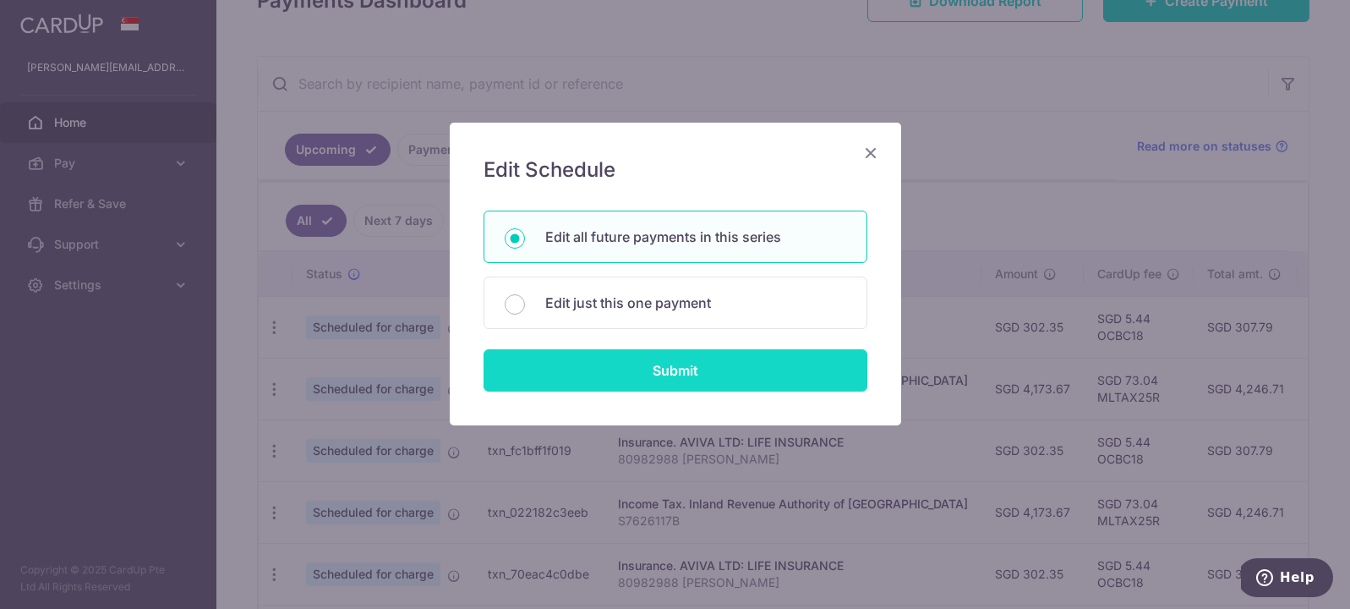
click at [745, 368] on input "Submit" at bounding box center [675, 370] width 384 height 42
radio input "true"
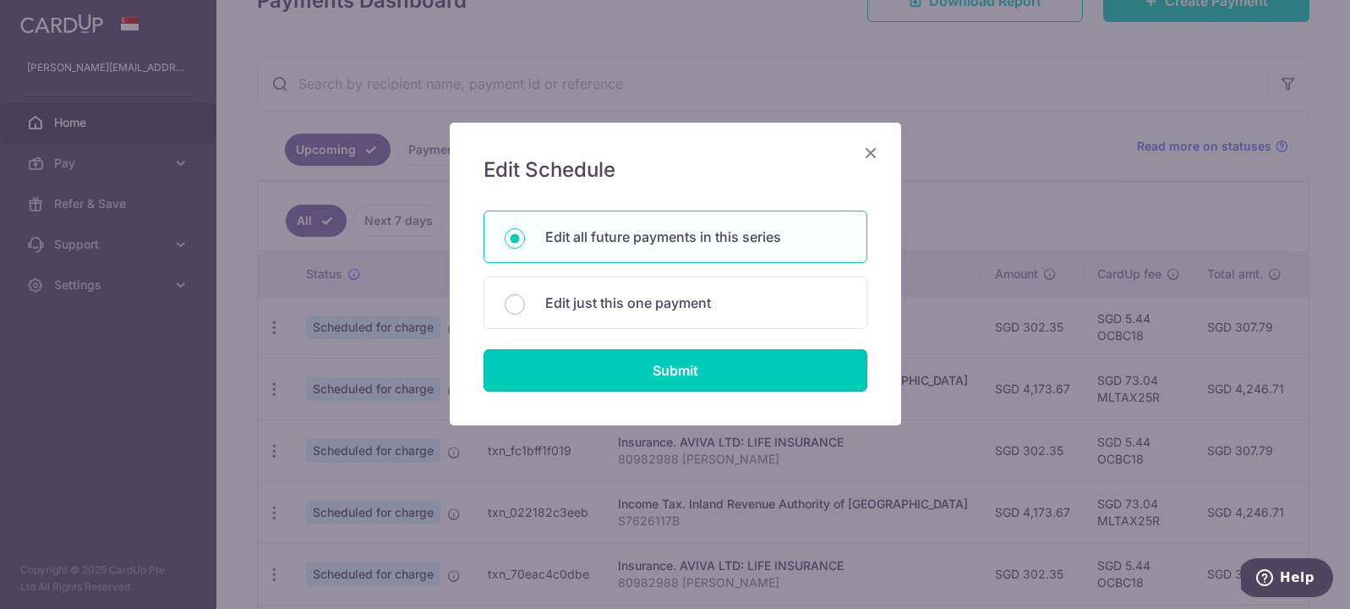
type input "4,173.67"
type input "S7626117B"
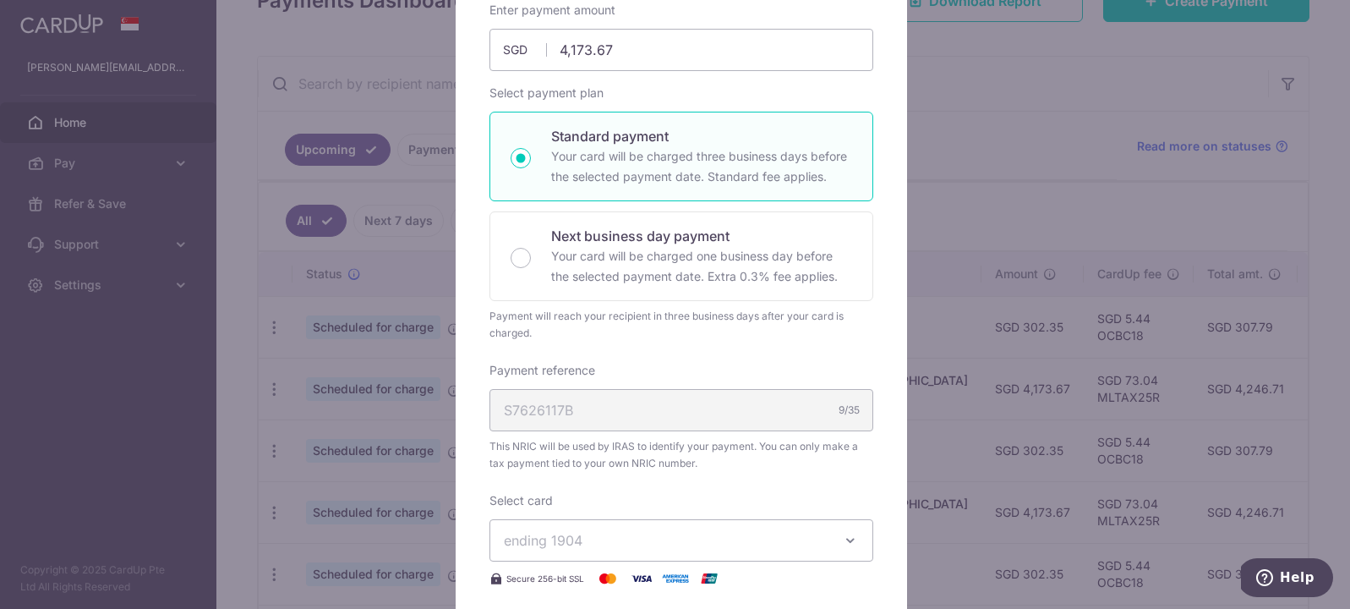
click at [829, 536] on button "ending 1904" at bounding box center [681, 540] width 384 height 42
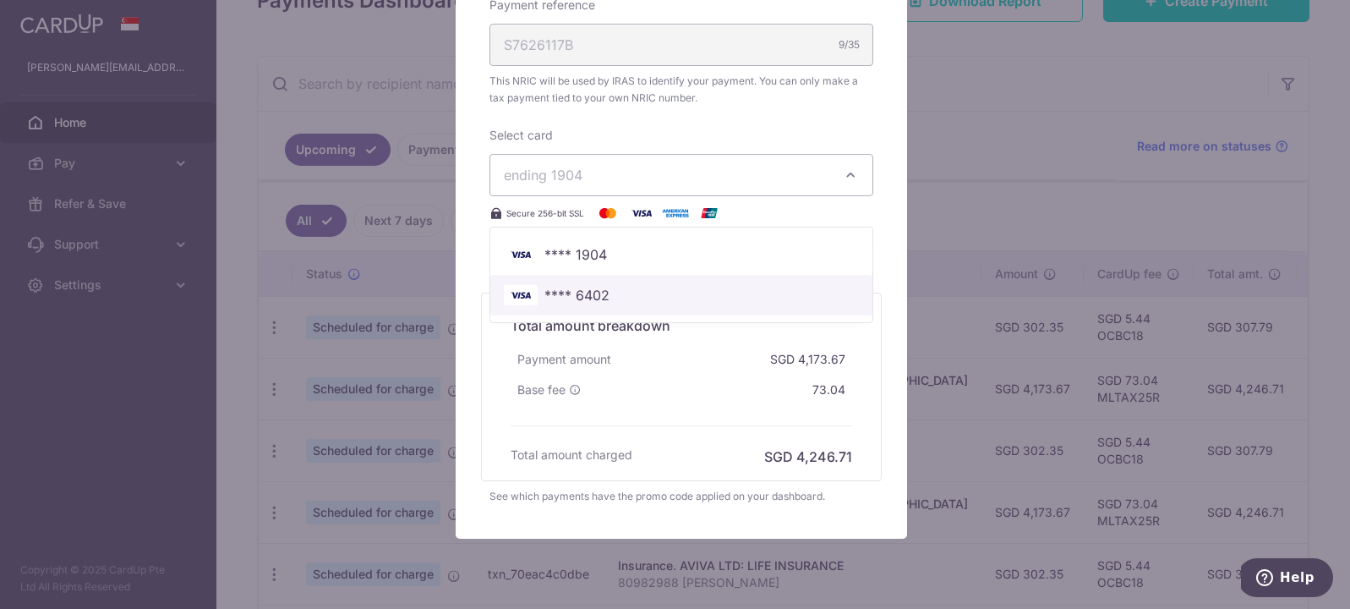
click at [740, 281] on link "**** 6402" at bounding box center [681, 295] width 382 height 41
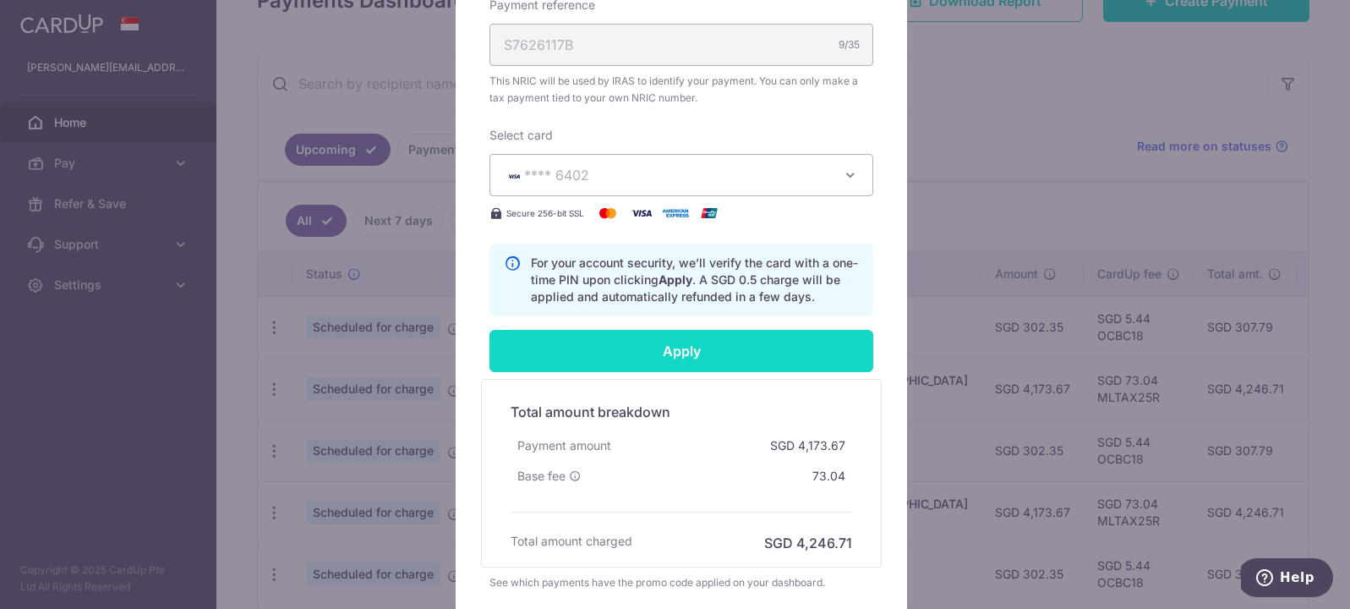
click at [779, 348] on input "Apply" at bounding box center [681, 351] width 384 height 42
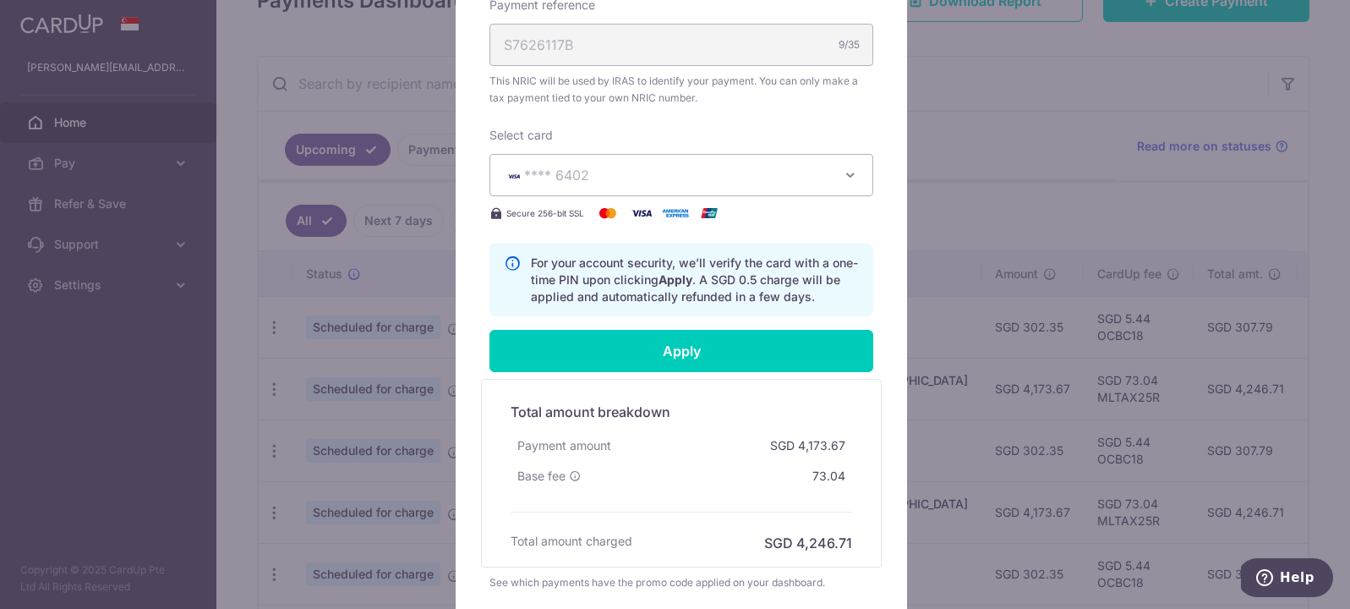
scroll to position [763, 0]
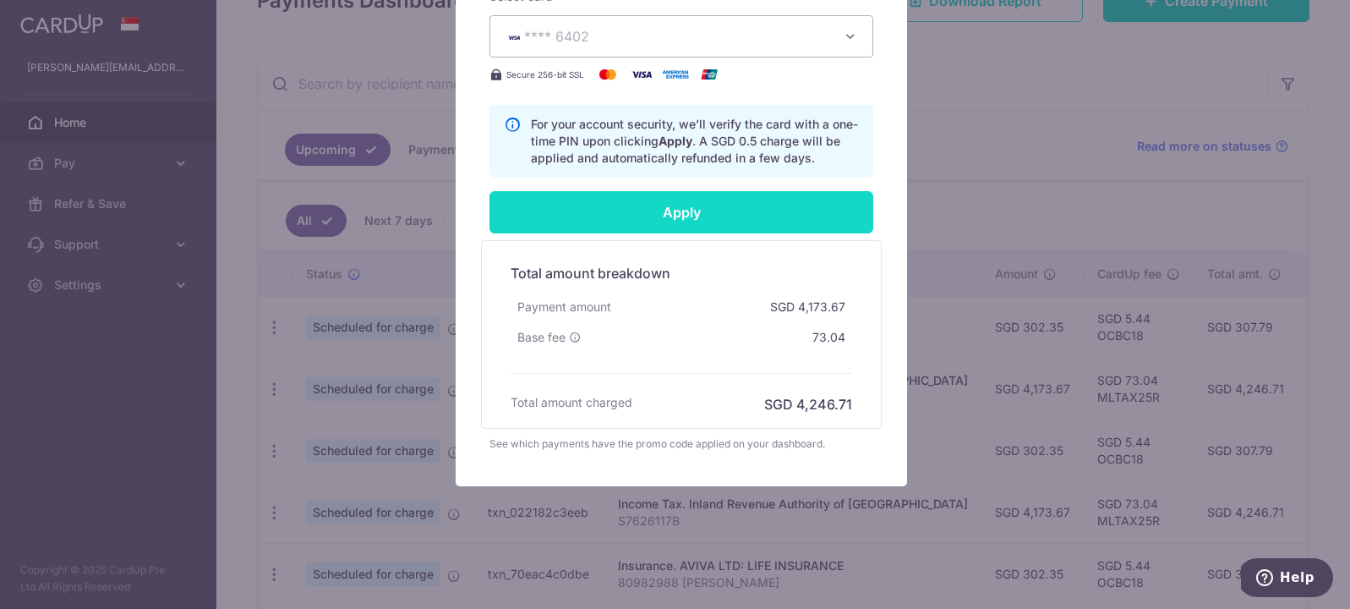
click at [740, 201] on input "Apply" at bounding box center [681, 212] width 384 height 42
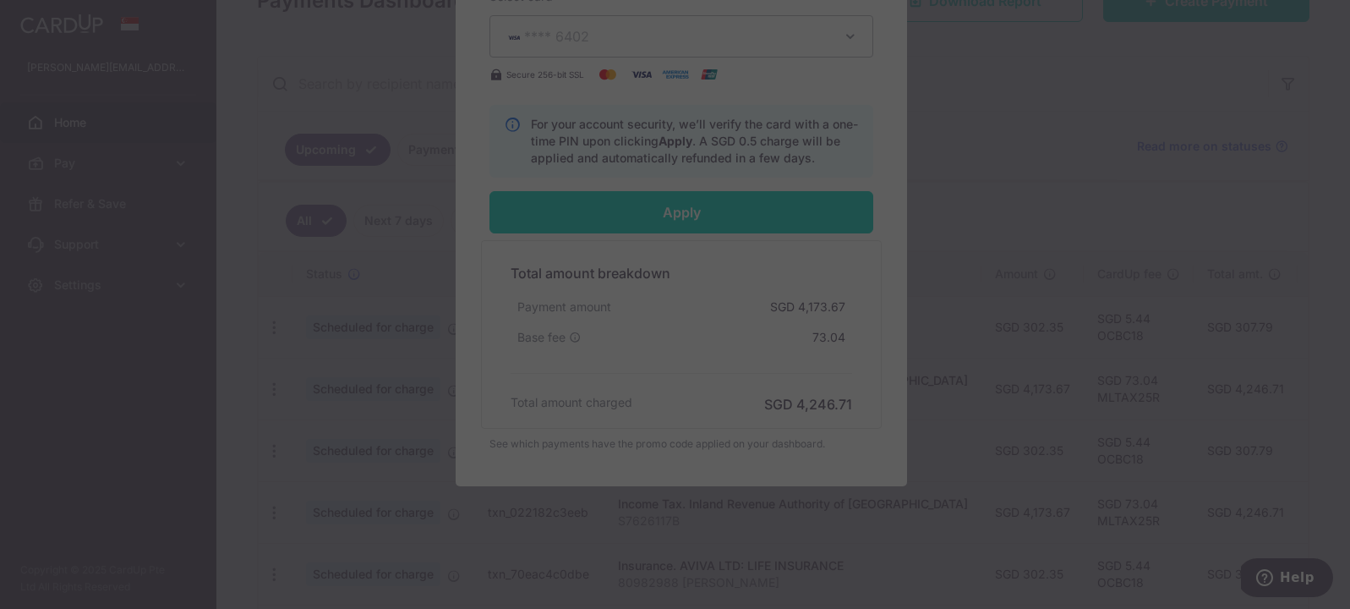
type input "Successfully Applied"
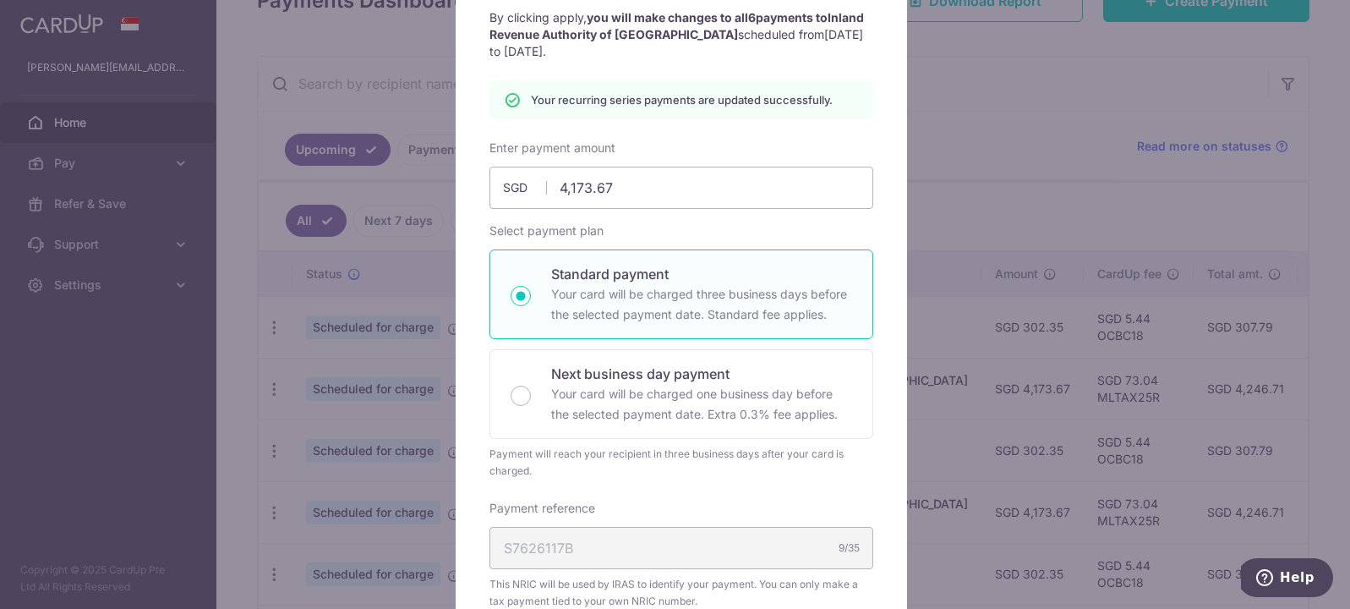
scroll to position [0, 0]
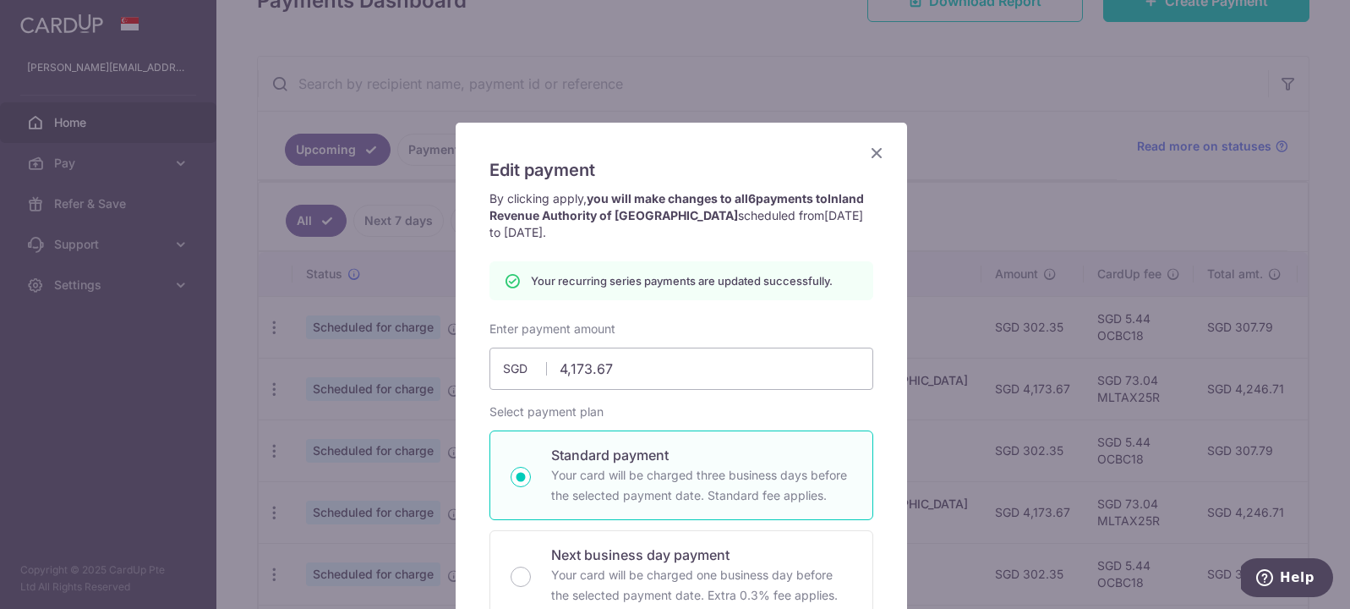
click at [875, 146] on icon "Close" at bounding box center [876, 152] width 20 height 21
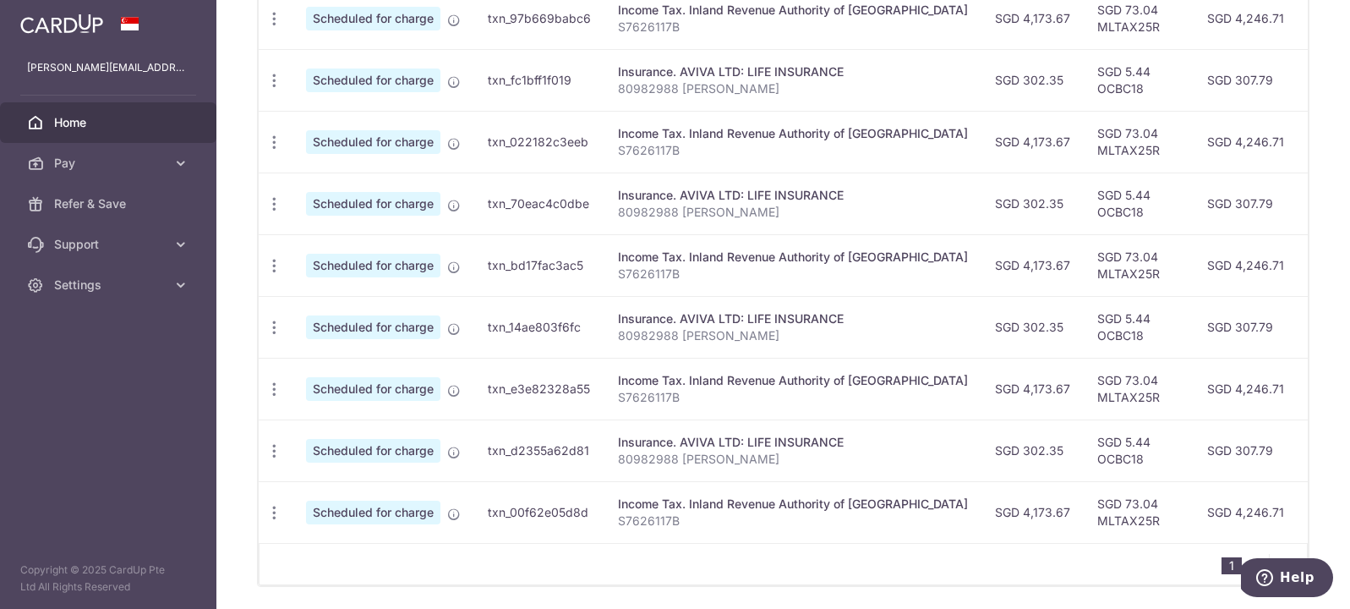
scroll to position [681, 0]
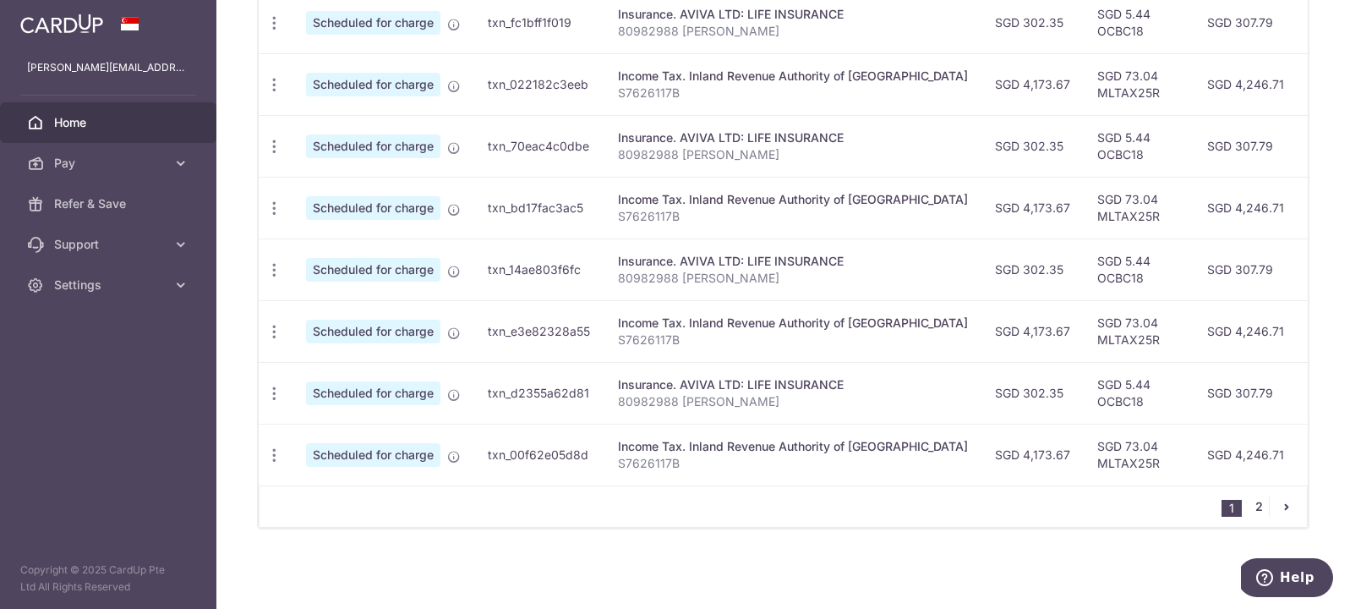
click at [1250, 499] on link "2" at bounding box center [1258, 506] width 20 height 20
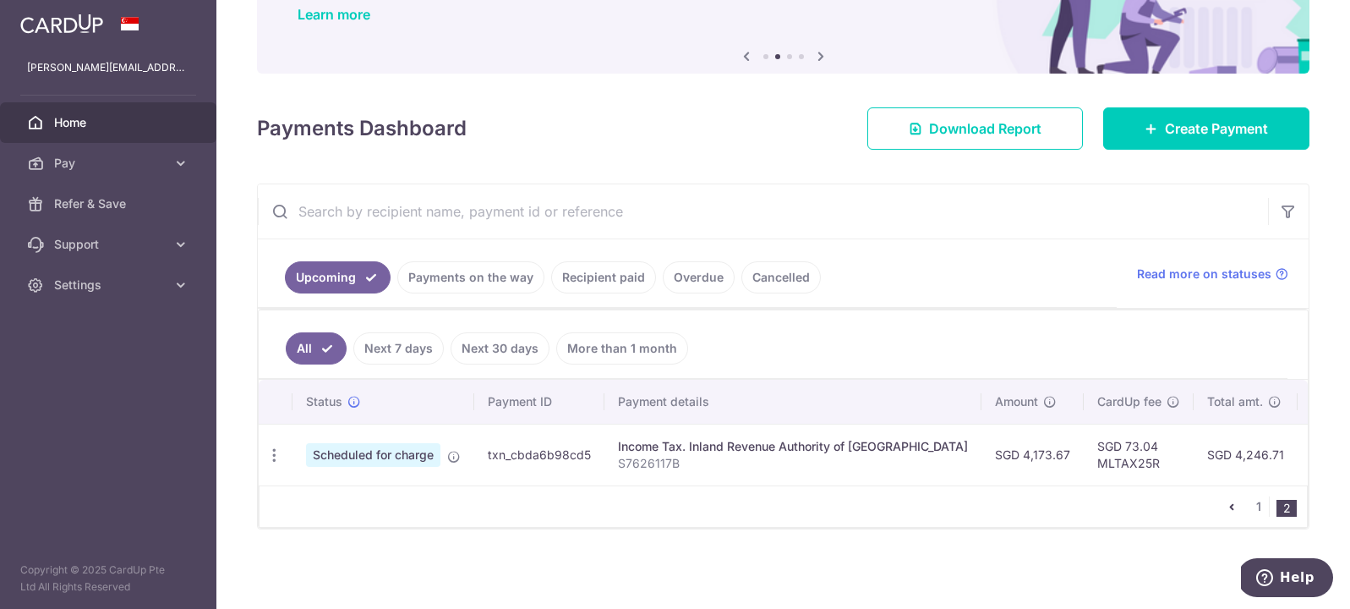
scroll to position [0, 0]
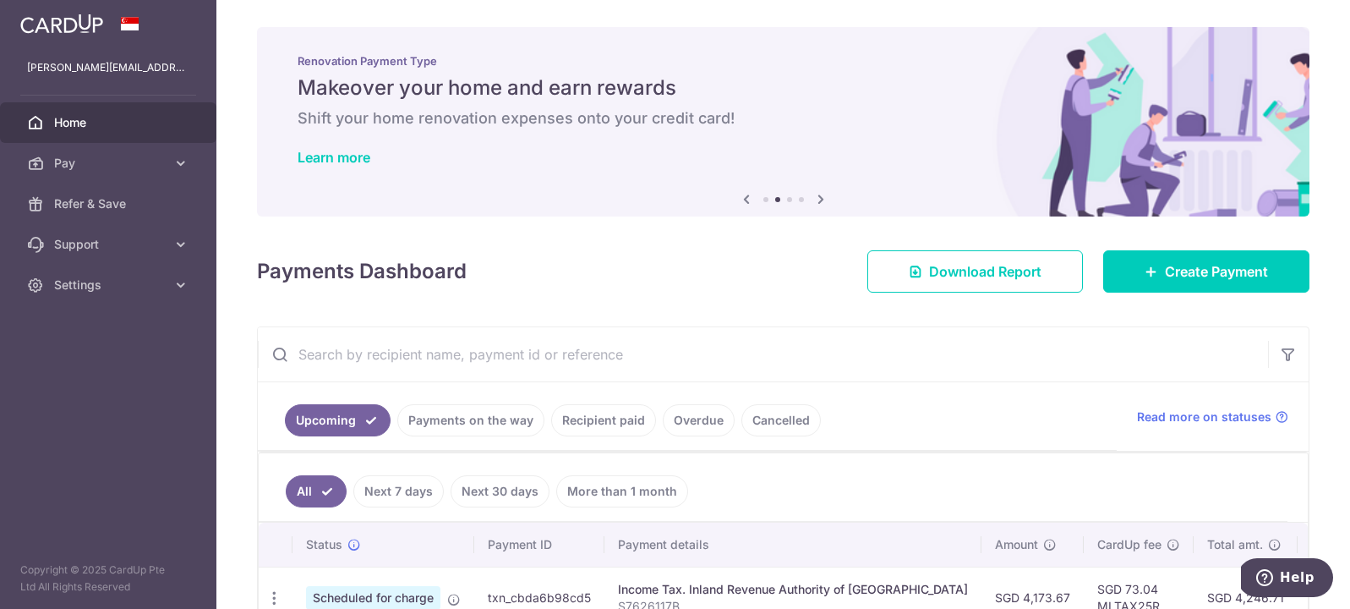
click at [116, 111] on link "Home" at bounding box center [108, 122] width 216 height 41
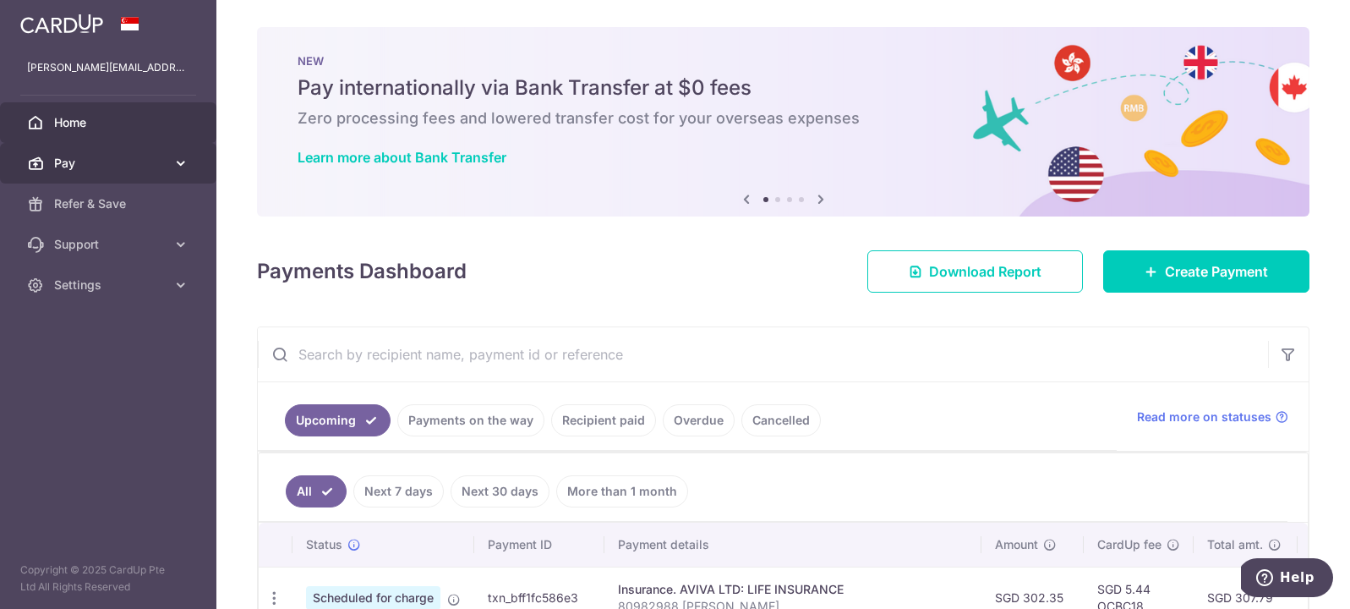
click at [122, 160] on span "Pay" at bounding box center [110, 163] width 112 height 17
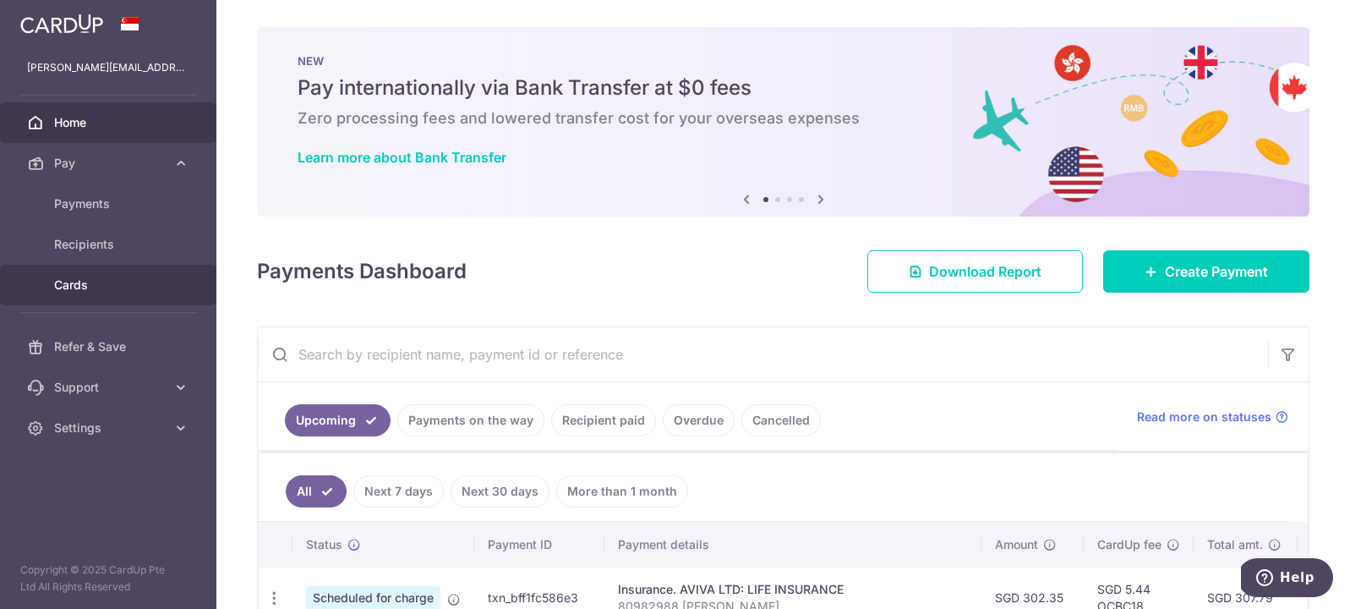
click at [134, 281] on span "Cards" at bounding box center [110, 284] width 112 height 17
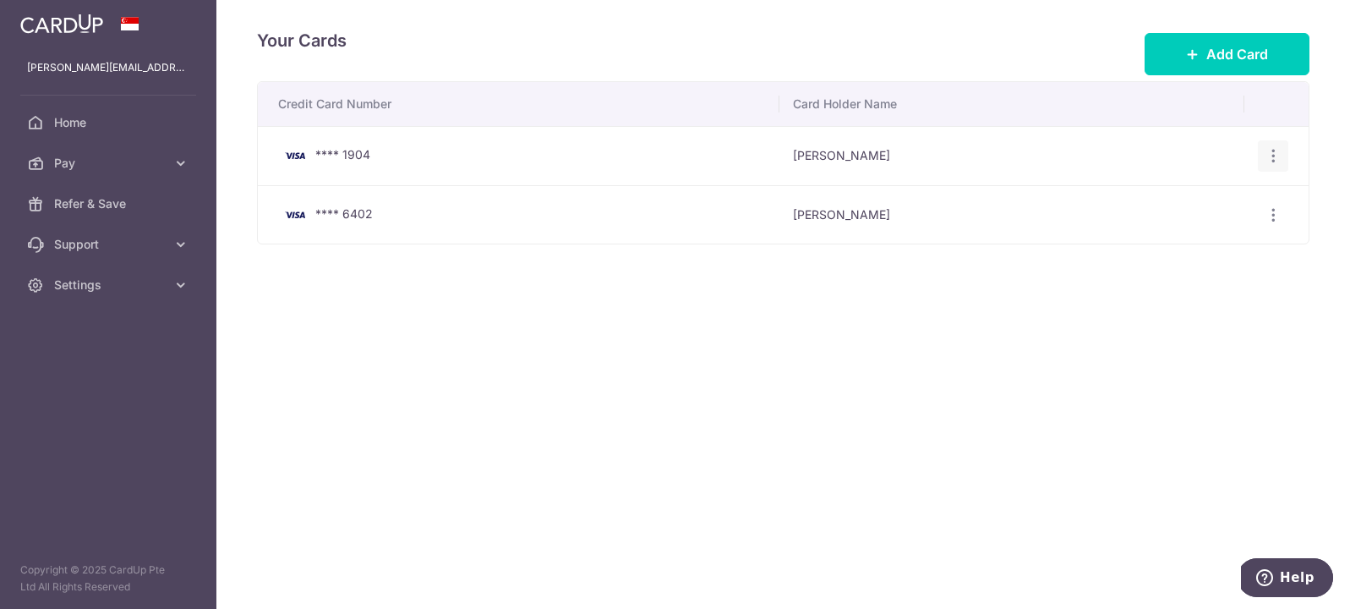
click at [1281, 147] on div "View/Edit Delete" at bounding box center [1273, 155] width 31 height 31
click at [1278, 150] on icon "button" at bounding box center [1273, 156] width 18 height 18
click at [1180, 244] on span "Delete" at bounding box center [1216, 243] width 115 height 20
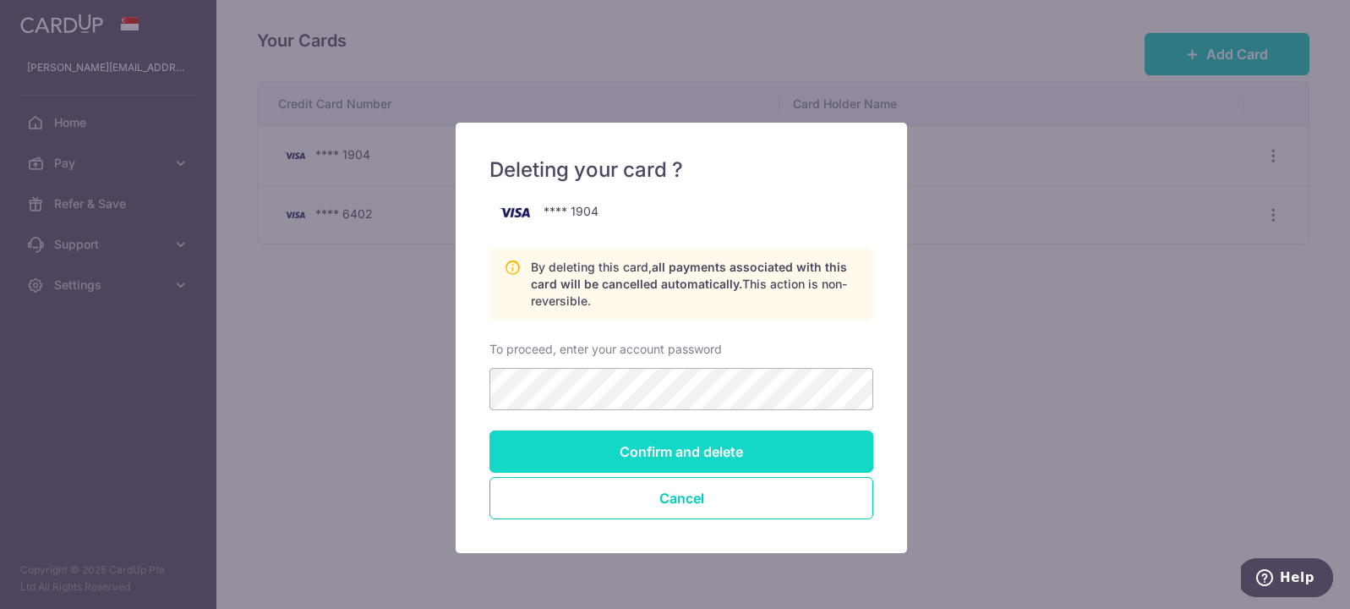
click at [771, 449] on input "Confirm and delete" at bounding box center [681, 451] width 384 height 42
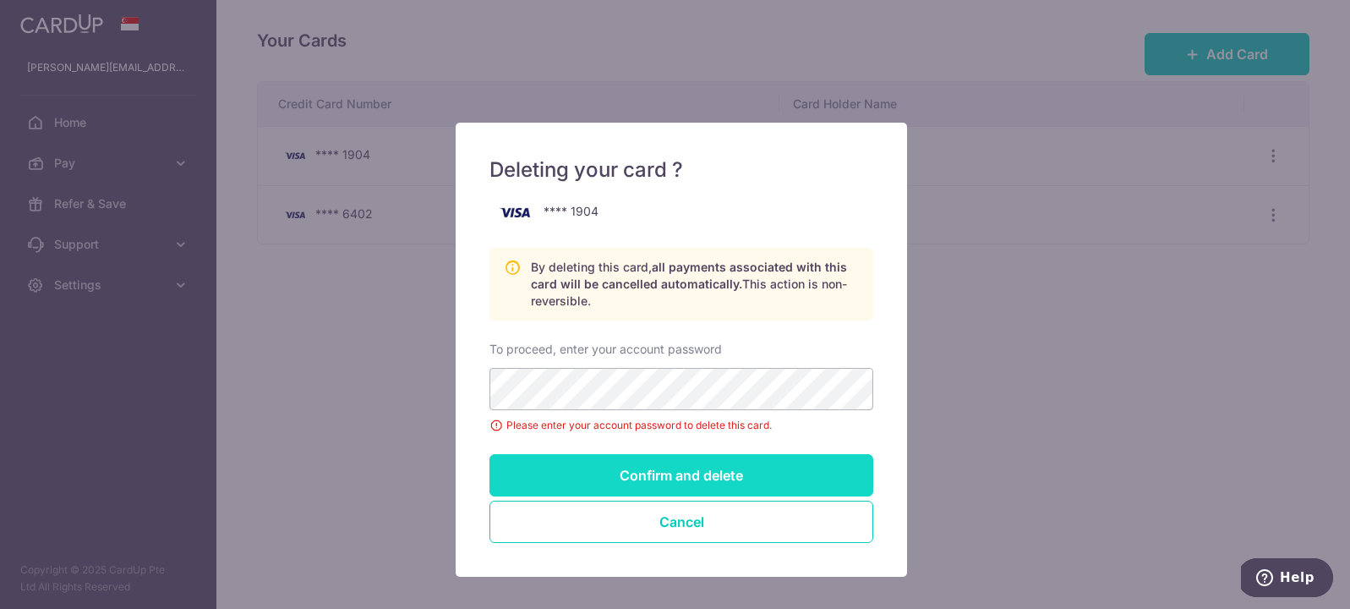
click at [728, 488] on input "Confirm and delete" at bounding box center [681, 475] width 384 height 42
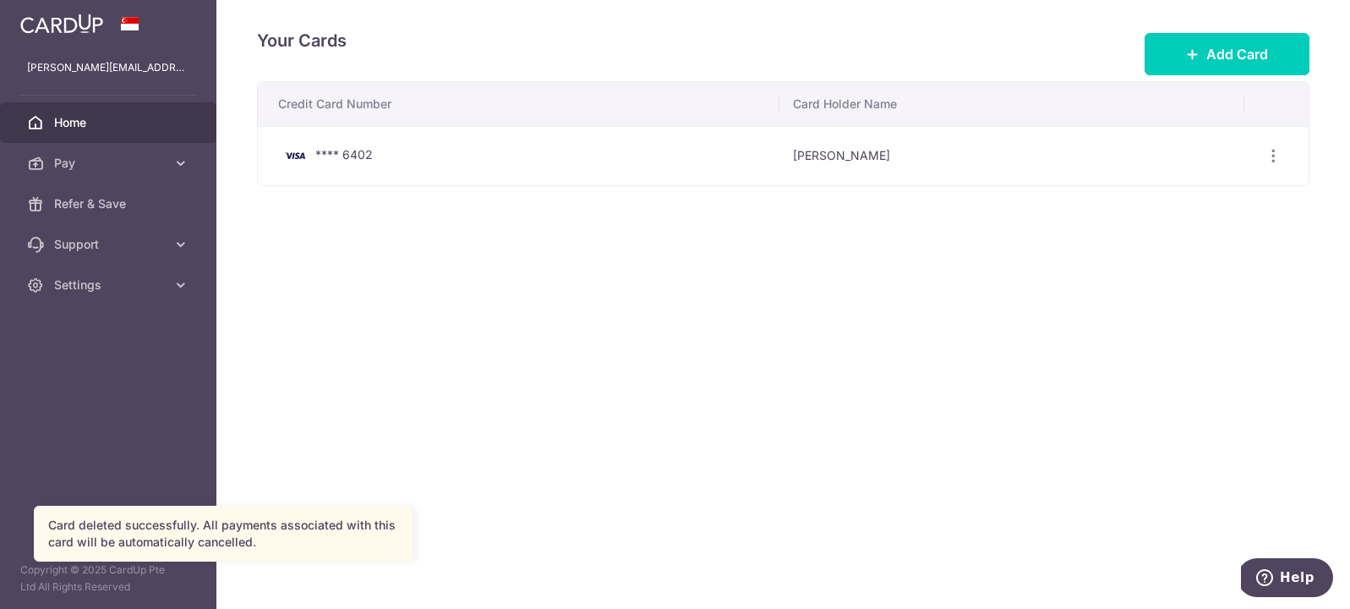
click at [77, 113] on link "Home" at bounding box center [108, 122] width 216 height 41
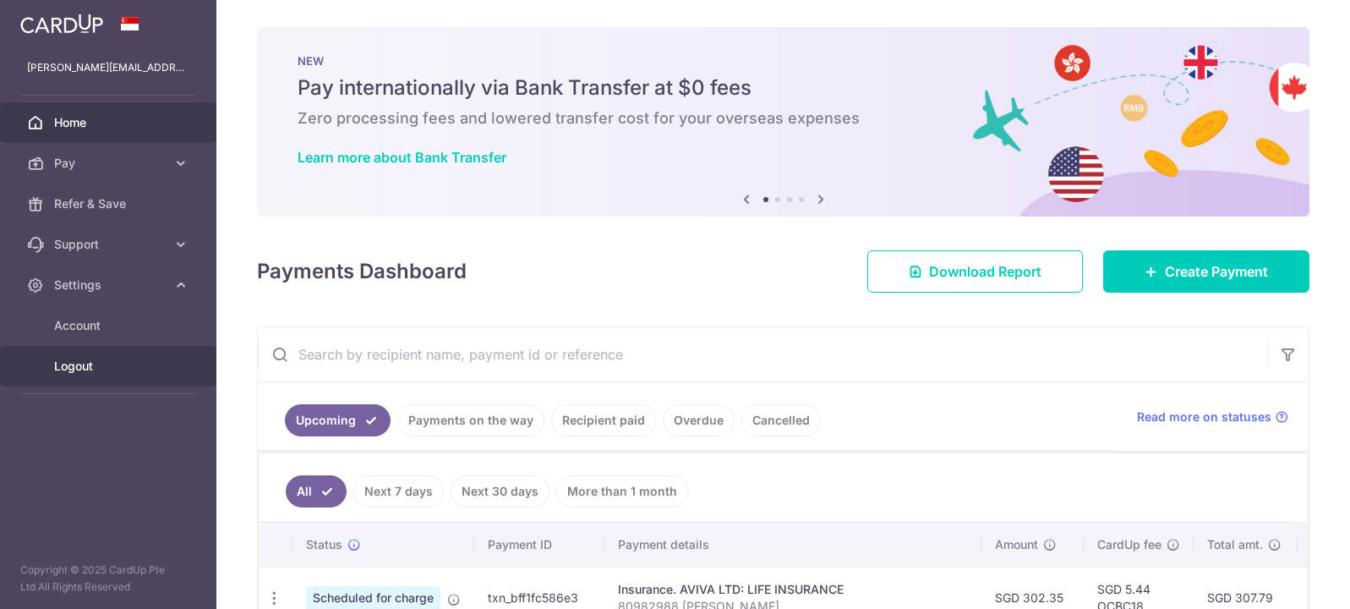
click at [107, 359] on span "Logout" at bounding box center [110, 365] width 112 height 17
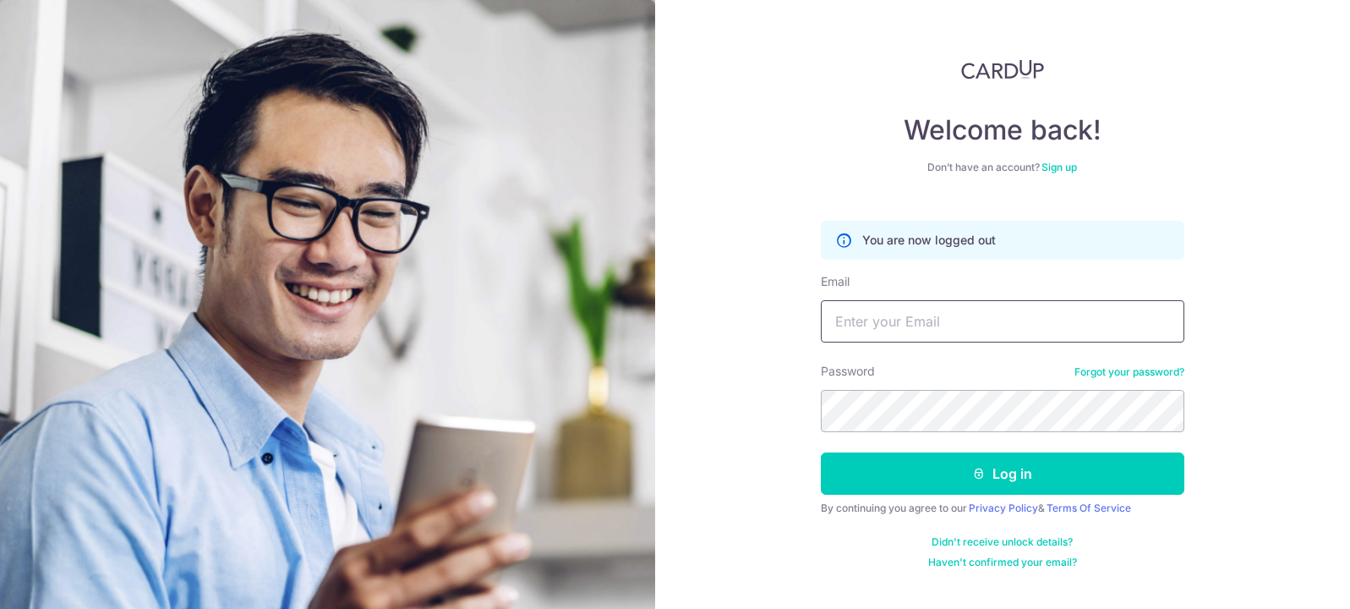
click at [1051, 324] on input "Email" at bounding box center [1002, 321] width 363 height 42
type input "[PERSON_NAME][EMAIL_ADDRESS][DOMAIN_NAME]"
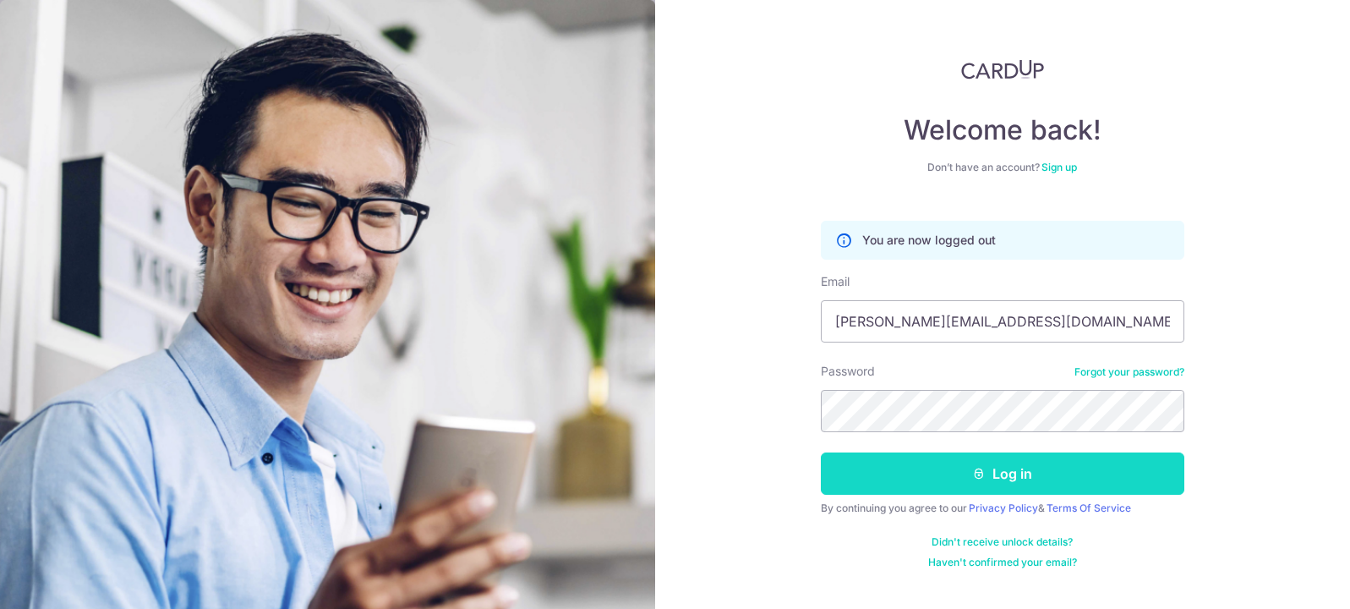
click at [1041, 475] on button "Log in" at bounding box center [1002, 473] width 363 height 42
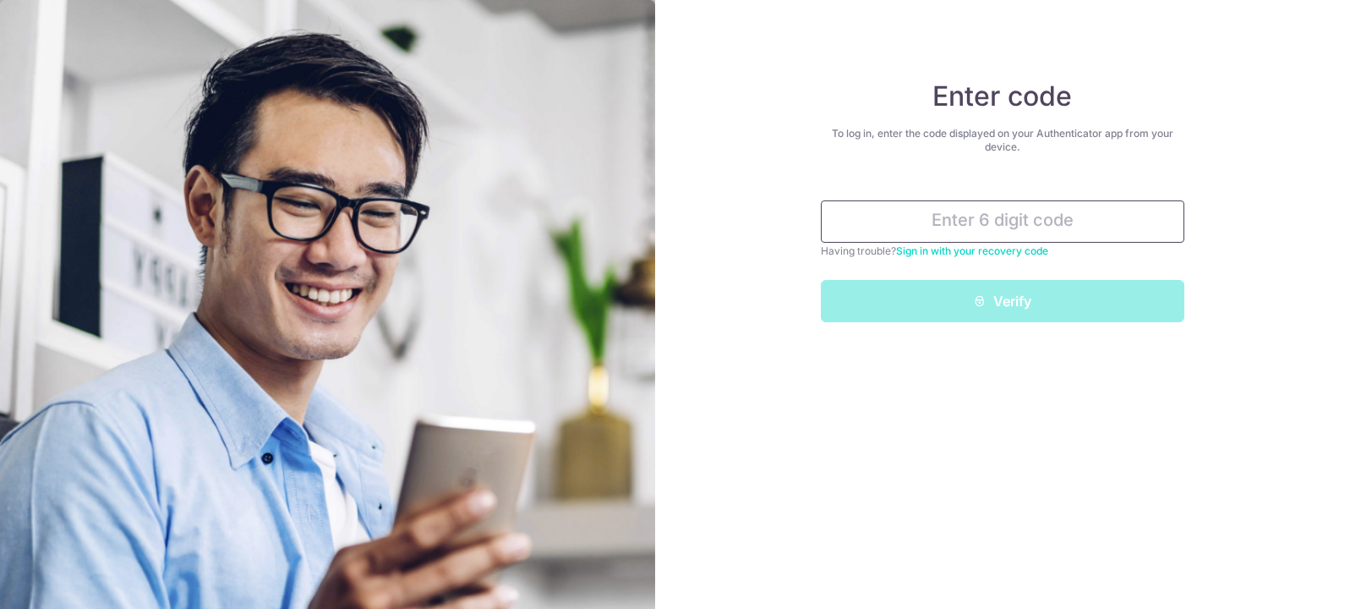
click at [964, 217] on input "text" at bounding box center [1002, 221] width 363 height 42
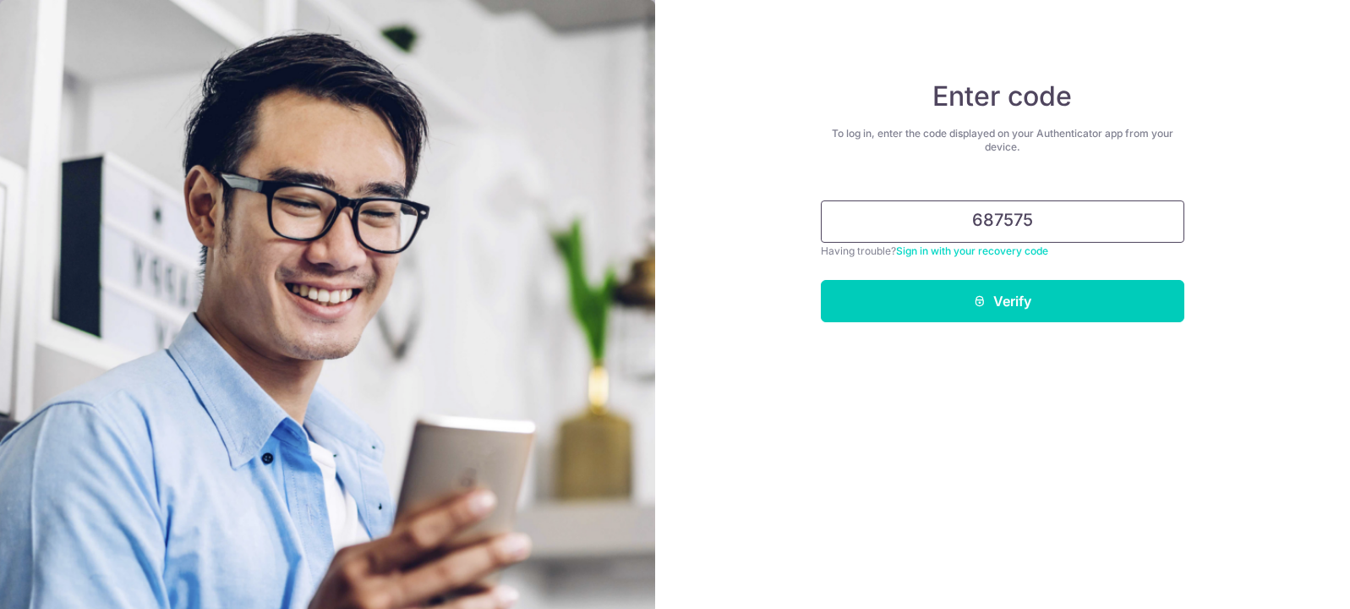
type input "687575"
click at [821, 280] on button "Verify" at bounding box center [1002, 301] width 363 height 42
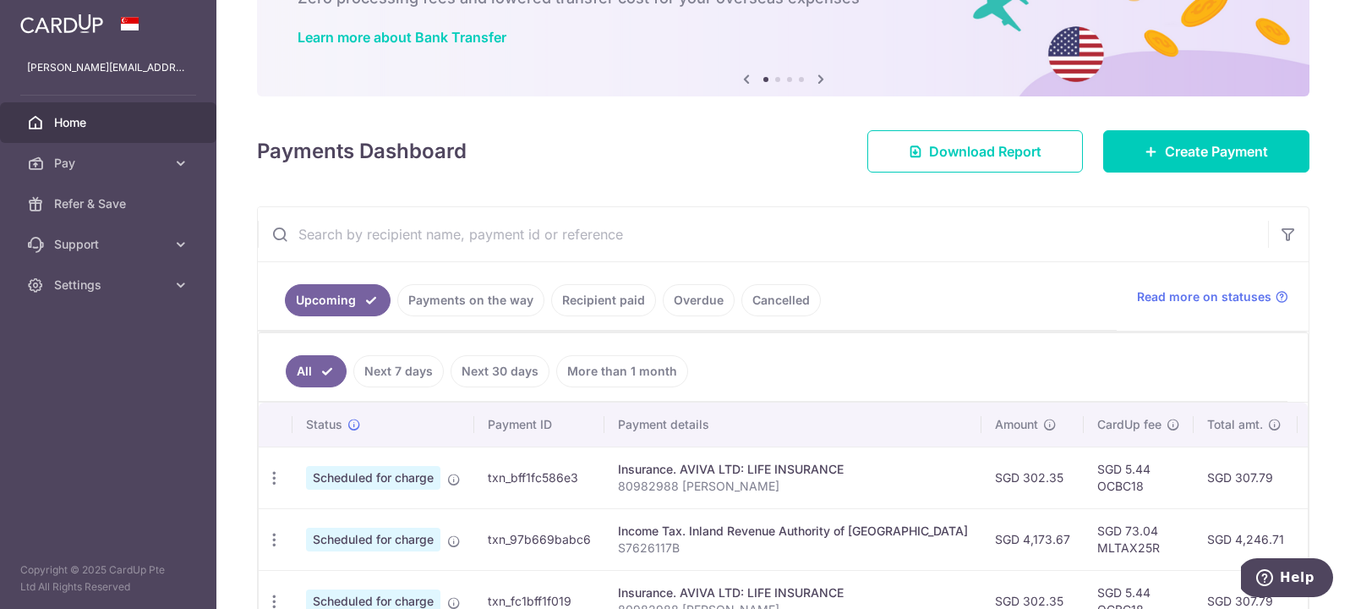
scroll to position [324, 0]
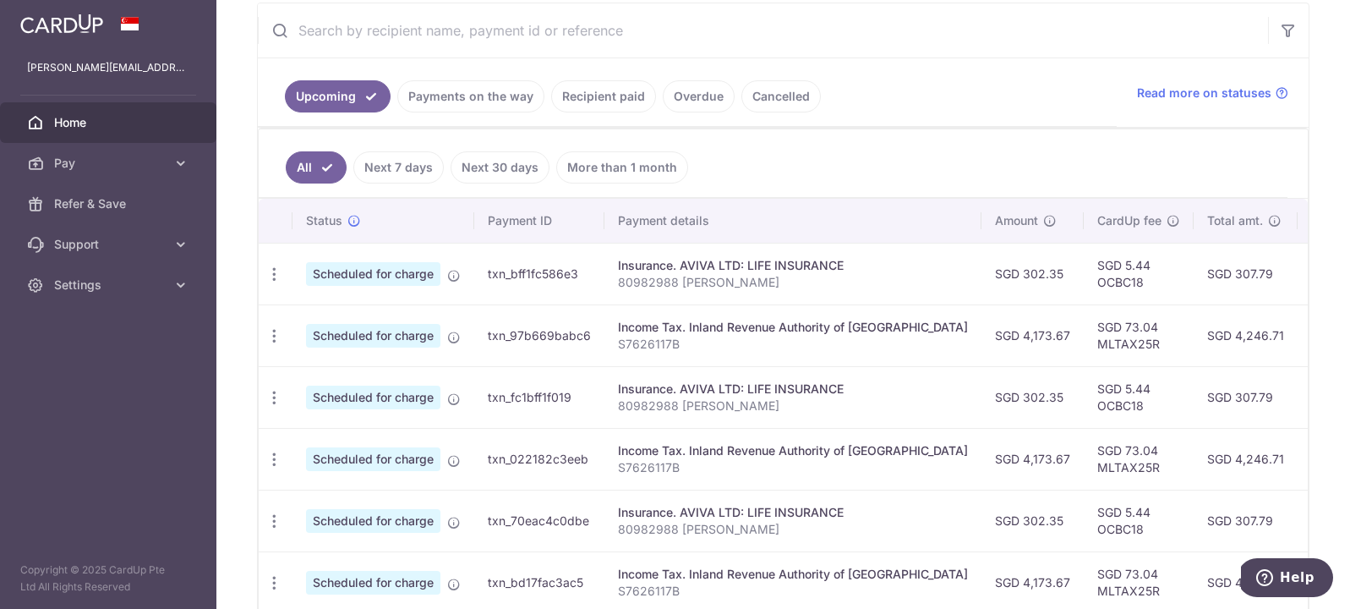
click at [654, 177] on link "More than 1 month" at bounding box center [622, 167] width 132 height 32
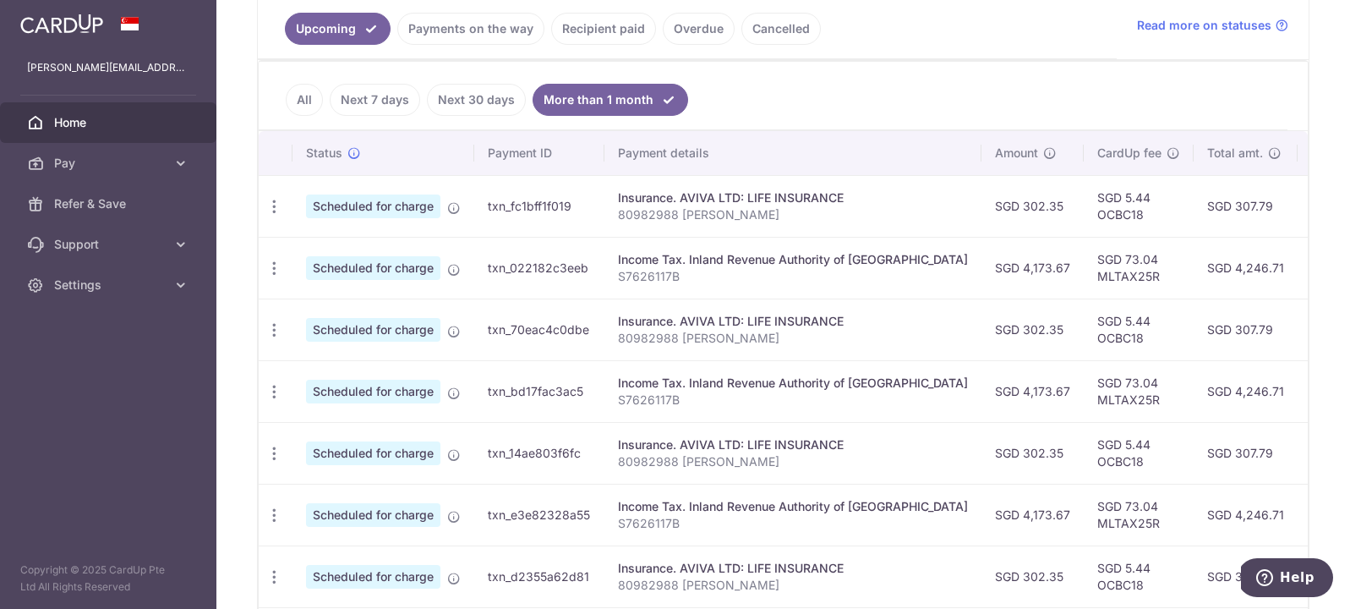
scroll to position [28, 0]
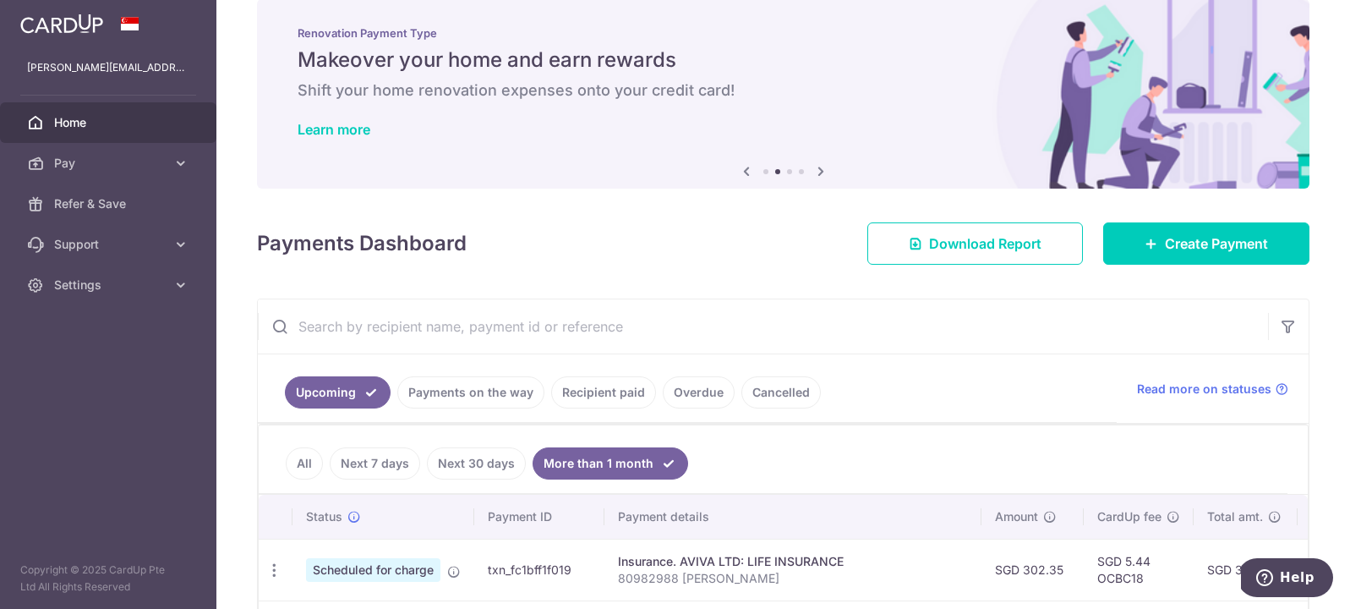
click at [1268, 401] on div "Upcoming Payments on the way Recipient paid Overdue Cancelled Read more on stat…" at bounding box center [783, 388] width 1051 height 69
click at [1280, 332] on icon "button" at bounding box center [1288, 326] width 17 height 17
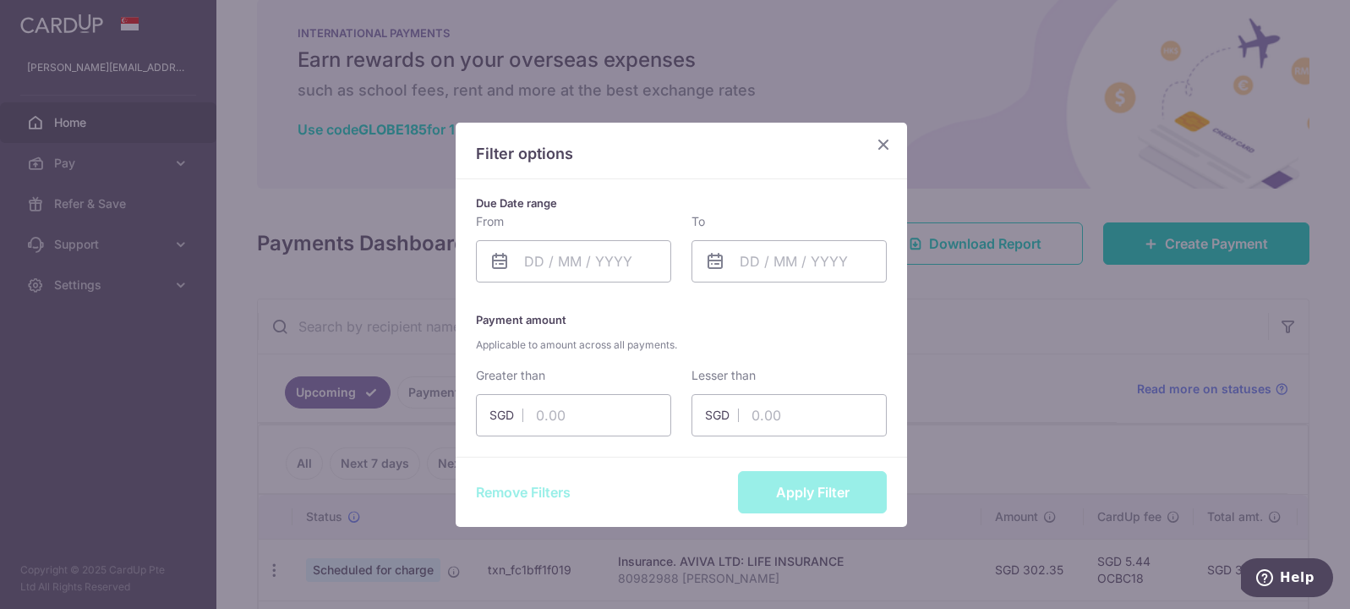
click at [878, 151] on icon "Close" at bounding box center [883, 144] width 20 height 21
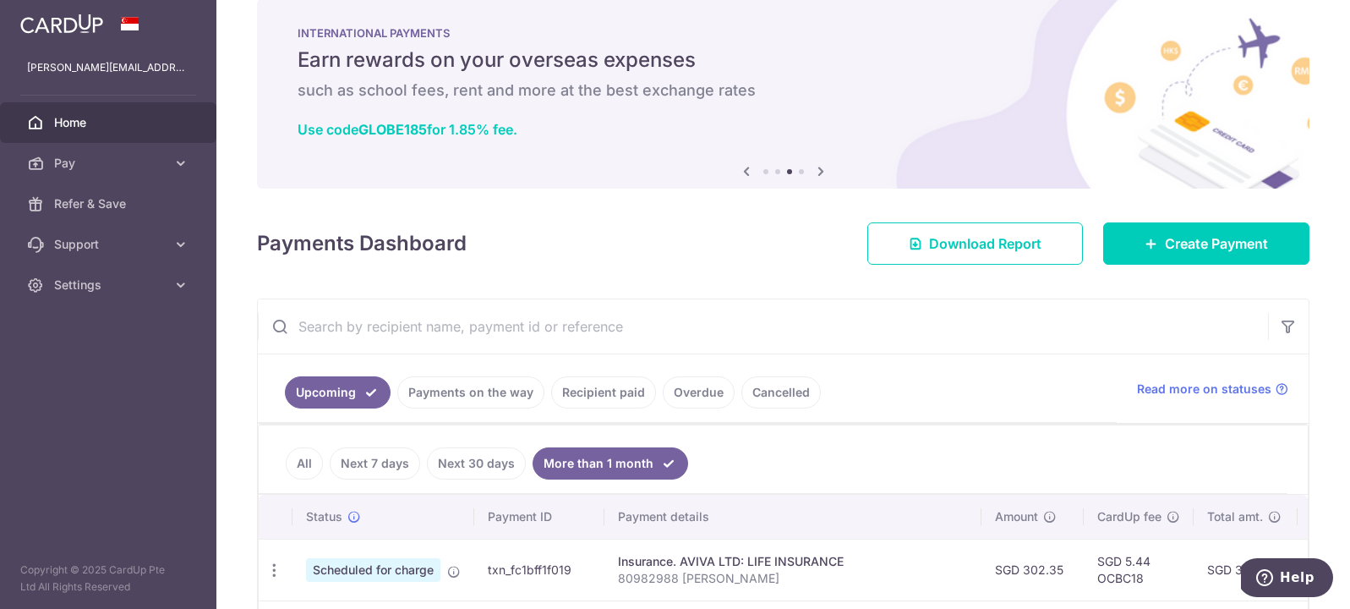
click at [619, 386] on link "Recipient paid" at bounding box center [603, 392] width 105 height 32
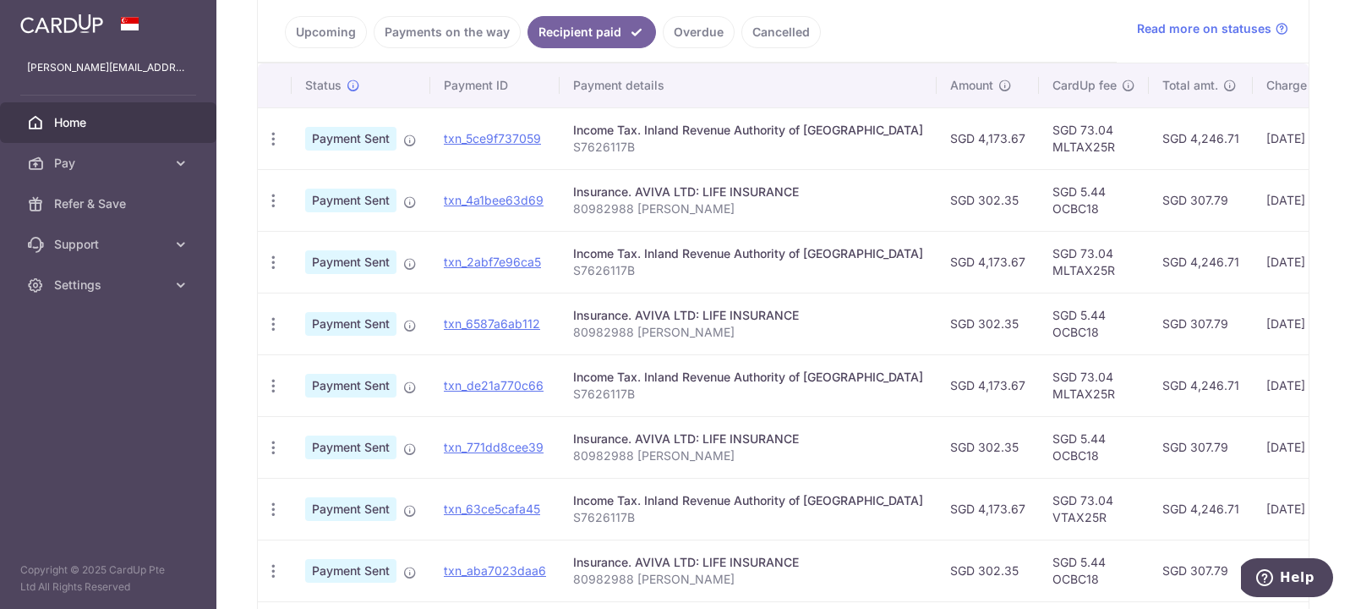
scroll to position [636, 0]
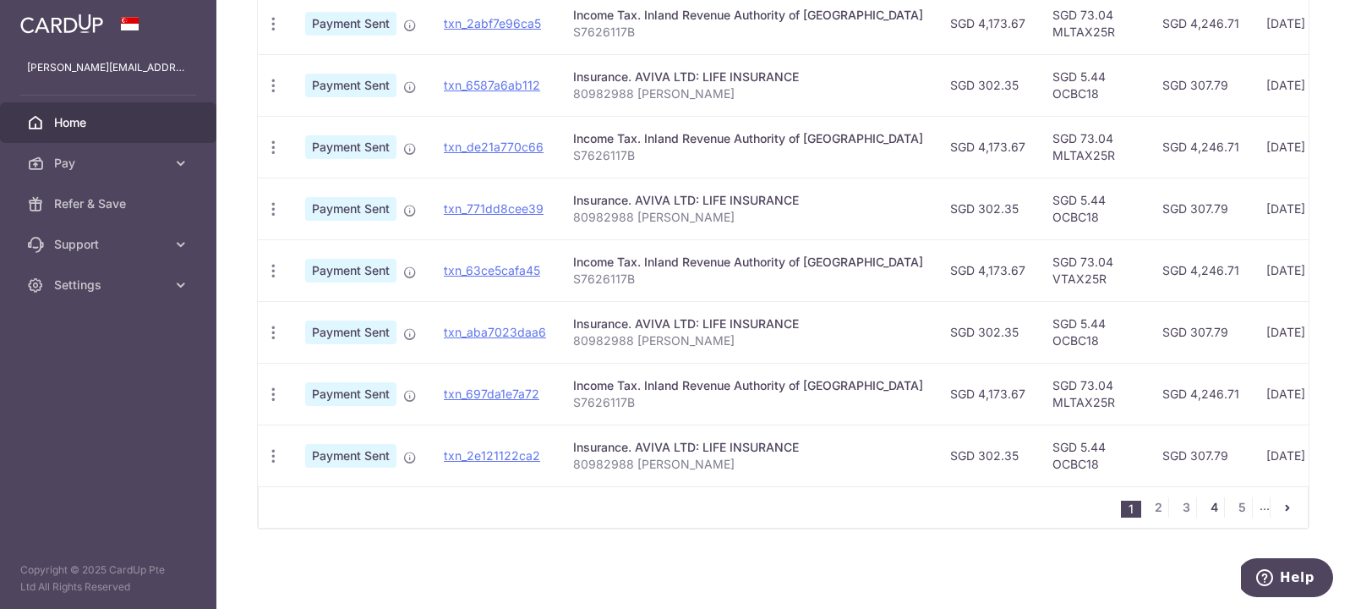
click at [1206, 513] on link "4" at bounding box center [1213, 507] width 20 height 20
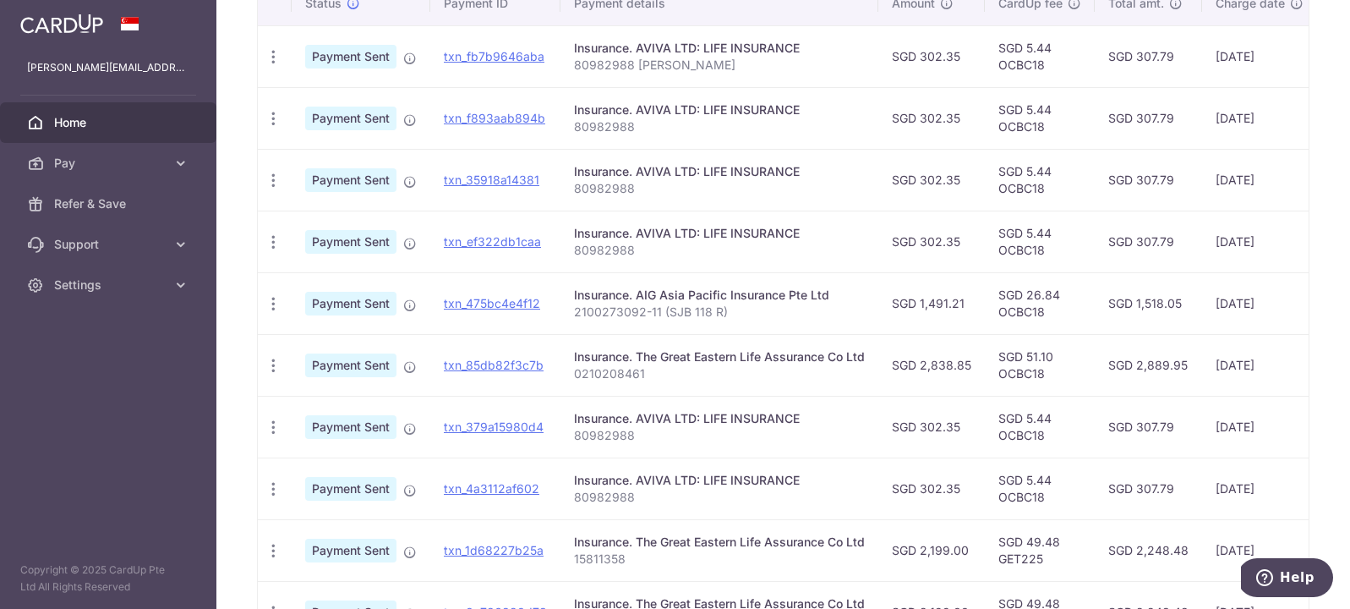
scroll to position [549, 0]
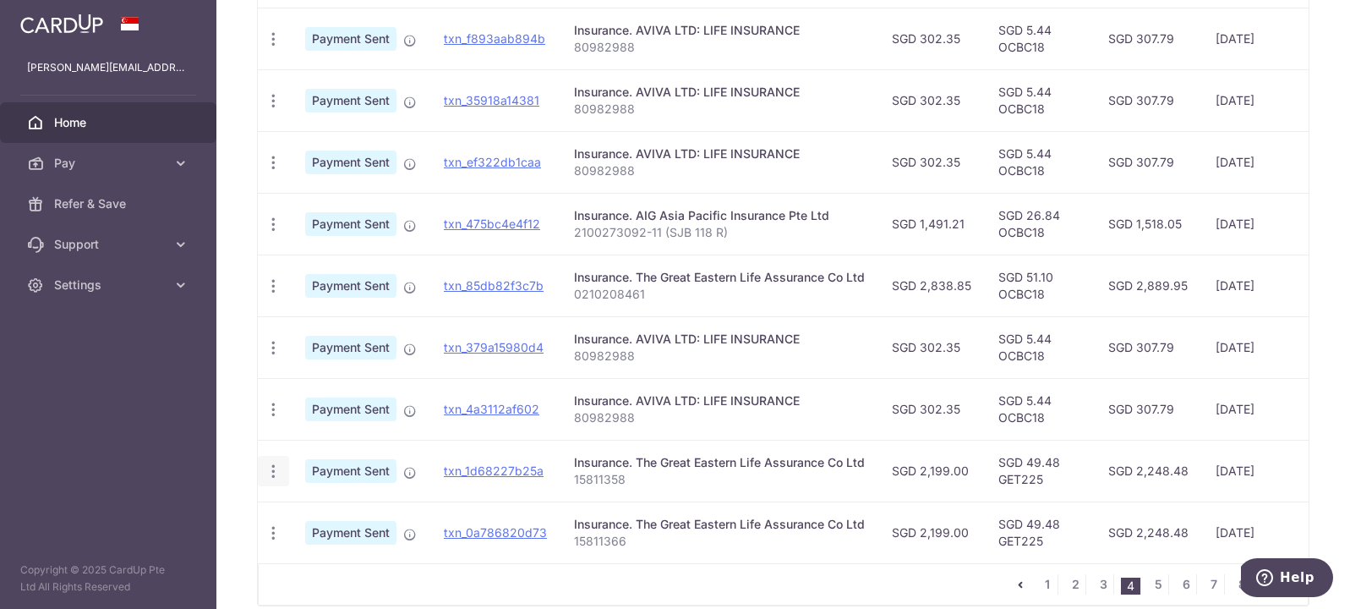
click at [283, 474] on div "PDF Receipt" at bounding box center [273, 471] width 31 height 31
click at [278, 474] on icon "button" at bounding box center [274, 471] width 18 height 18
click at [636, 482] on p "15811358" at bounding box center [719, 479] width 291 height 17
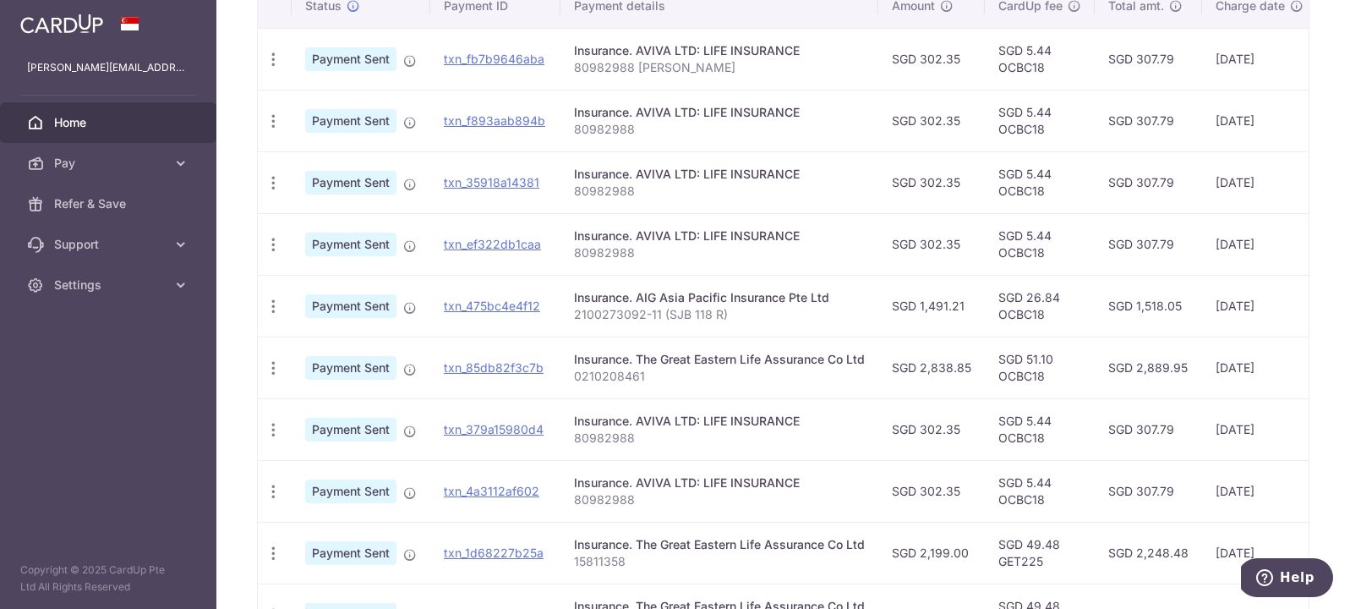
scroll to position [91, 0]
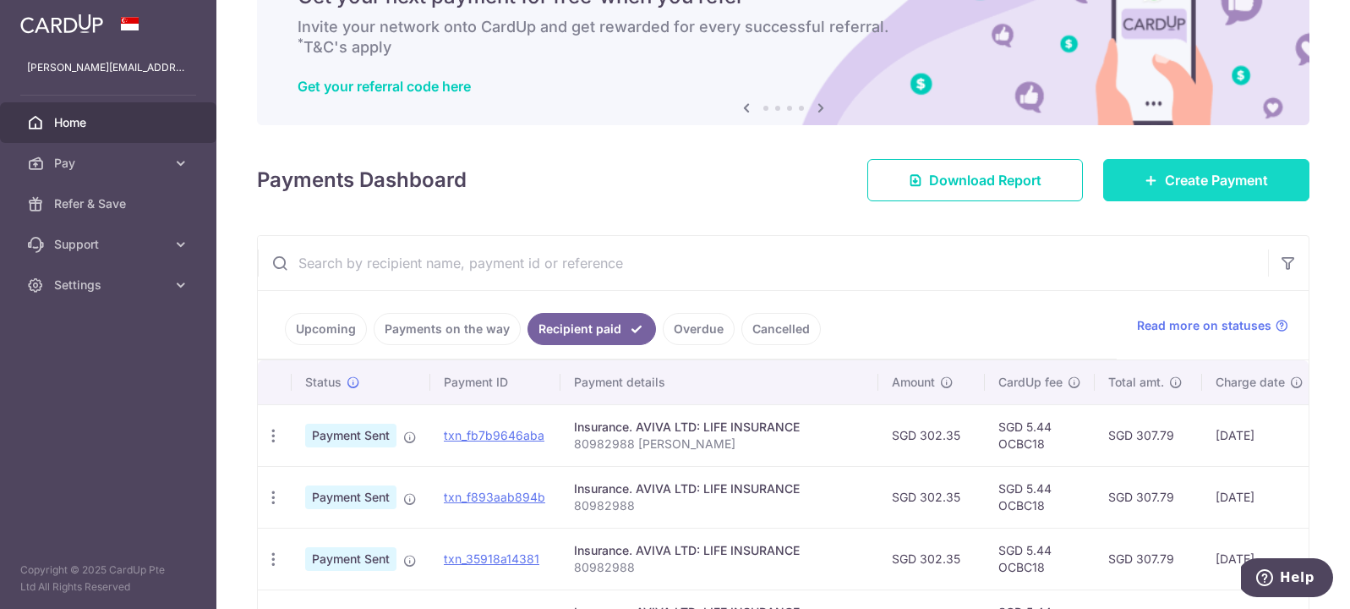
click at [1233, 187] on span "Create Payment" at bounding box center [1216, 180] width 103 height 20
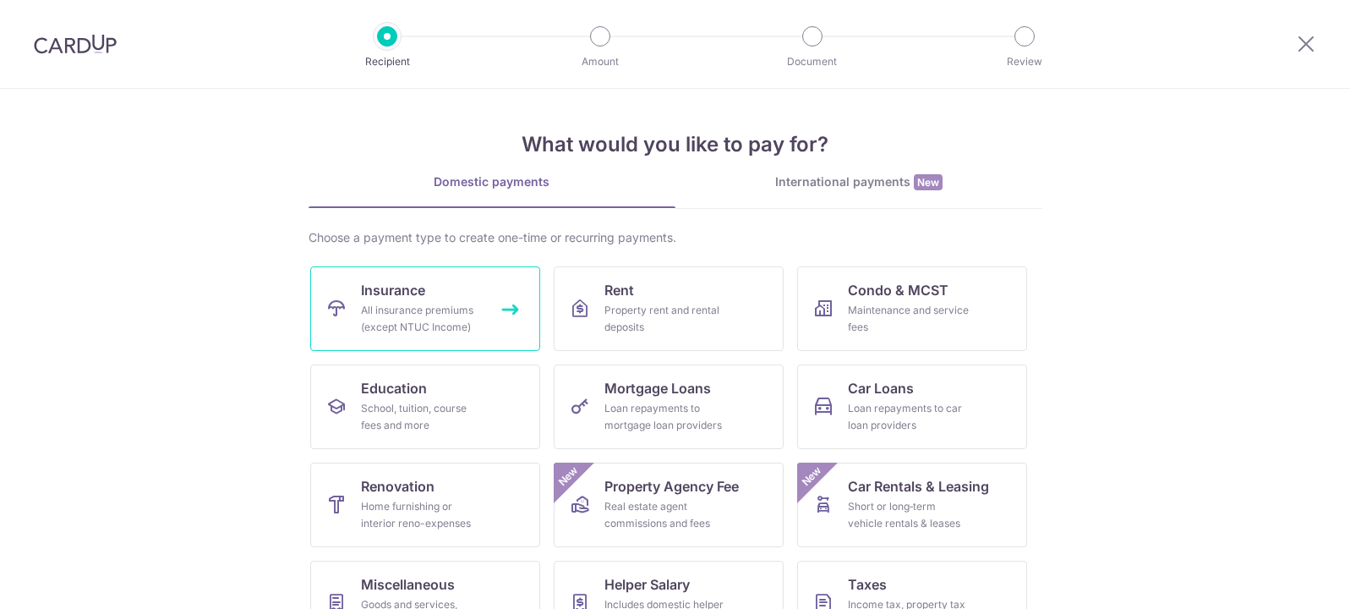
click at [457, 330] on div "All insurance premiums (except NTUC Income)" at bounding box center [422, 319] width 122 height 34
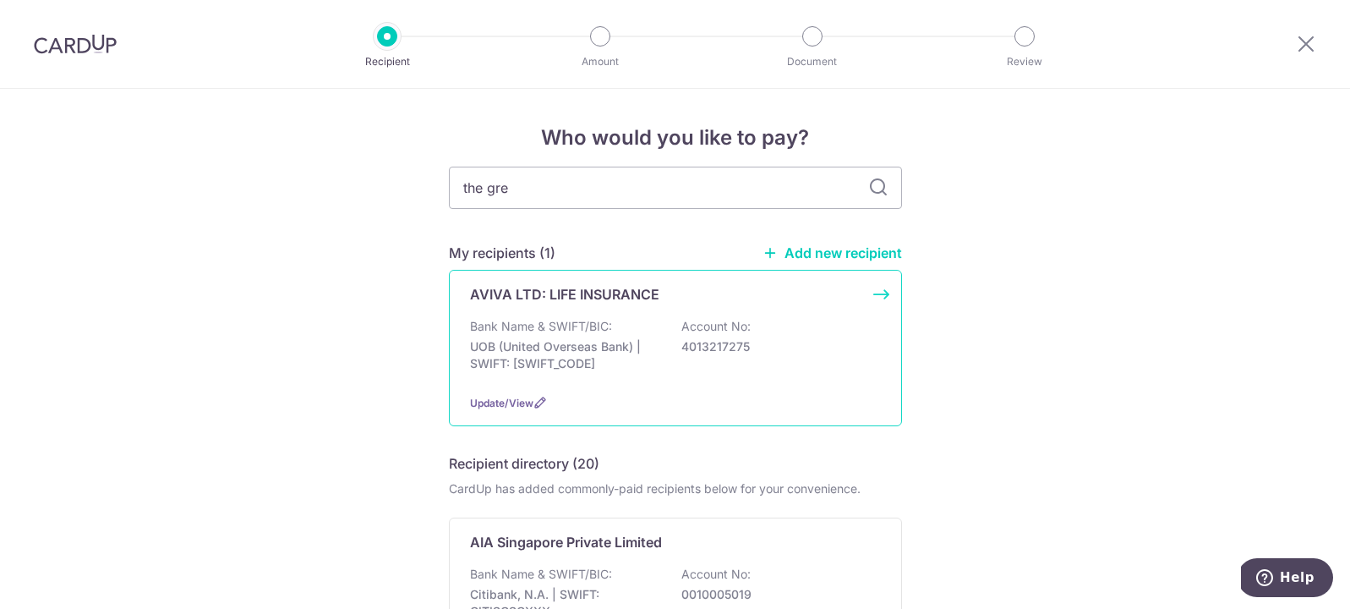
type input "the grea"
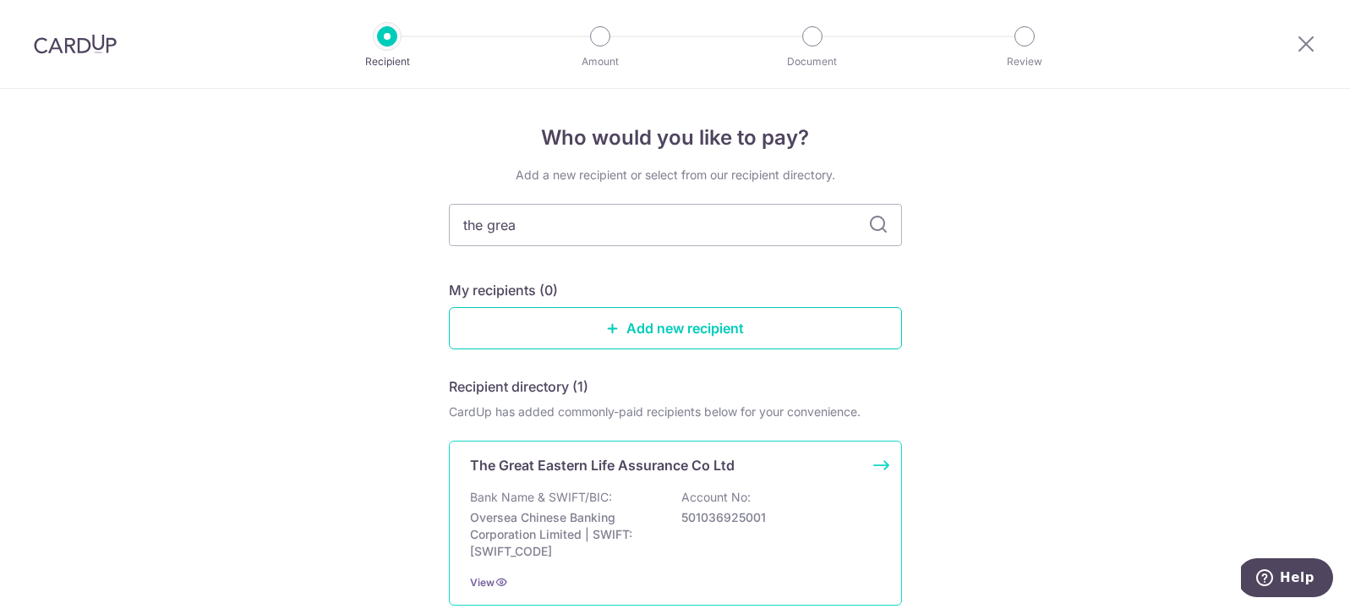
click at [663, 467] on p "The Great Eastern Life Assurance Co Ltd" at bounding box center [602, 465] width 265 height 20
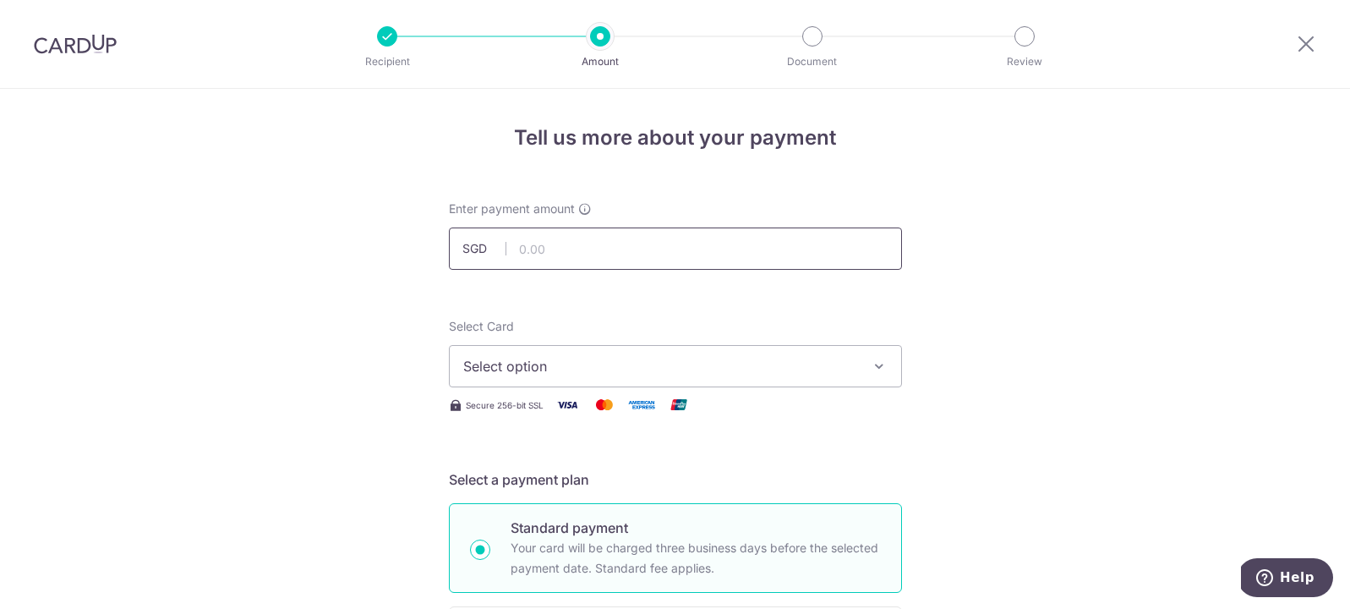
drag, startPoint x: 678, startPoint y: 246, endPoint x: 686, endPoint y: 248, distance: 8.6
click at [678, 247] on input "text" at bounding box center [675, 248] width 453 height 42
click at [694, 237] on input "text" at bounding box center [675, 248] width 453 height 42
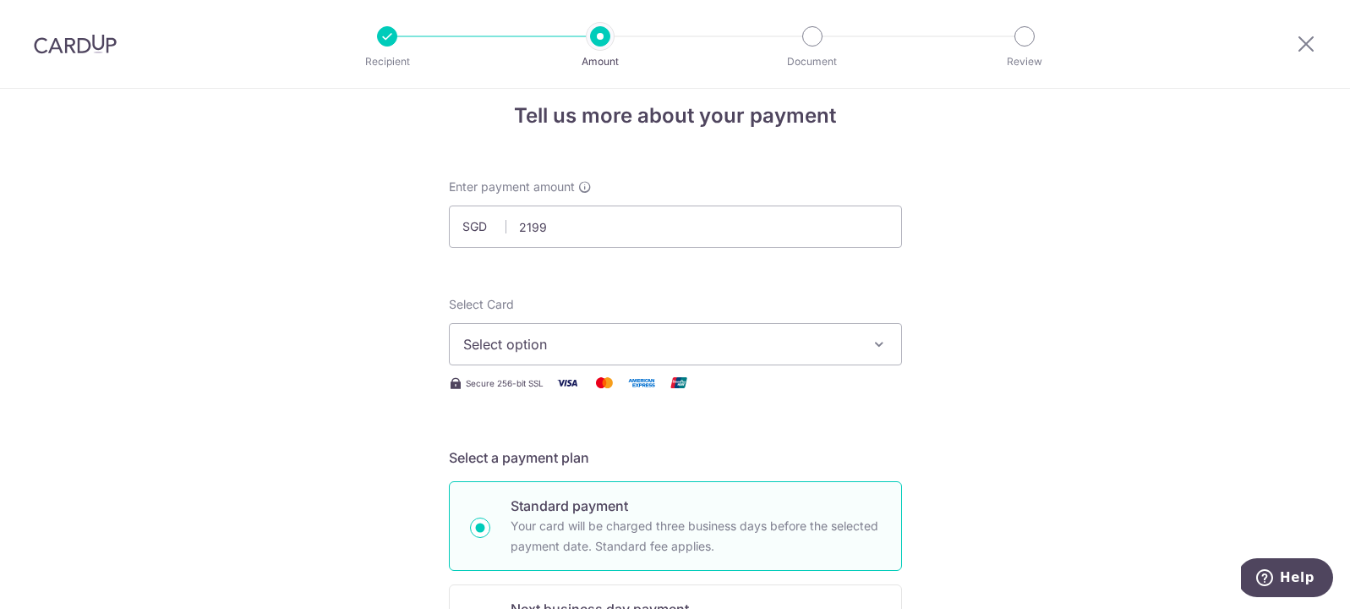
type input "2,199.00"
click at [795, 336] on span "Select option" at bounding box center [660, 344] width 394 height 20
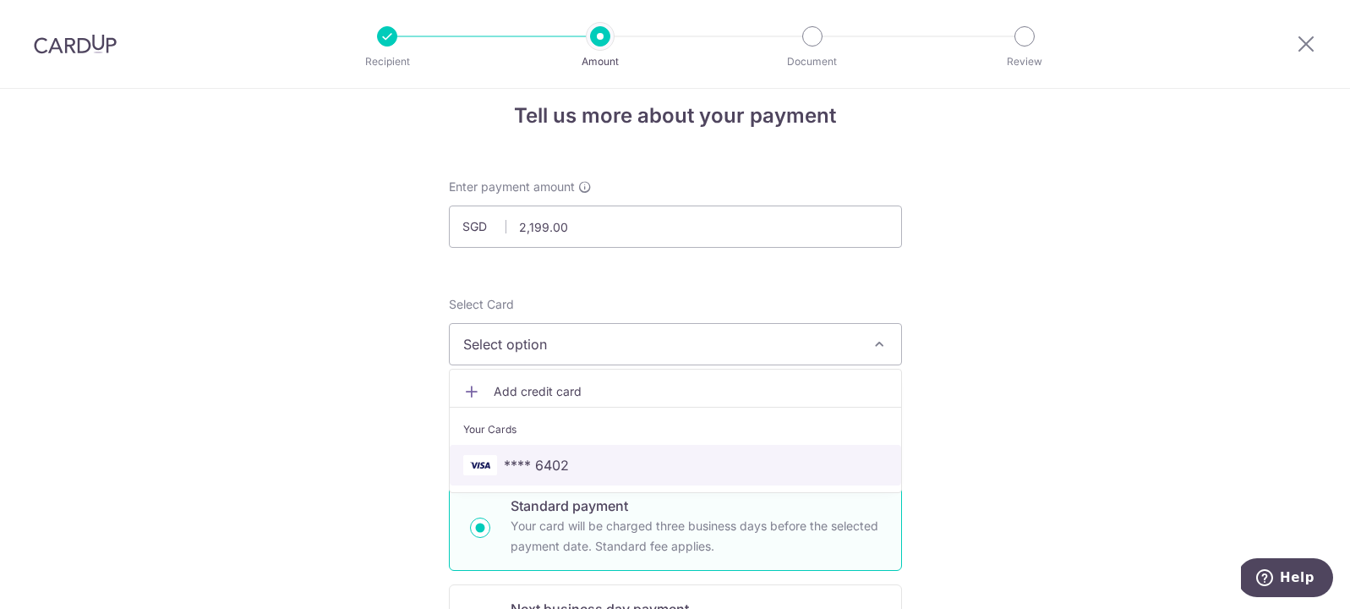
click at [763, 470] on span "**** 6402" at bounding box center [675, 465] width 424 height 20
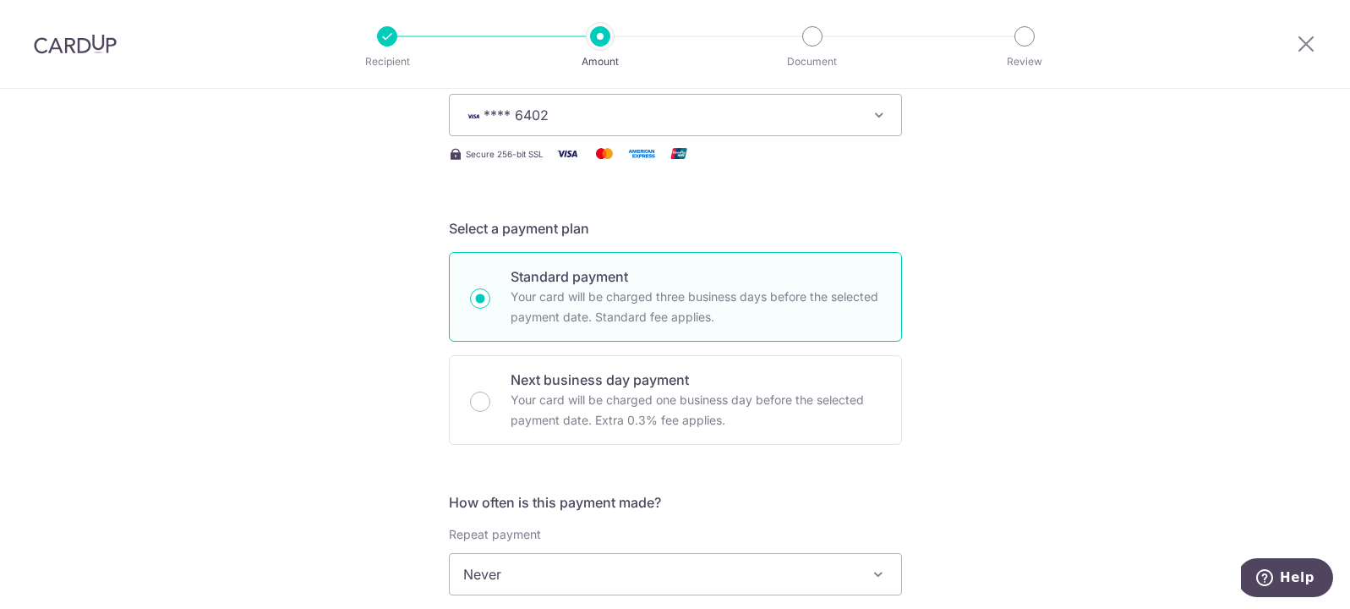
scroll to position [322, 0]
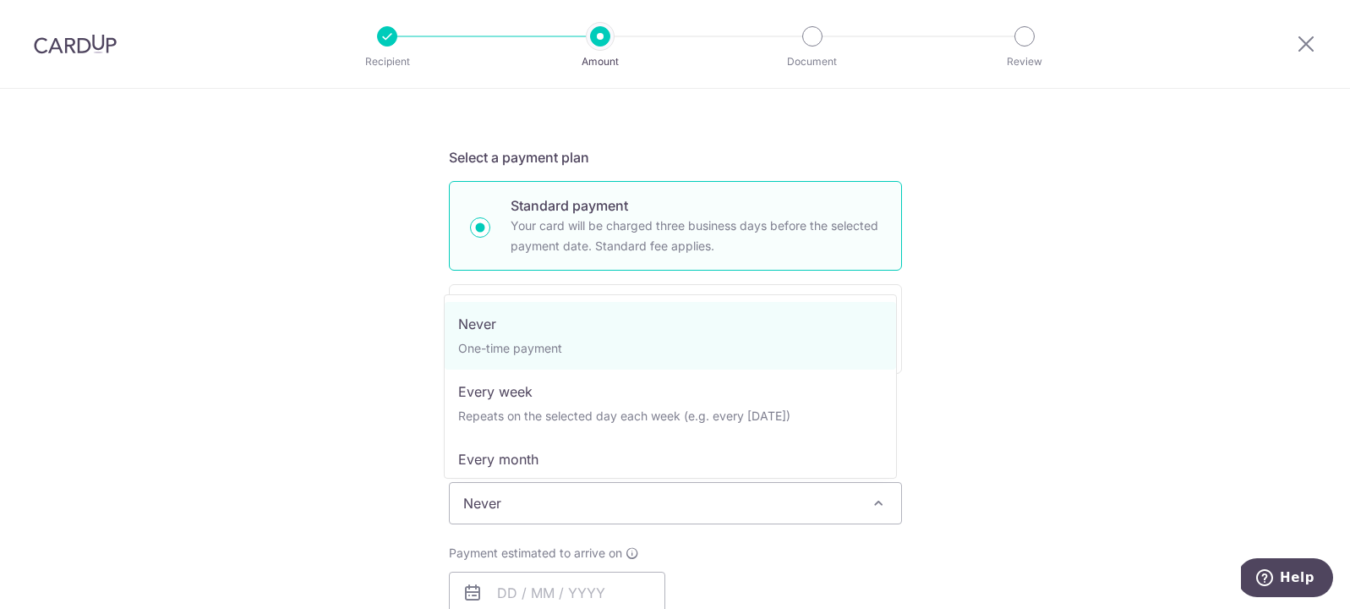
click at [808, 518] on span "Never" at bounding box center [675, 503] width 451 height 41
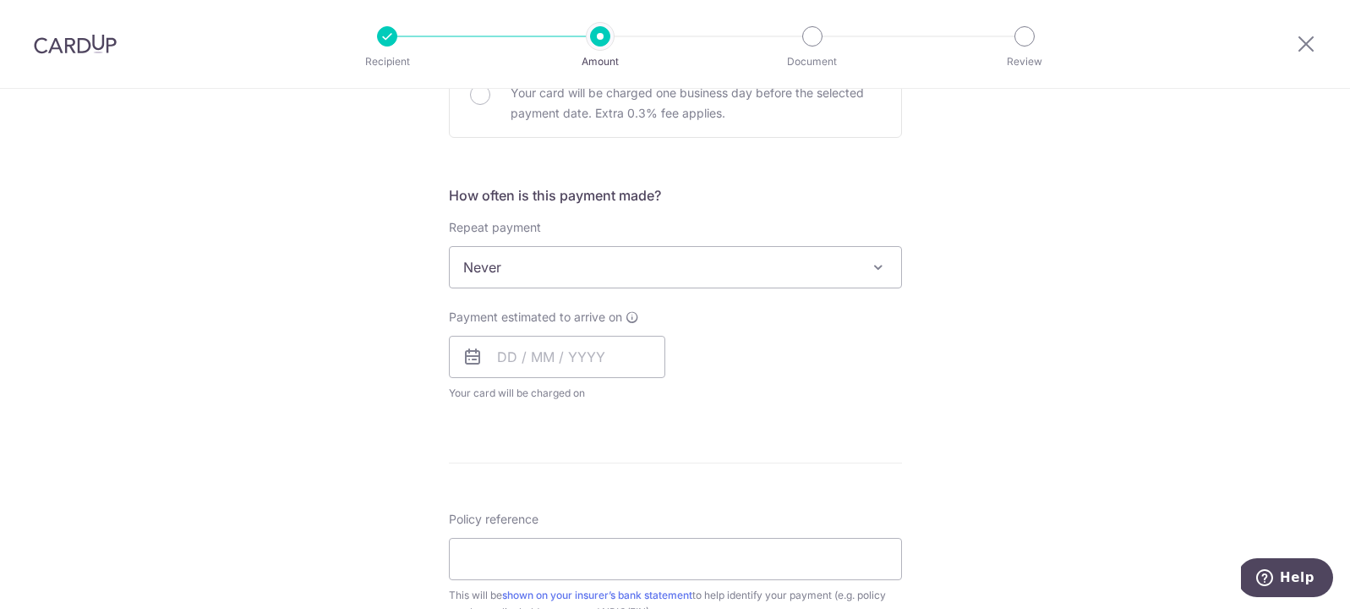
scroll to position [672, 0]
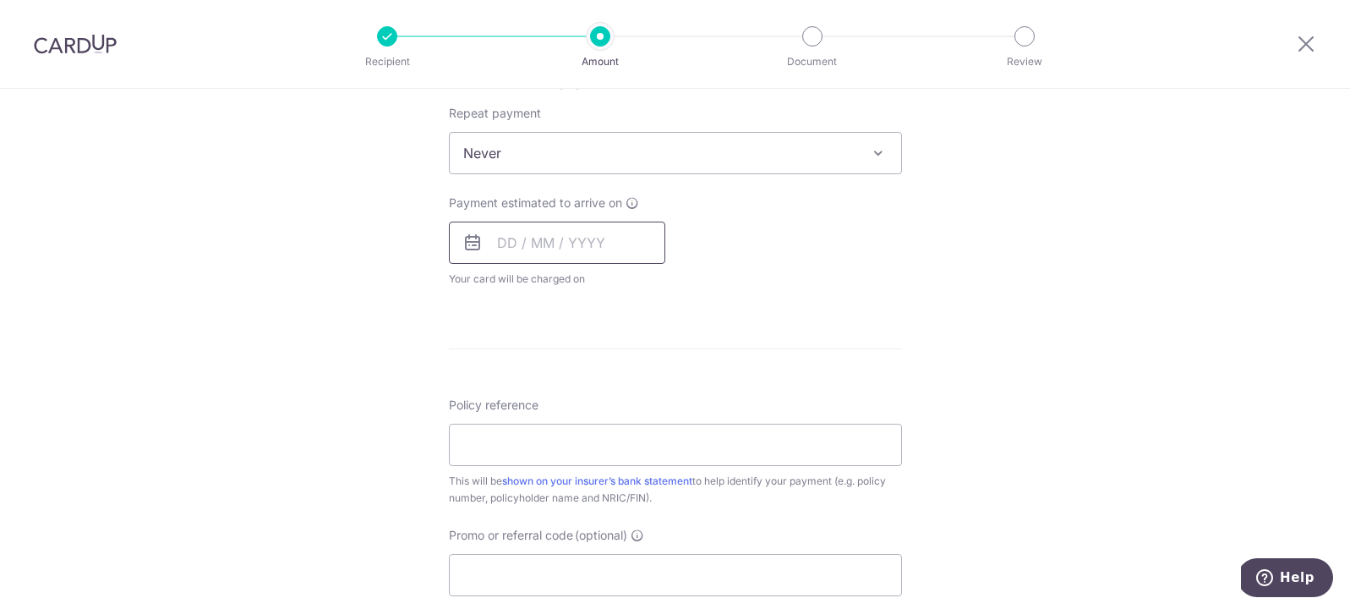
click at [568, 251] on input "text" at bounding box center [557, 242] width 216 height 42
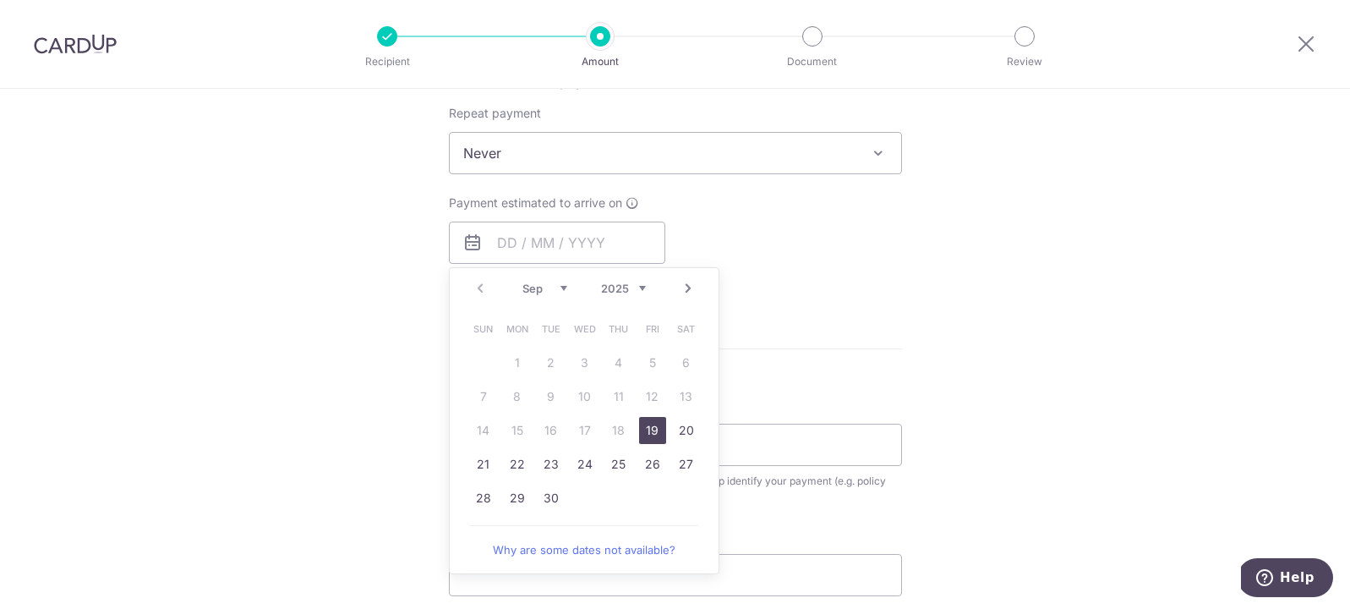
click at [650, 421] on link "19" at bounding box center [652, 430] width 27 height 27
type input "[DATE]"
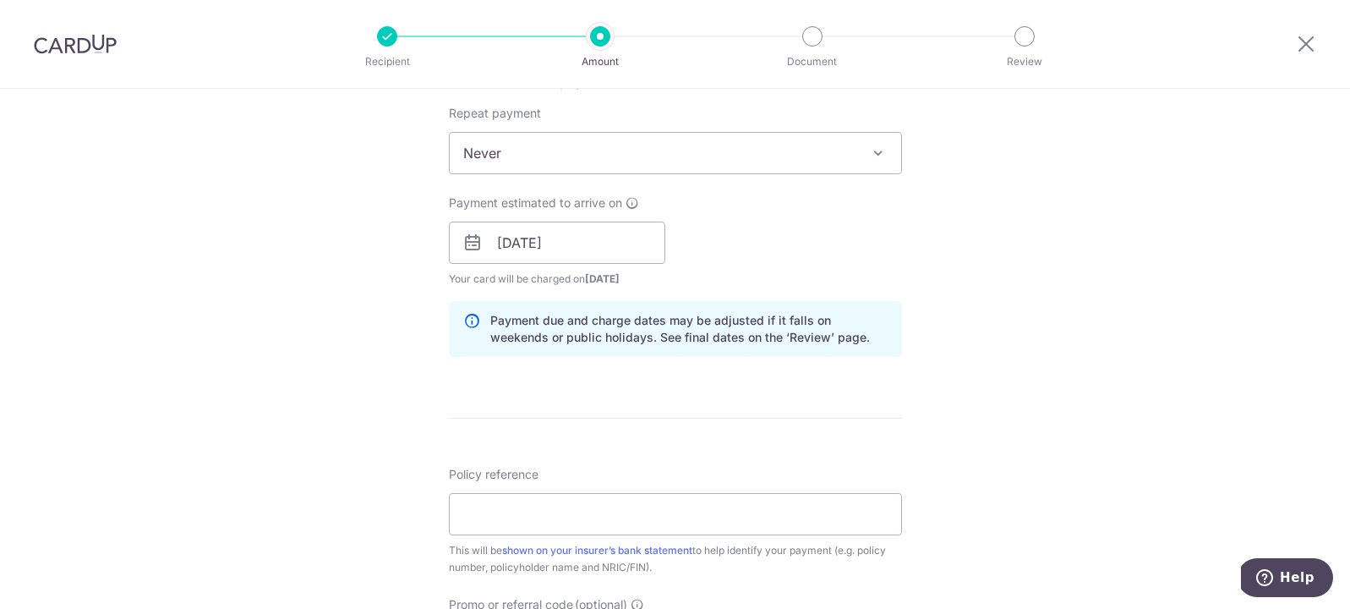
click at [854, 157] on span "Never" at bounding box center [675, 153] width 451 height 41
click at [617, 241] on input "[DATE]" at bounding box center [557, 242] width 216 height 42
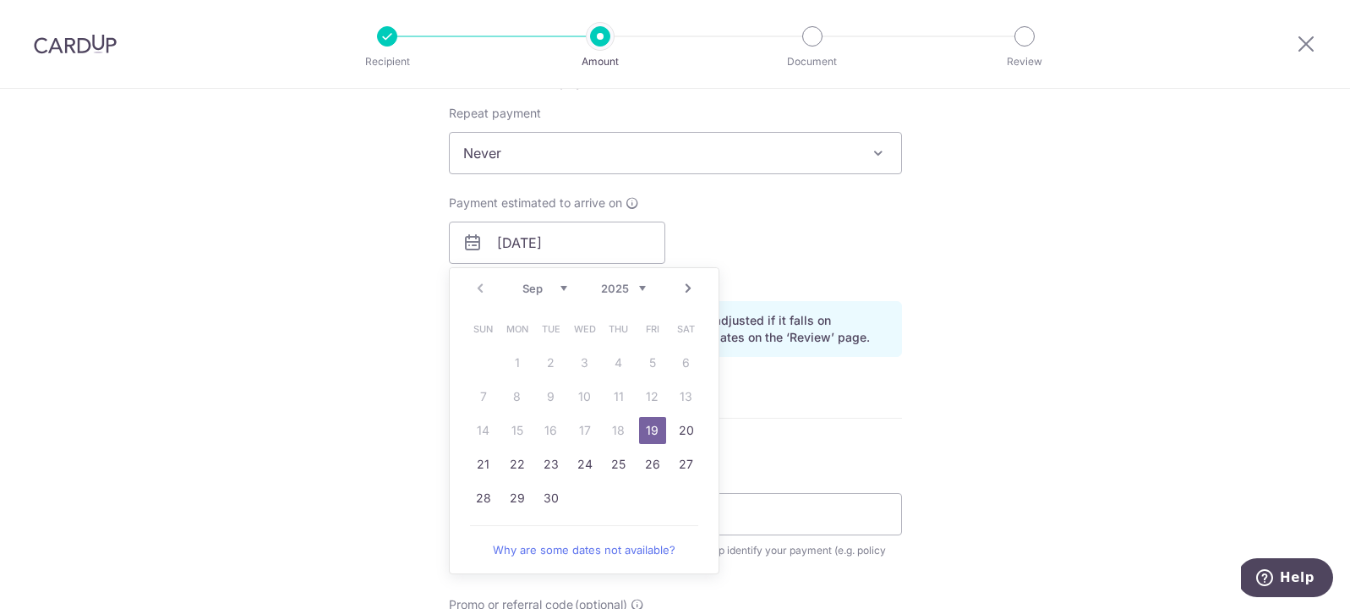
click at [1073, 303] on div "Tell us more about your payment Enter payment amount SGD 2,199.00 2199.00 Selec…" at bounding box center [675, 216] width 1350 height 1598
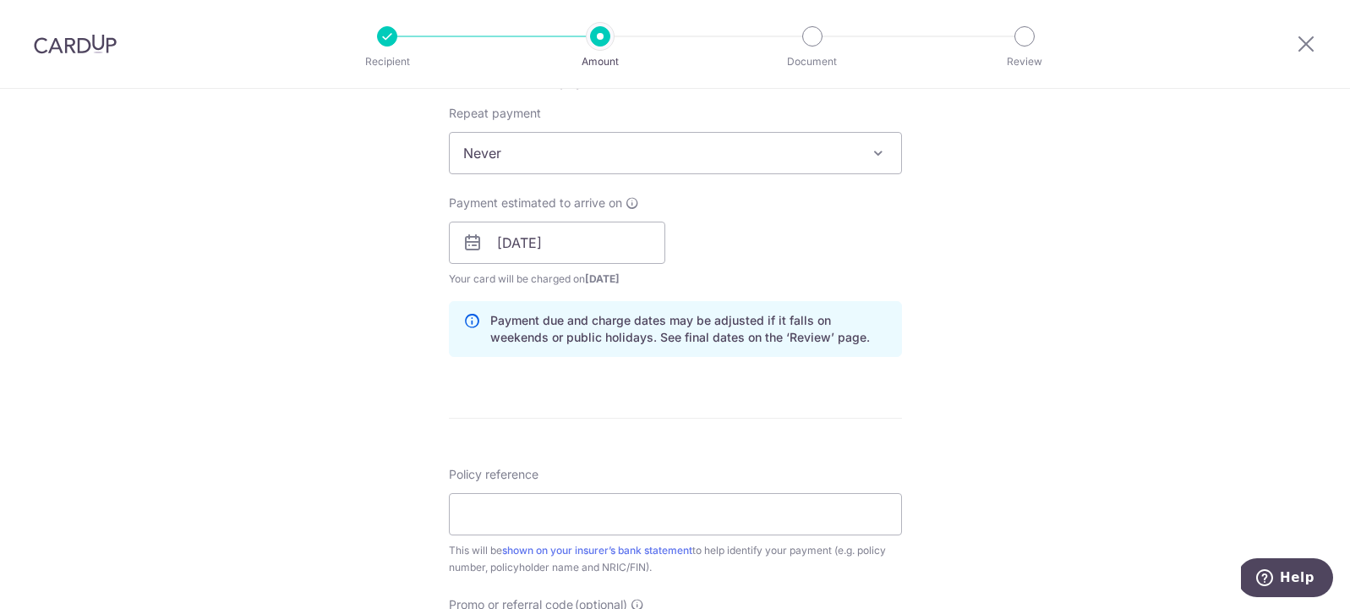
scroll to position [922, 0]
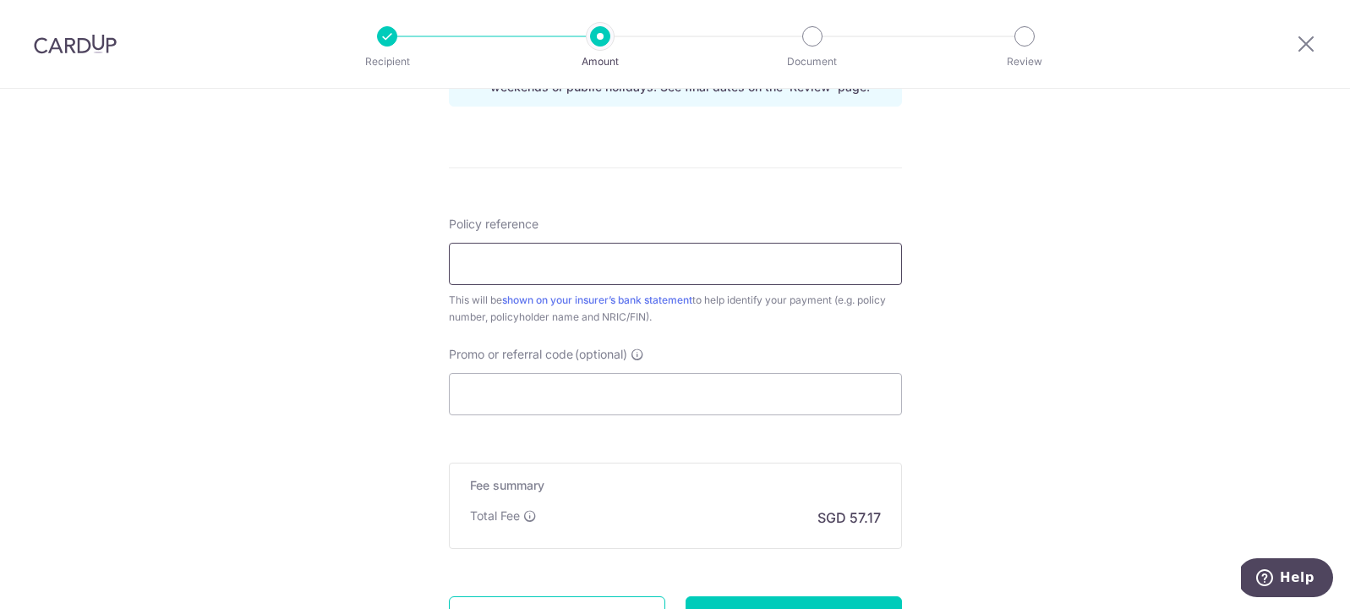
click at [756, 277] on input "Policy reference" at bounding box center [675, 264] width 453 height 42
type input "1581135-8 [PERSON_NAME] S7626117B"
click at [772, 404] on input "Promo or referral code (optional)" at bounding box center [675, 394] width 453 height 42
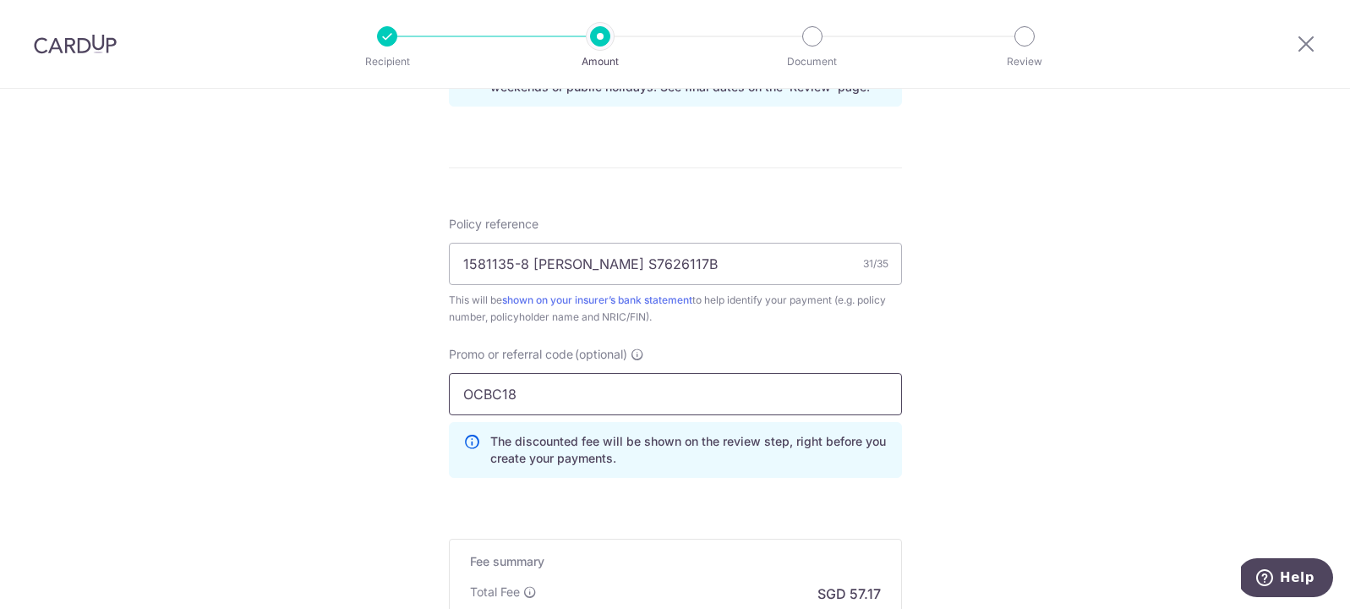
type input "OCBC18"
click at [1072, 330] on div "Tell us more about your payment Enter payment amount SGD 2,199.00 2199.00 Selec…" at bounding box center [675, 4] width 1350 height 1674
drag, startPoint x: 750, startPoint y: 270, endPoint x: 372, endPoint y: 265, distance: 377.8
click at [372, 265] on div "Tell us more about your payment Enter payment amount SGD 2,199.00 2199.00 Selec…" at bounding box center [675, 4] width 1350 height 1674
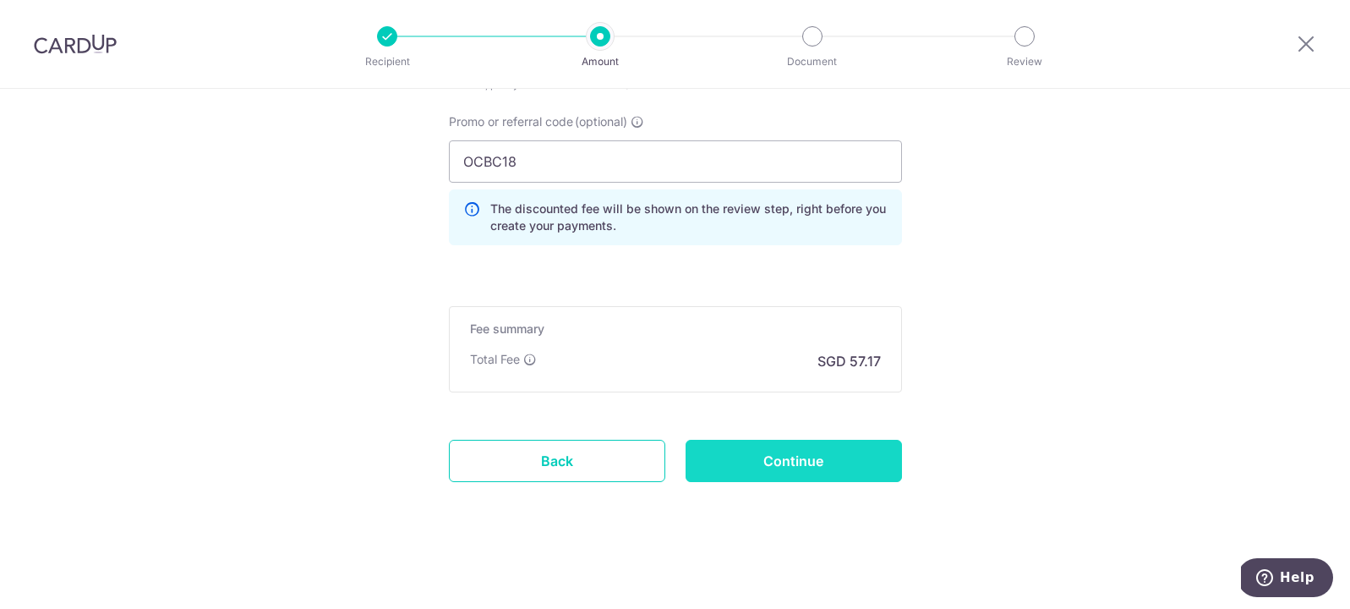
click at [836, 464] on input "Continue" at bounding box center [793, 460] width 216 height 42
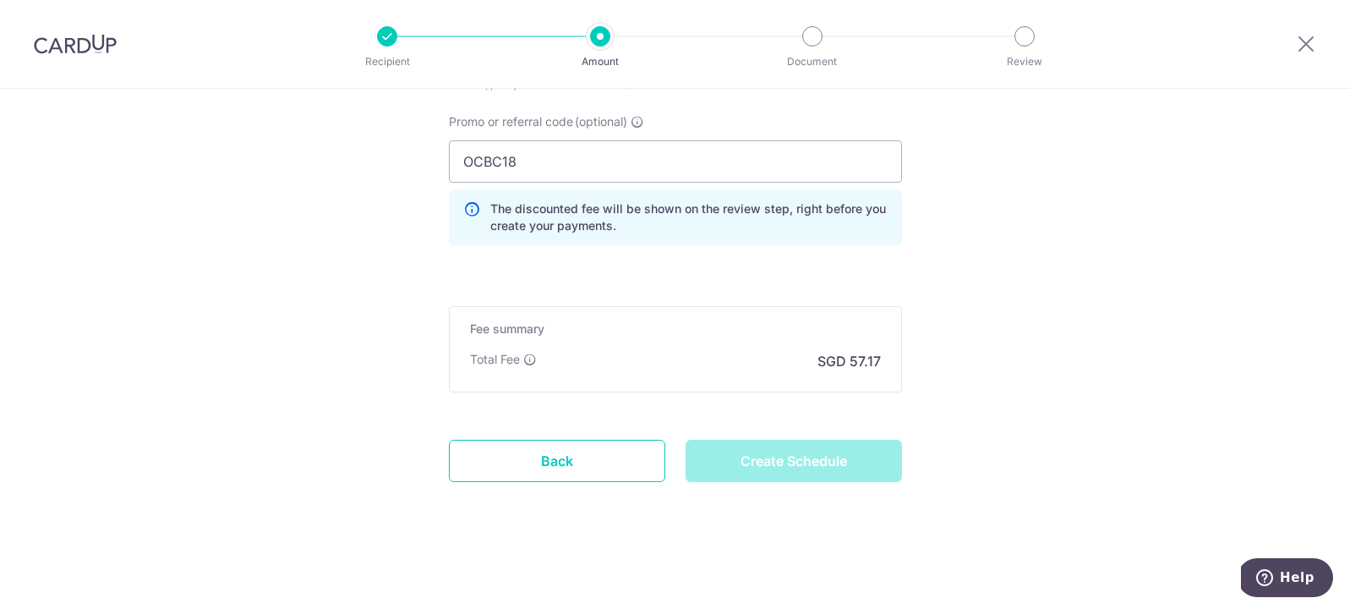
type input "Create Schedule"
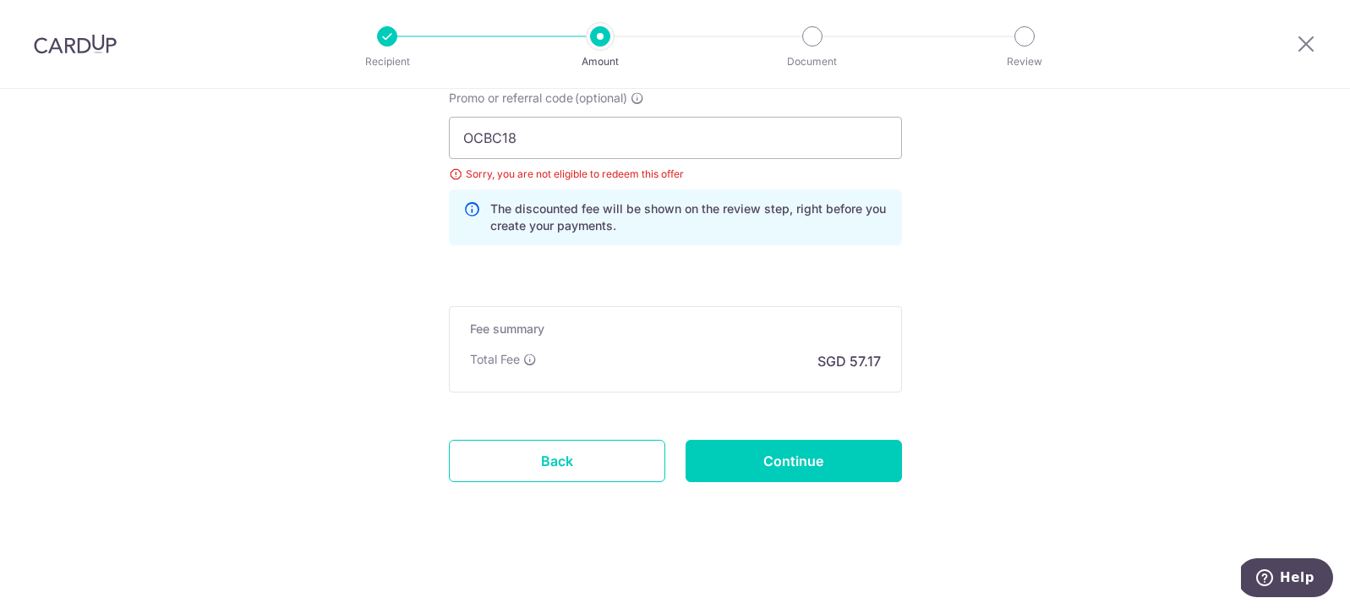
scroll to position [940, 0]
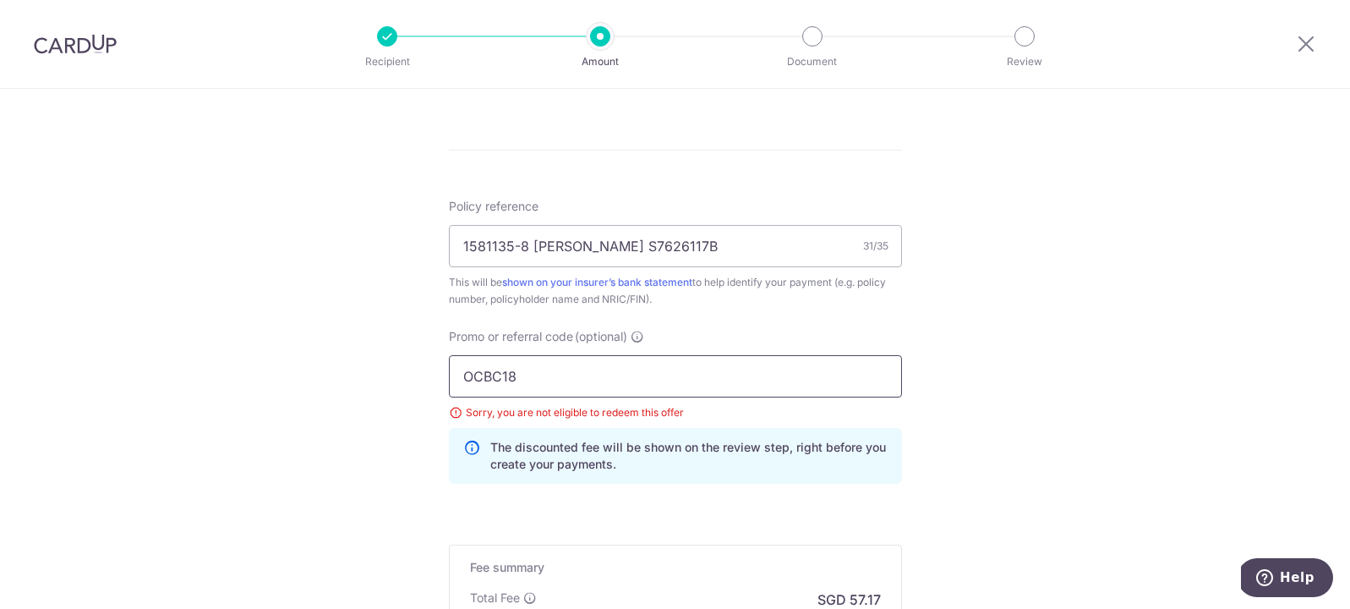
click at [613, 371] on input "OCBC18" at bounding box center [675, 376] width 453 height 42
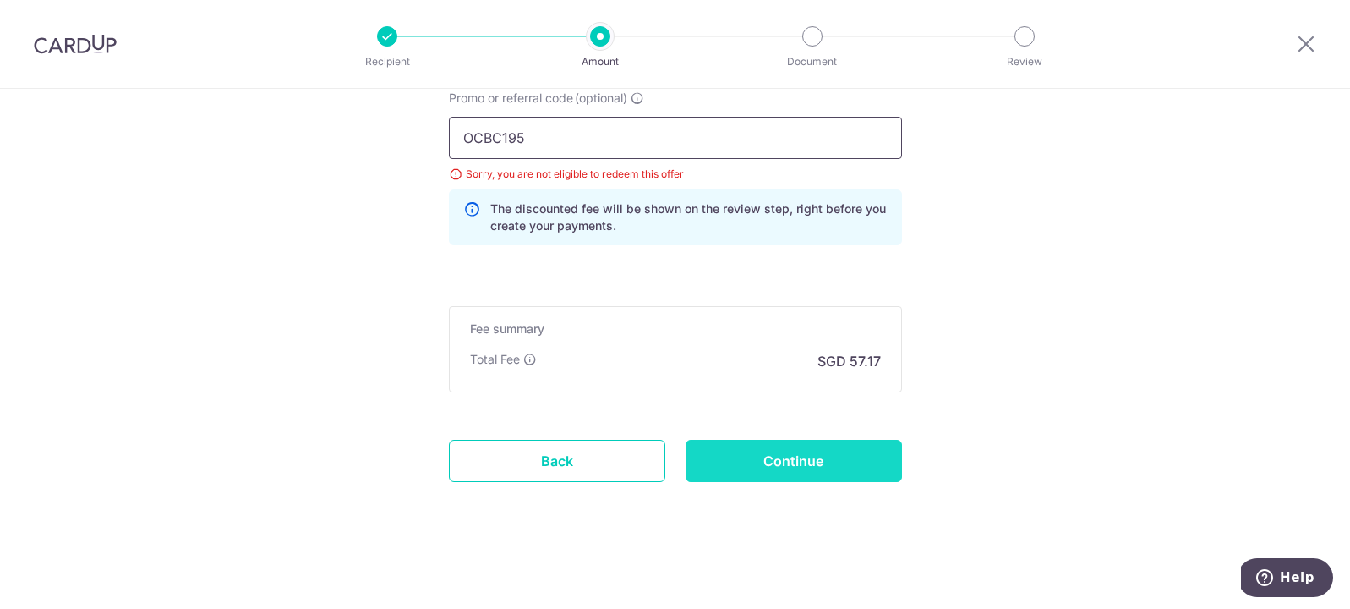
type input "OCBC195"
drag, startPoint x: 774, startPoint y: 467, endPoint x: 854, endPoint y: 459, distance: 79.8
click at [774, 465] on input "Continue" at bounding box center [793, 460] width 216 height 42
type input "Update Schedule"
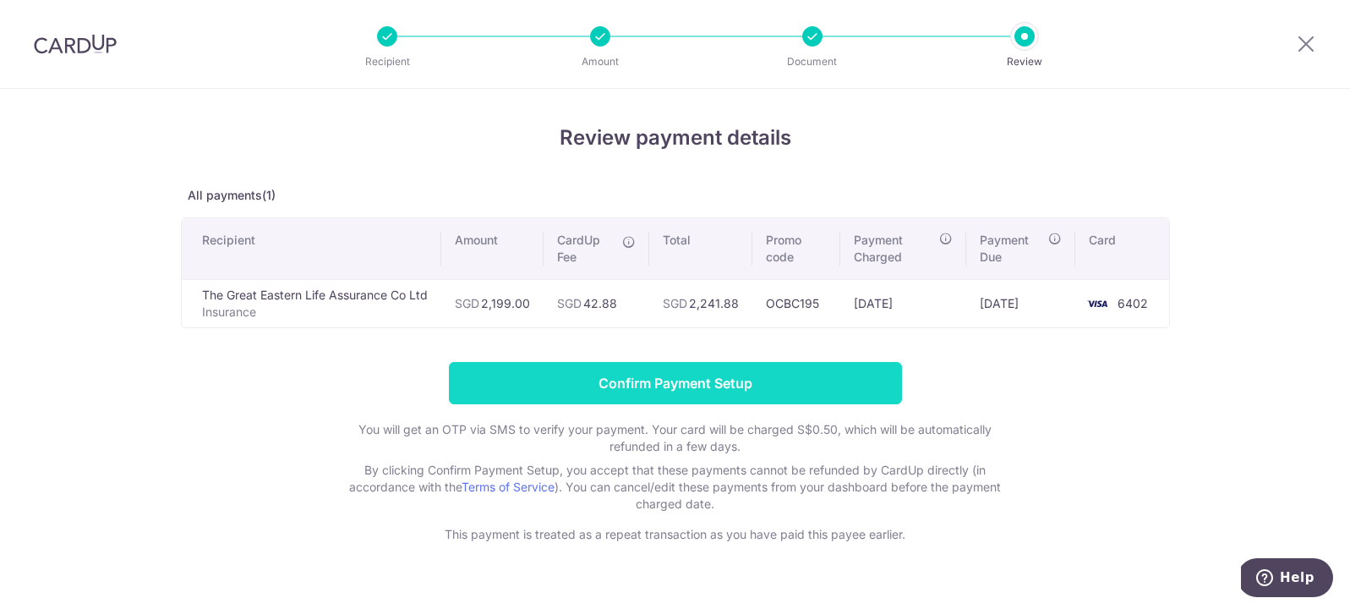
click at [705, 391] on input "Confirm Payment Setup" at bounding box center [675, 383] width 453 height 42
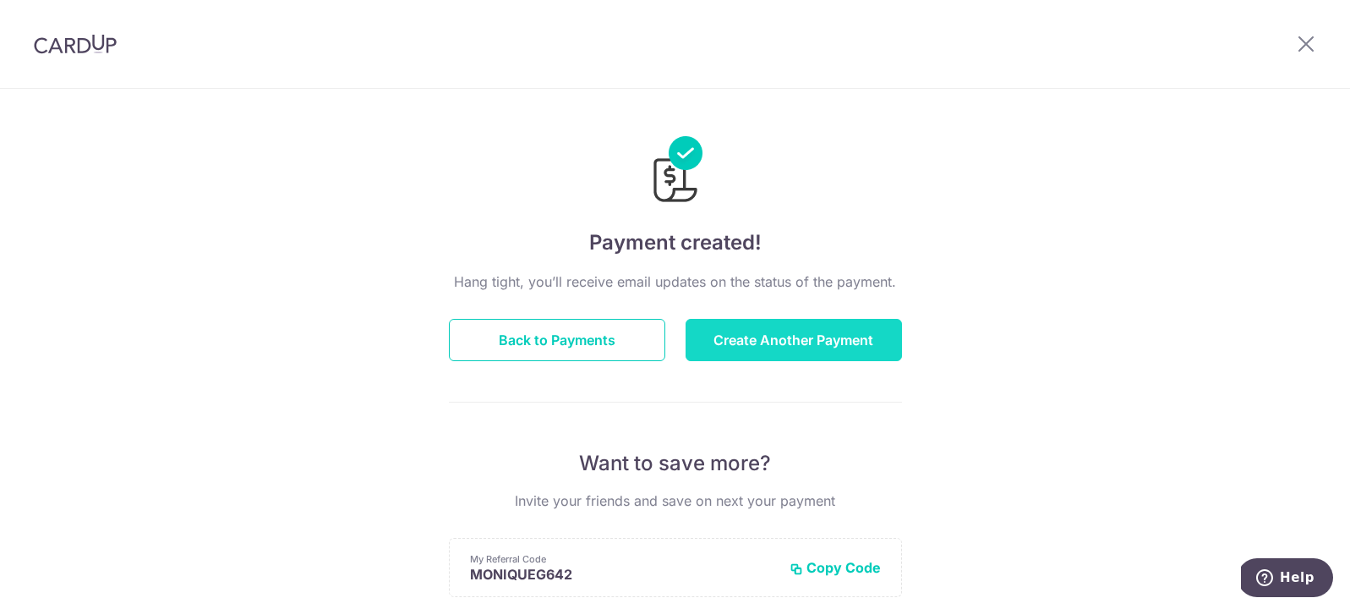
click at [786, 335] on button "Create Another Payment" at bounding box center [793, 340] width 216 height 42
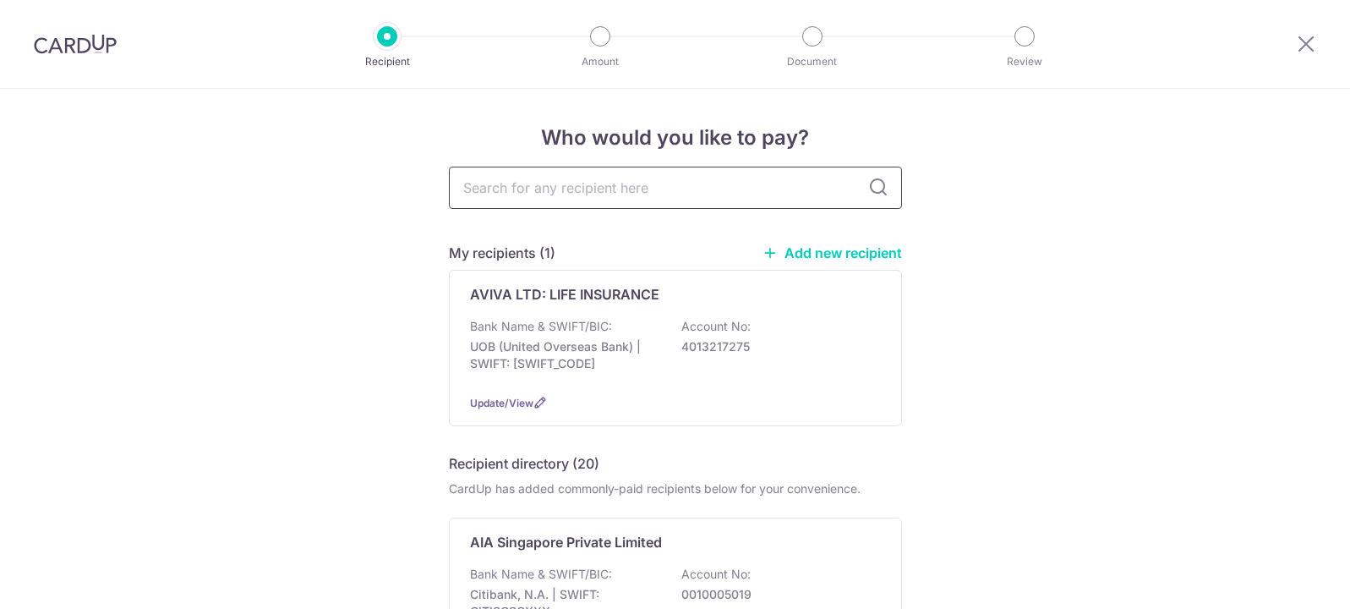
click at [690, 180] on input "text" at bounding box center [675, 187] width 453 height 42
type input "the great"
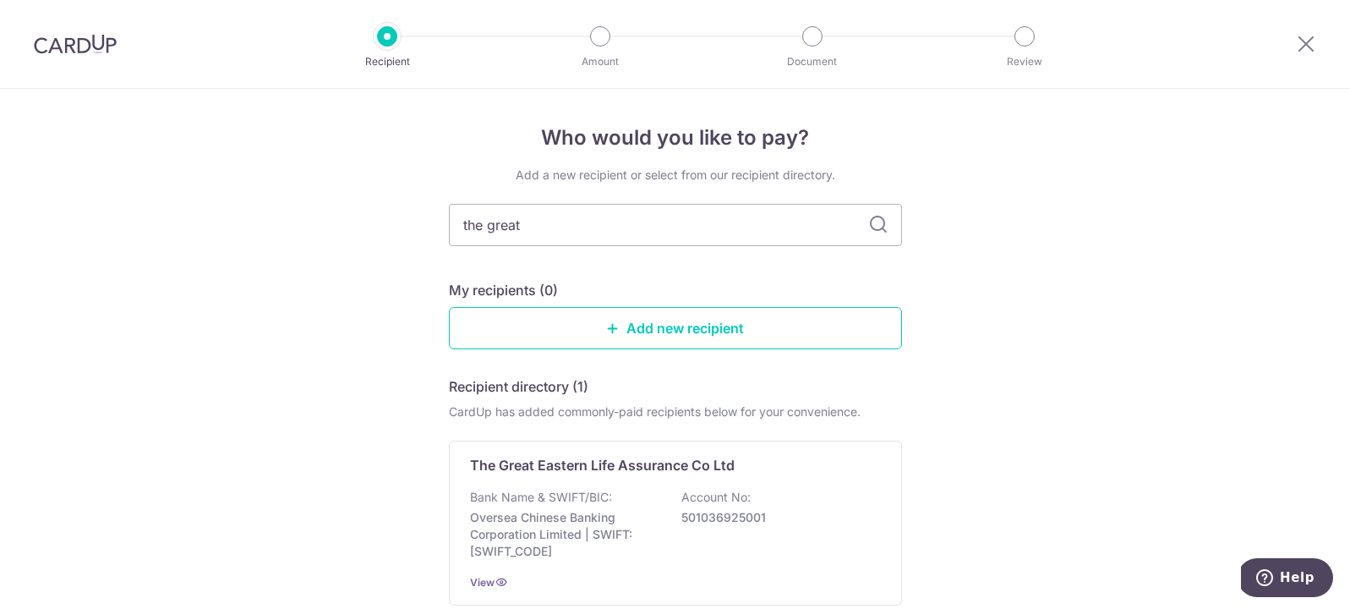
type input "the great"
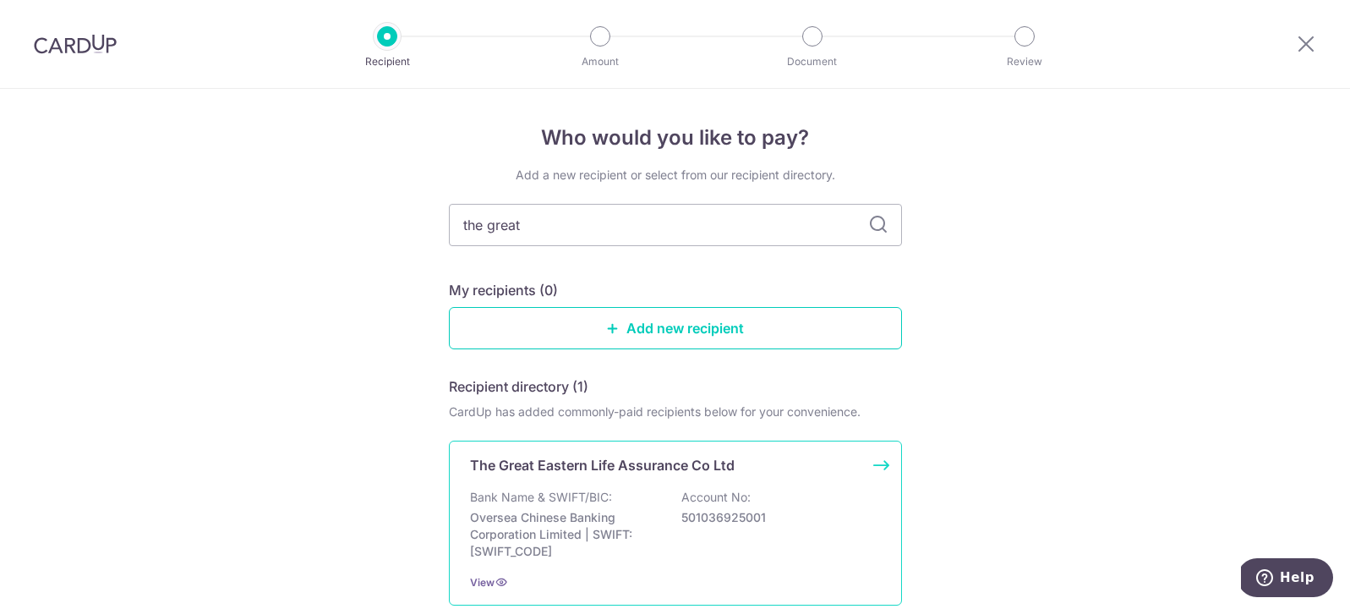
click at [688, 507] on div "Bank Name & SWIFT/BIC: Oversea Chinese Banking Corporation Limited | SWIFT: OCB…" at bounding box center [675, 523] width 411 height 71
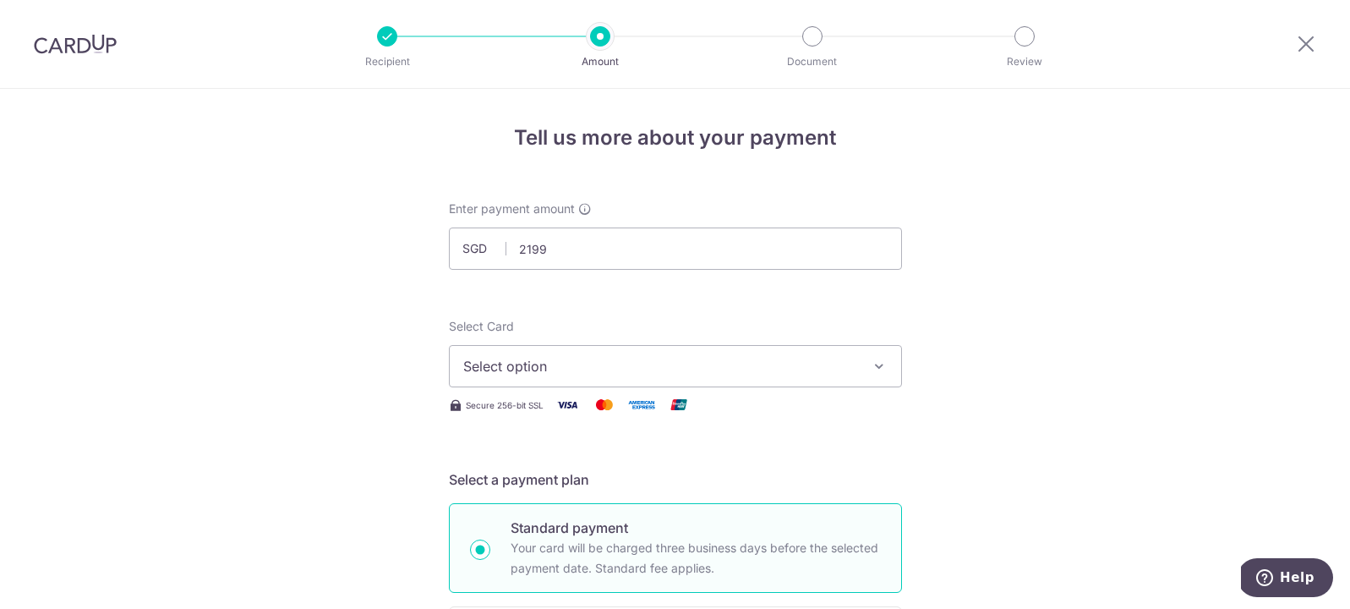
type input "2,199.00"
drag, startPoint x: 498, startPoint y: 361, endPoint x: 587, endPoint y: 383, distance: 91.4
click at [498, 361] on span "Select option" at bounding box center [660, 366] width 394 height 20
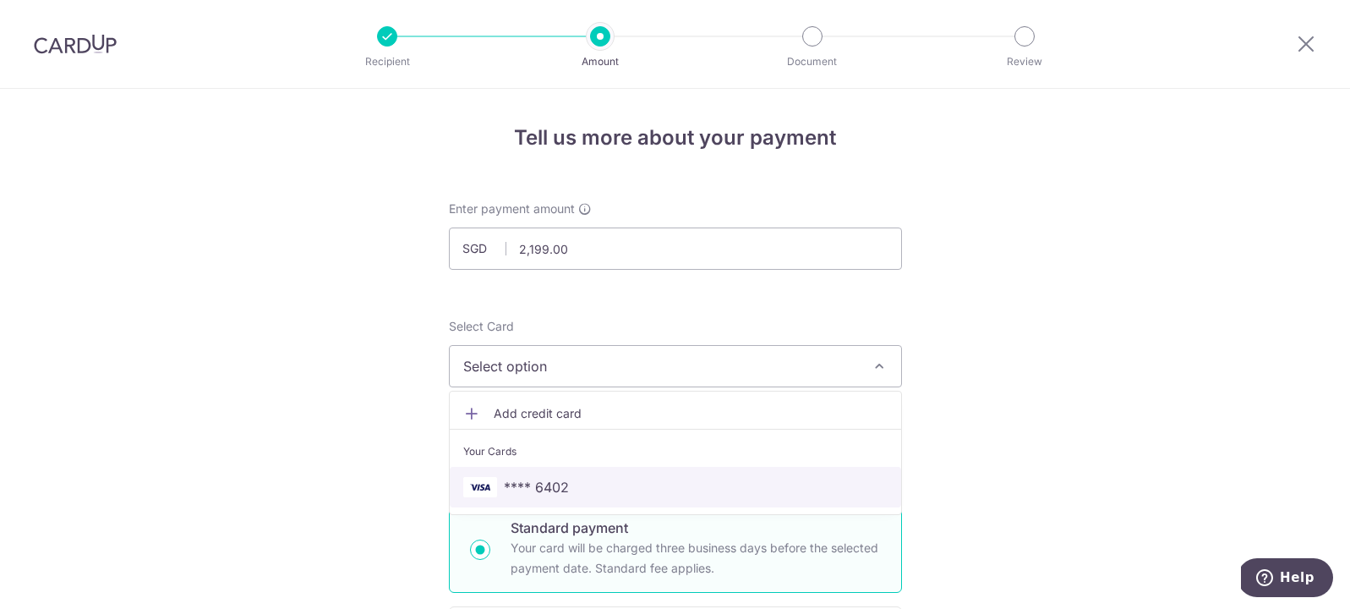
click at [601, 488] on span "**** 6402" at bounding box center [675, 487] width 424 height 20
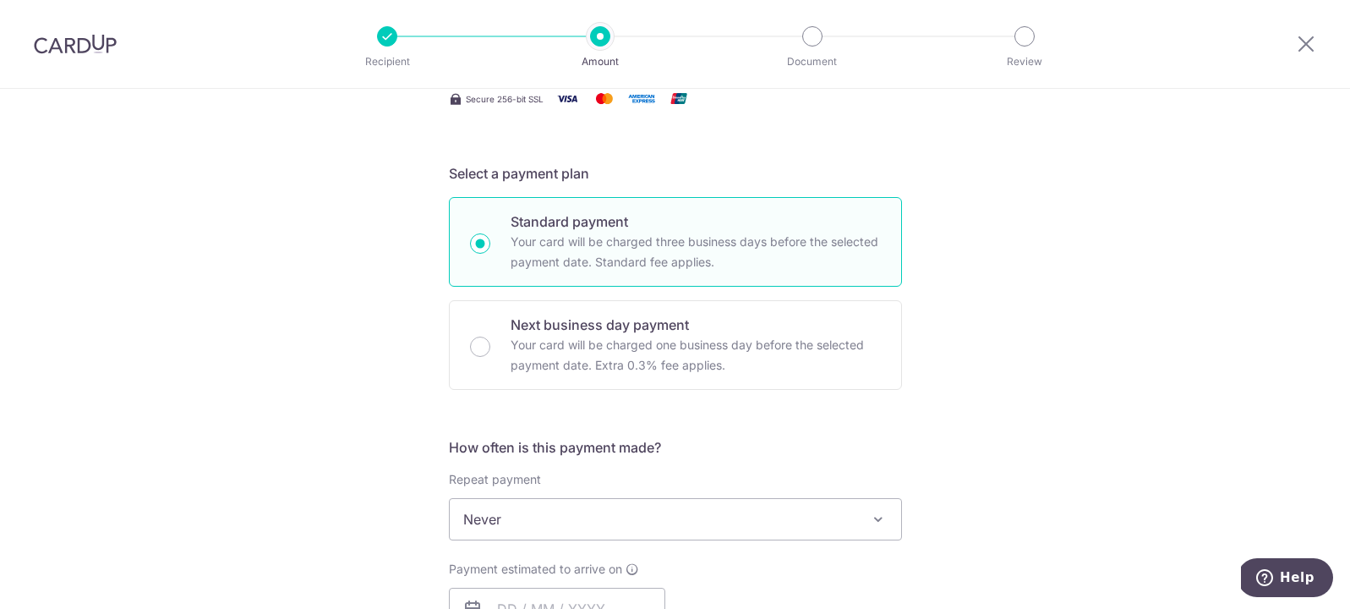
scroll to position [376, 0]
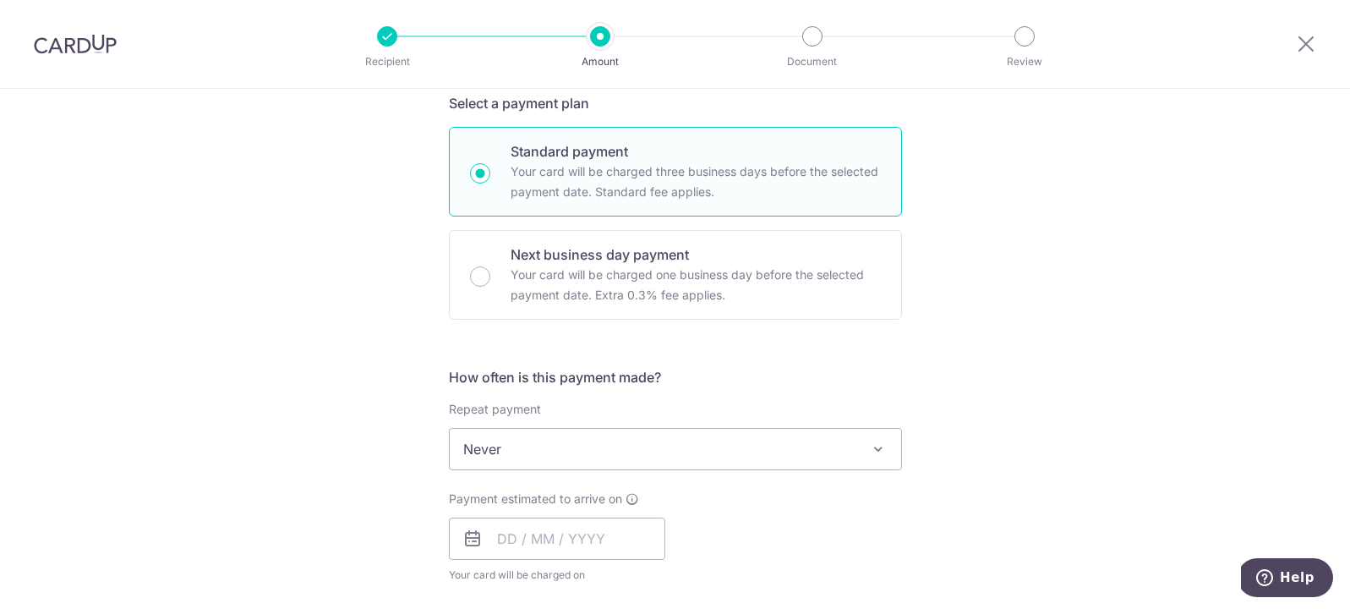
click at [821, 465] on span "Never" at bounding box center [675, 448] width 451 height 41
click at [607, 542] on input "text" at bounding box center [557, 538] width 216 height 42
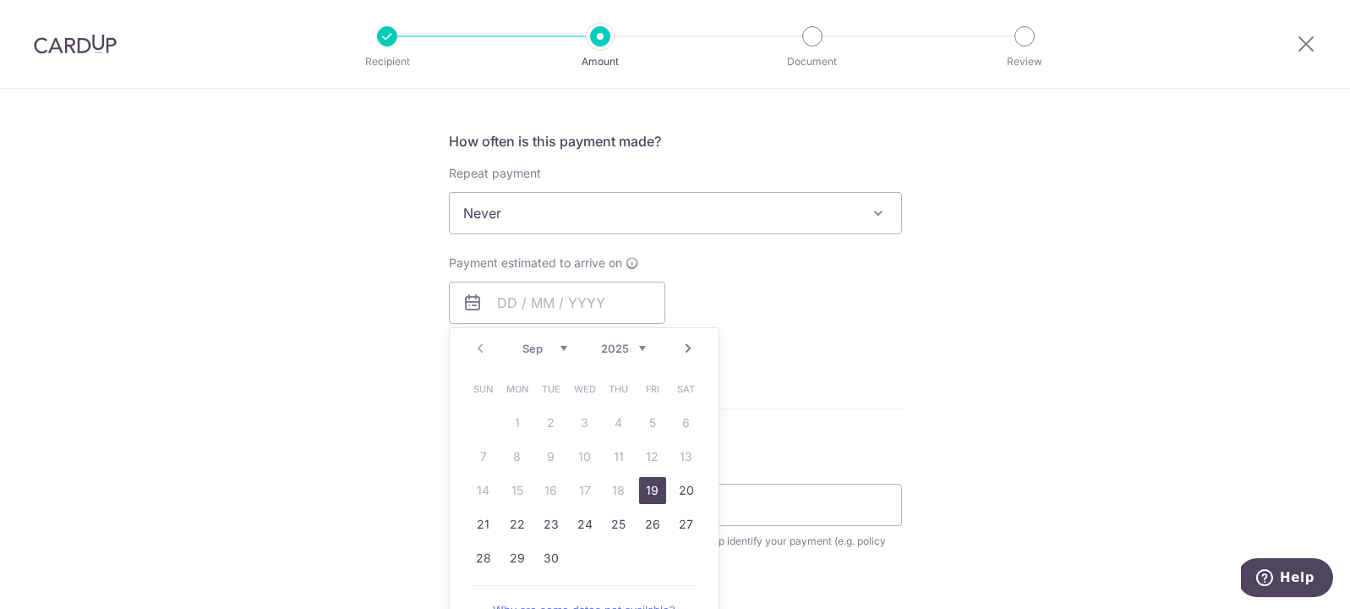
click at [641, 494] on link "19" at bounding box center [652, 490] width 27 height 27
type input "[DATE]"
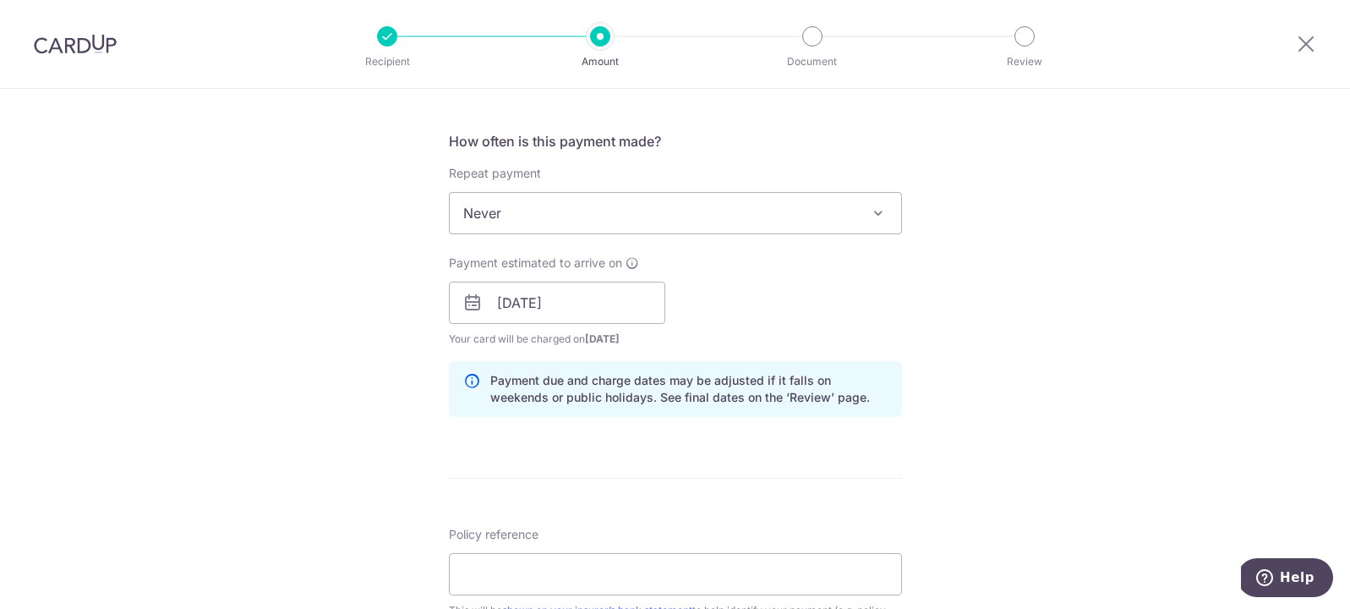
scroll to position [958, 0]
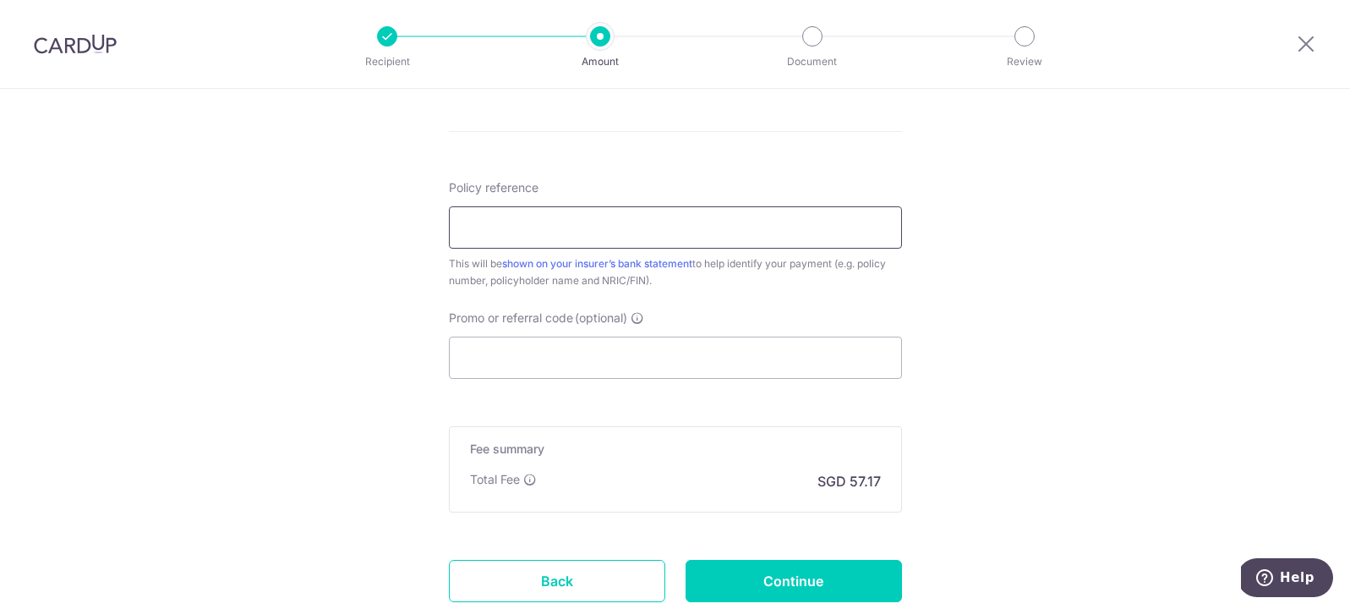
click at [823, 230] on input "Policy reference" at bounding box center [675, 227] width 453 height 42
paste input "1581135-8 [PERSON_NAME] S7626117B"
click at [523, 206] on input "1581135-8 [PERSON_NAME] S7626117B" at bounding box center [675, 227] width 453 height 42
click at [518, 226] on input "1581135-8 [PERSON_NAME] S7626117B" at bounding box center [675, 227] width 453 height 42
type input "1581136-6 [PERSON_NAME] S7626117B"
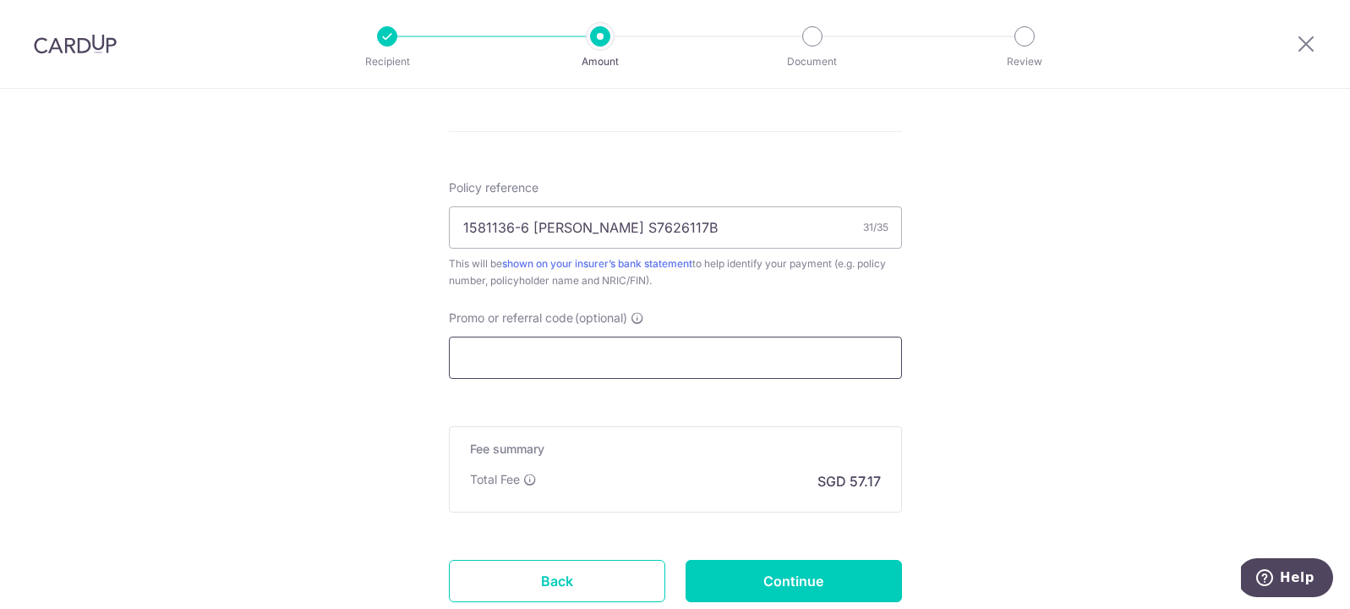
click at [734, 346] on input "Promo or referral code (optional)" at bounding box center [675, 357] width 453 height 42
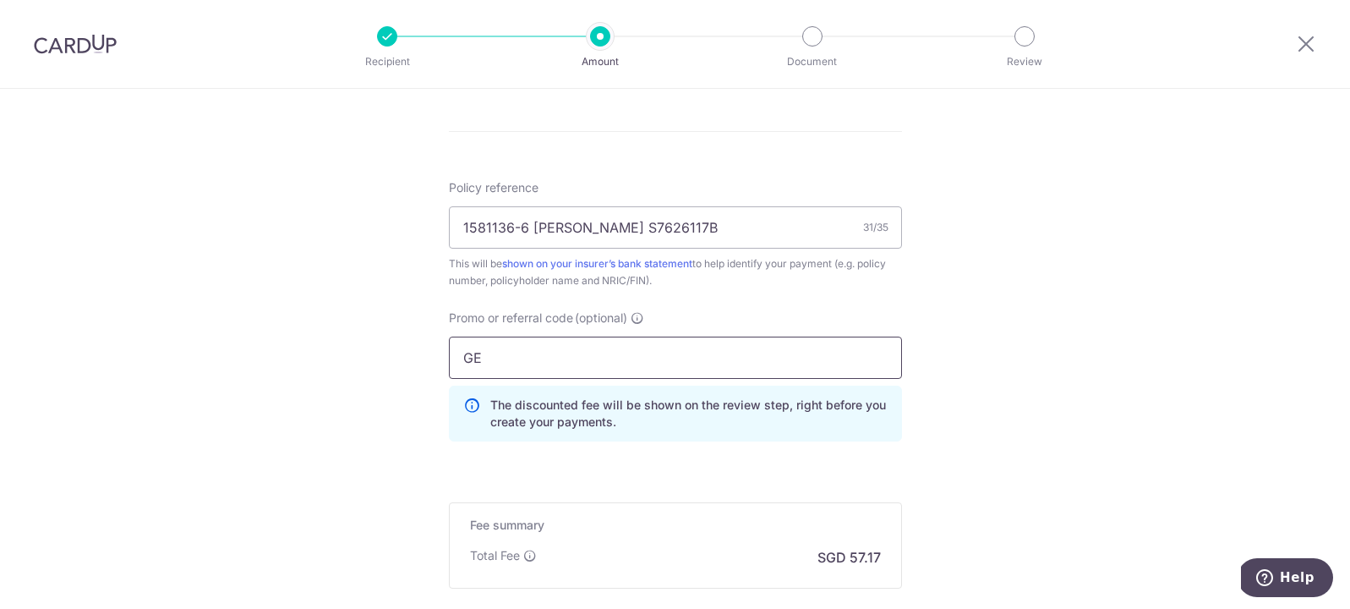
type input "G"
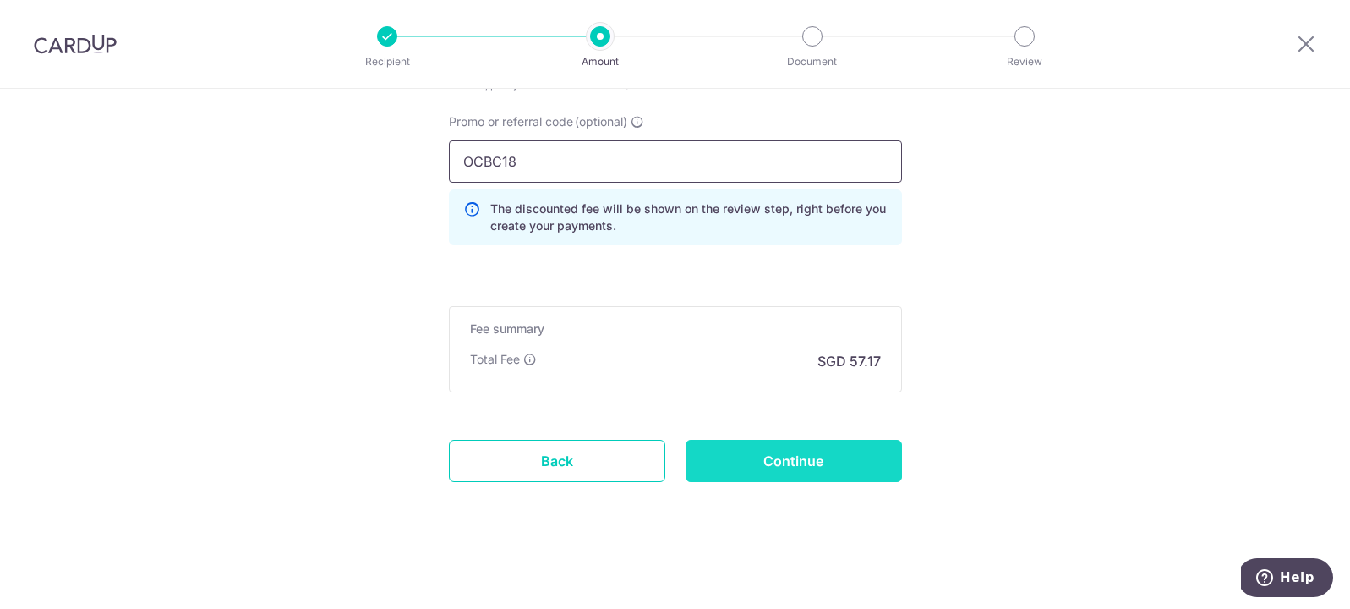
type input "OCBC18"
click at [801, 460] on input "Continue" at bounding box center [793, 460] width 216 height 42
type input "Create Schedule"
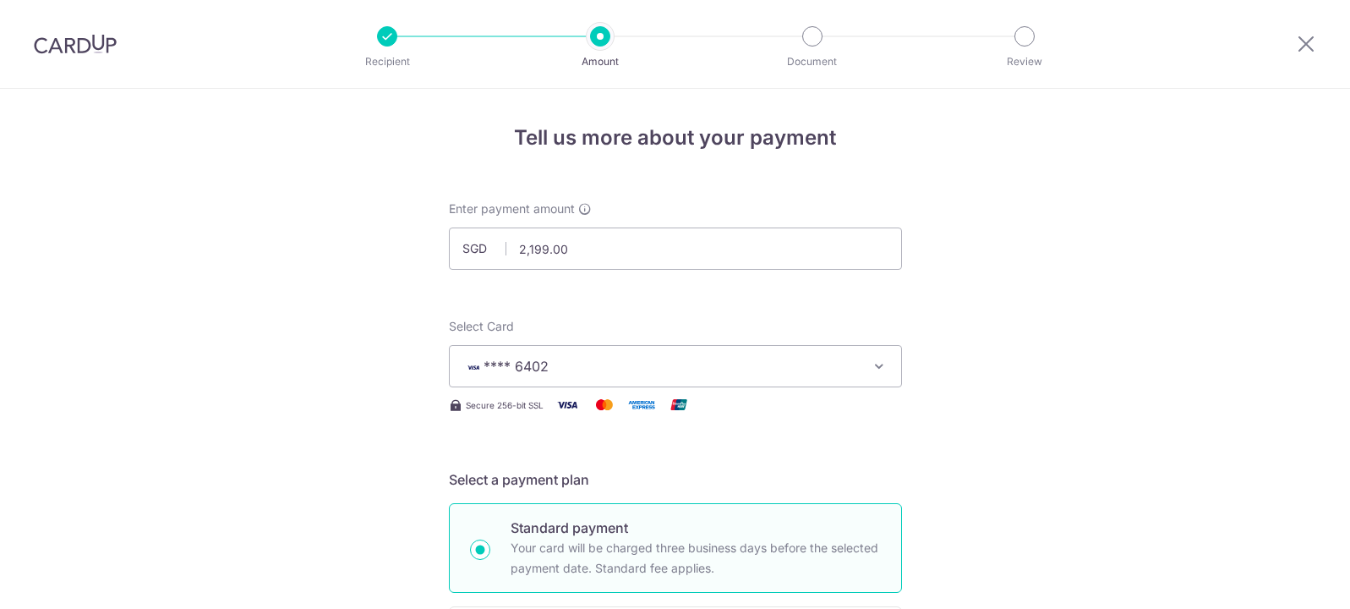
scroll to position [1178, 0]
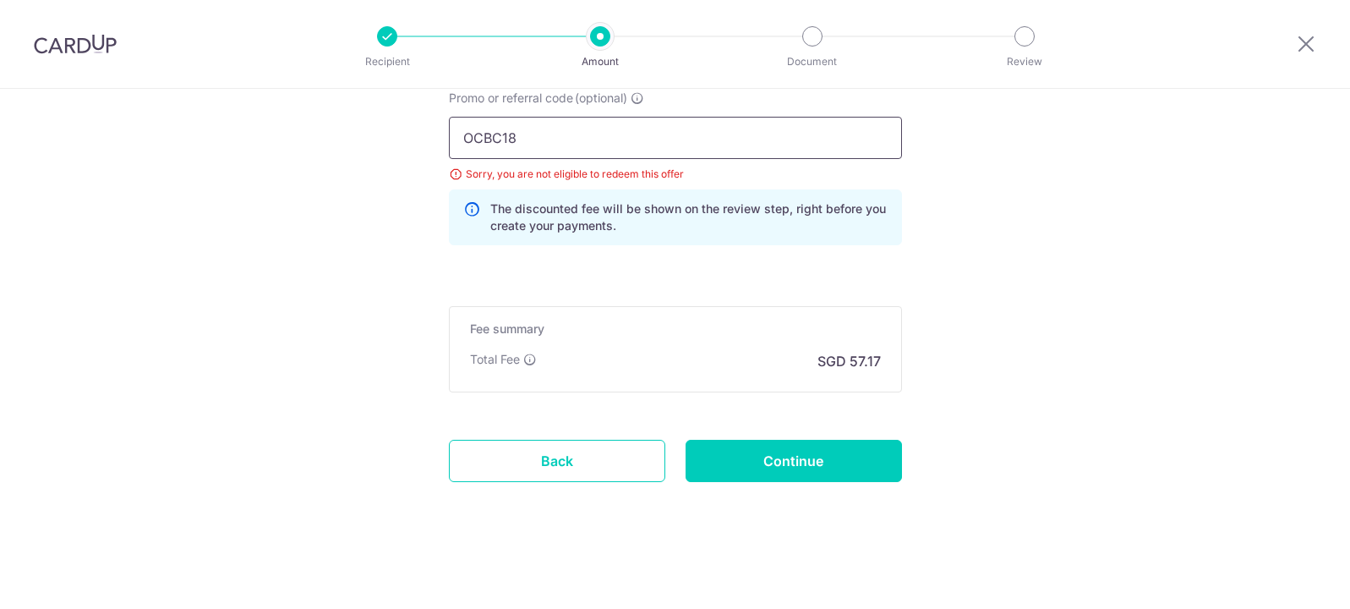
click at [582, 138] on input "OCBC18" at bounding box center [675, 138] width 453 height 42
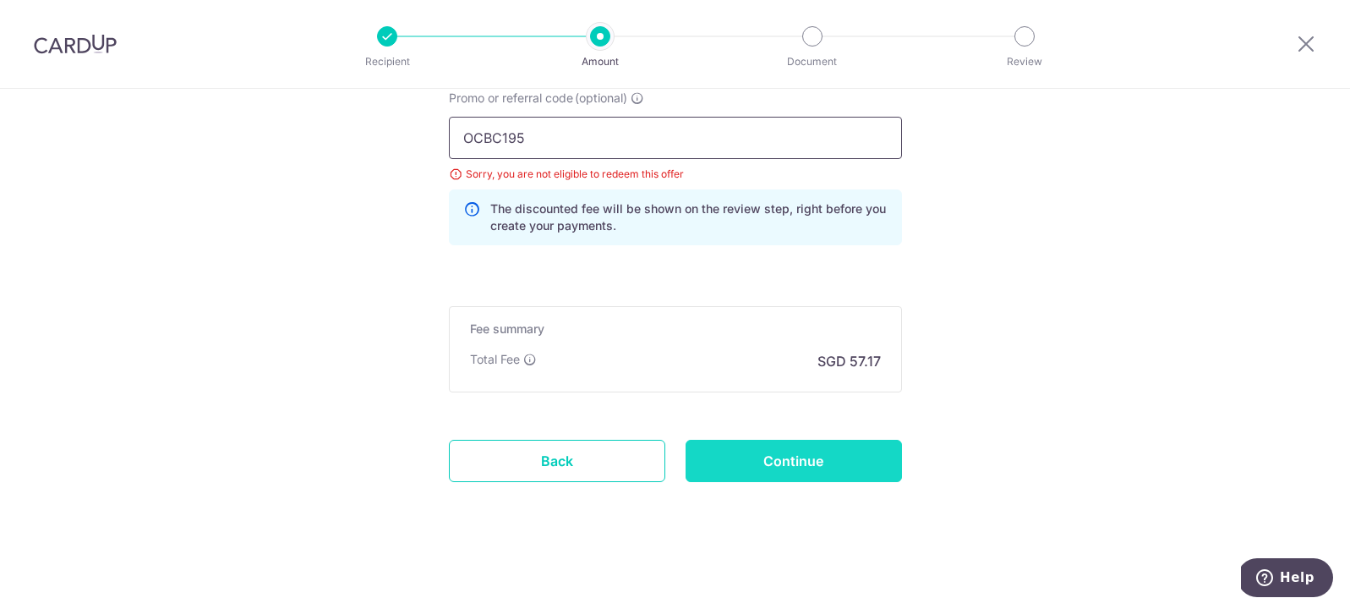
type input "OCBC195"
click at [746, 446] on input "Continue" at bounding box center [793, 460] width 216 height 42
type input "Update Schedule"
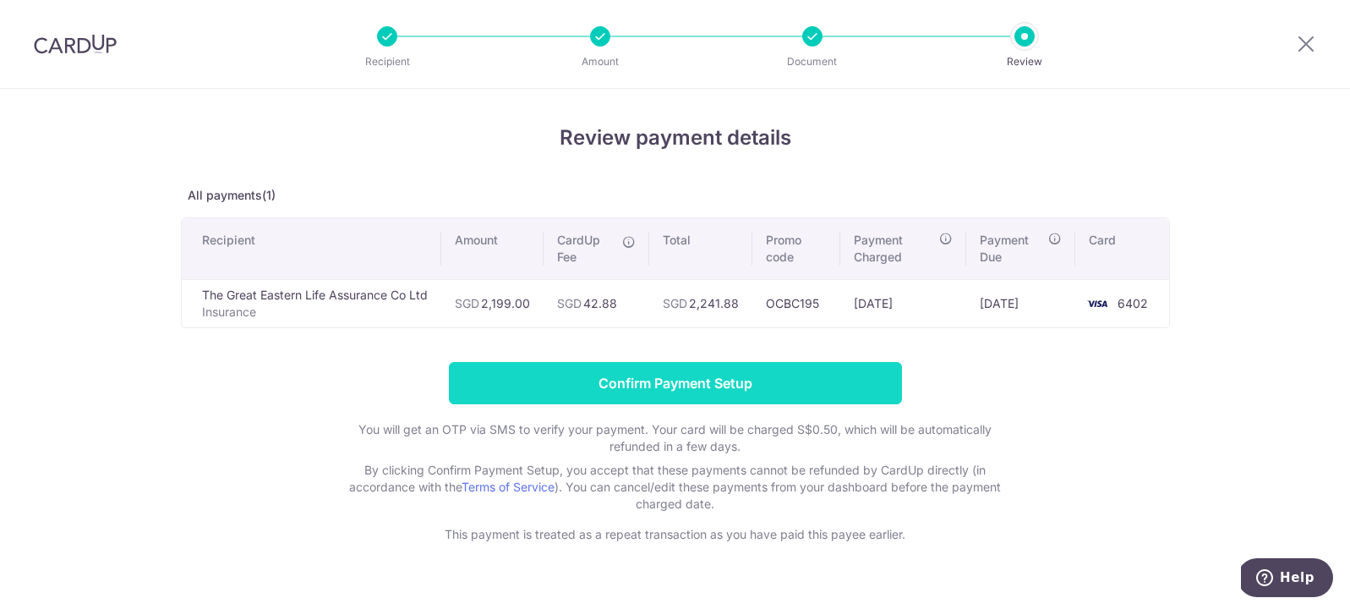
click at [792, 398] on input "Confirm Payment Setup" at bounding box center [675, 383] width 453 height 42
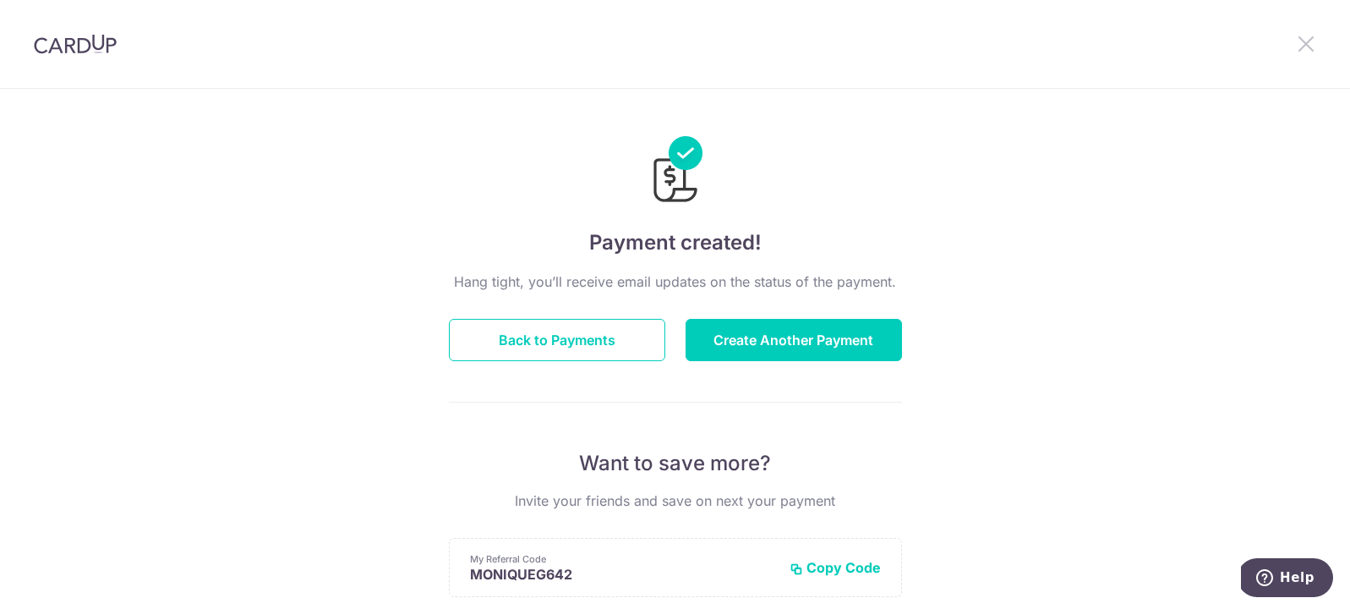
click at [1306, 45] on icon at bounding box center [1306, 43] width 20 height 21
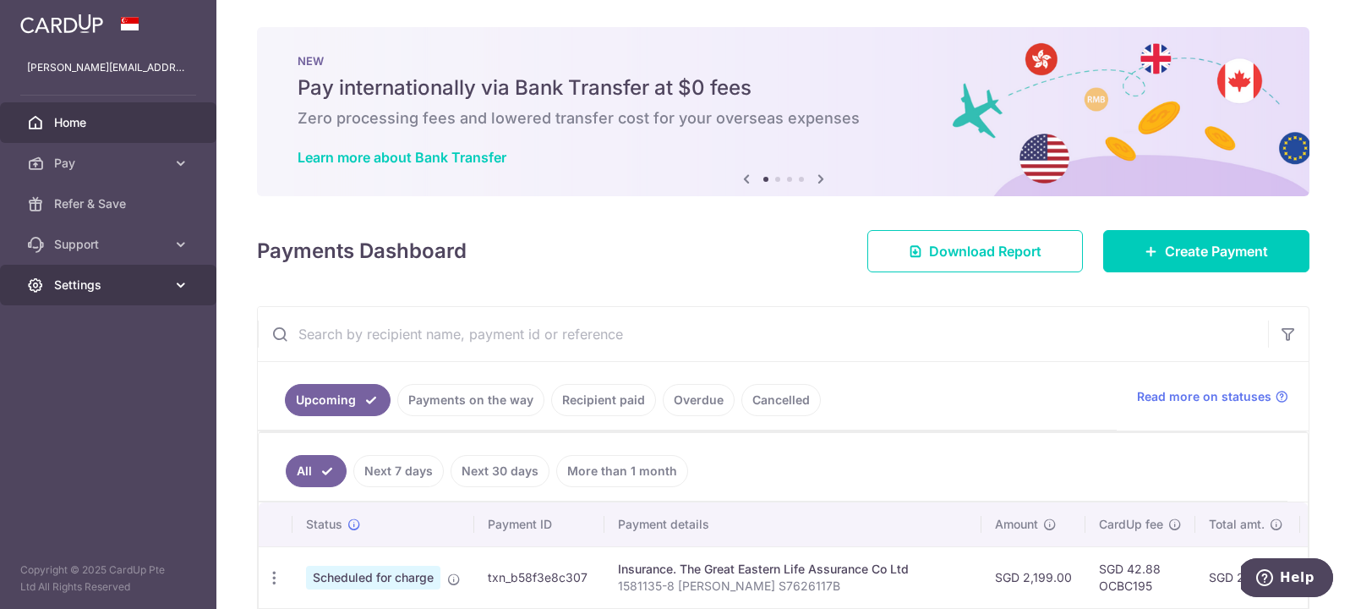
click at [96, 281] on span "Settings" at bounding box center [110, 284] width 112 height 17
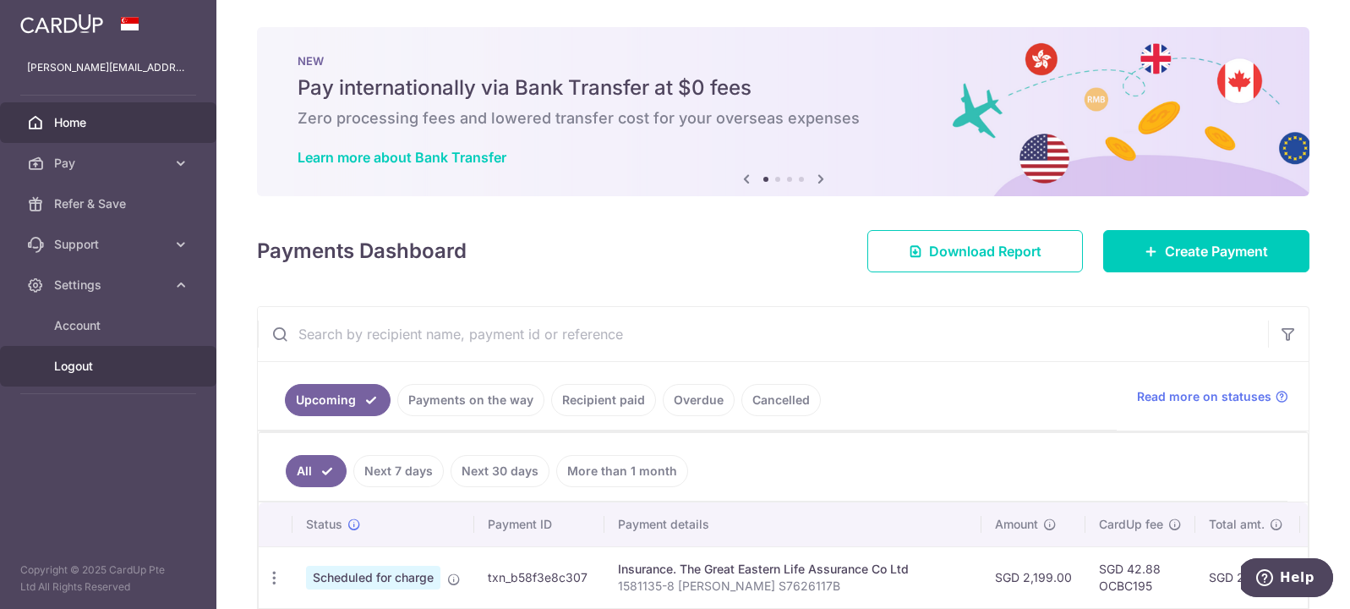
click at [87, 369] on span "Logout" at bounding box center [110, 365] width 112 height 17
